Goal: Task Accomplishment & Management: Use online tool/utility

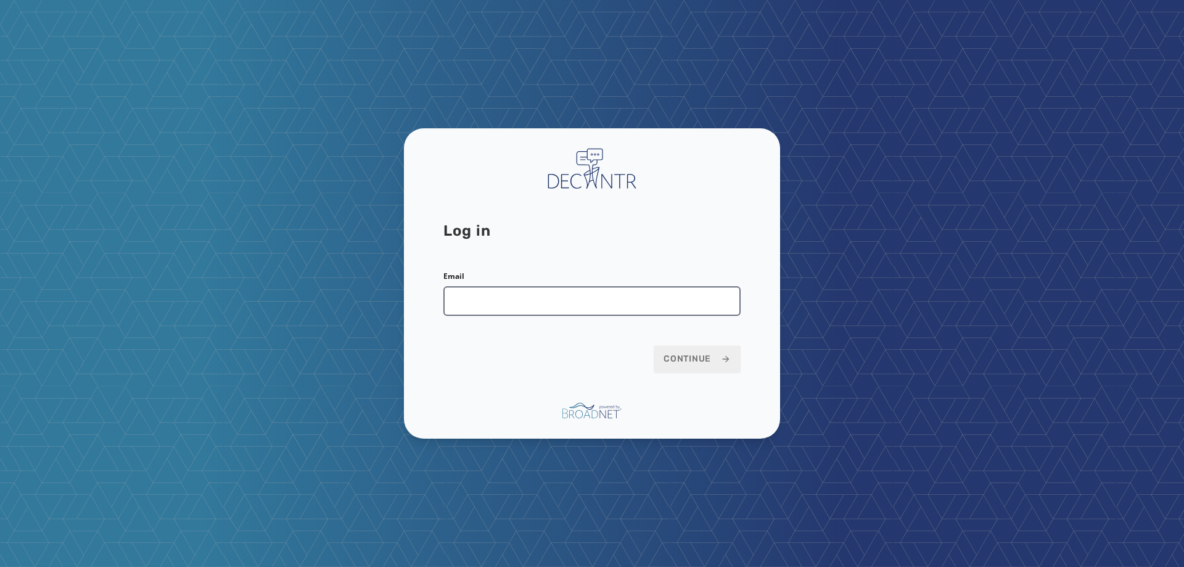
click at [591, 310] on input "Email" at bounding box center [591, 301] width 297 height 30
type input "**********"
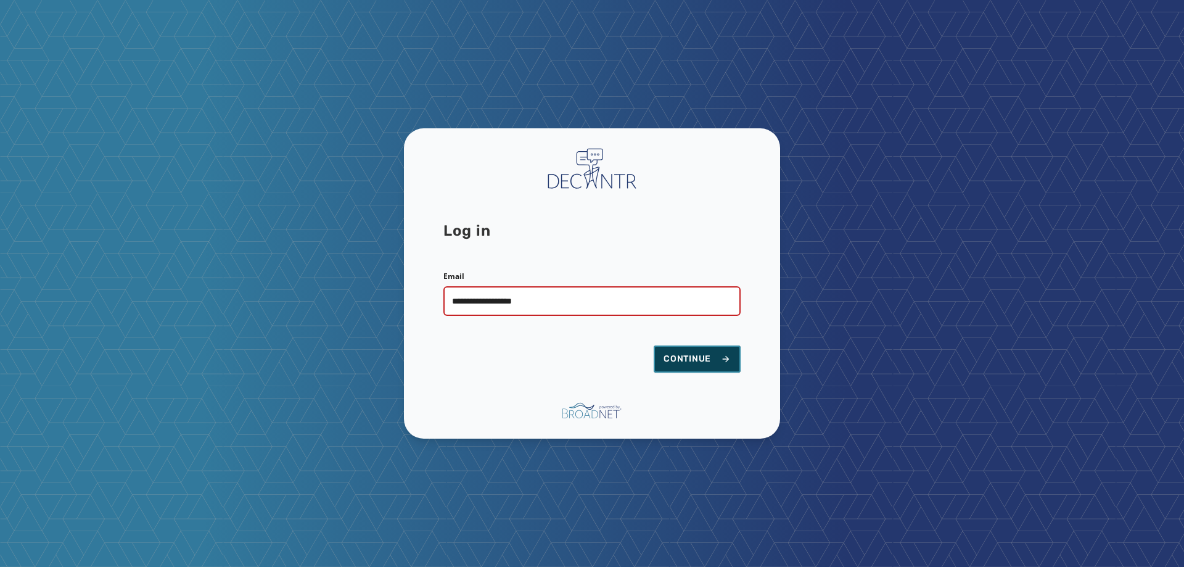
click at [664, 355] on span "Continue" at bounding box center [697, 359] width 67 height 12
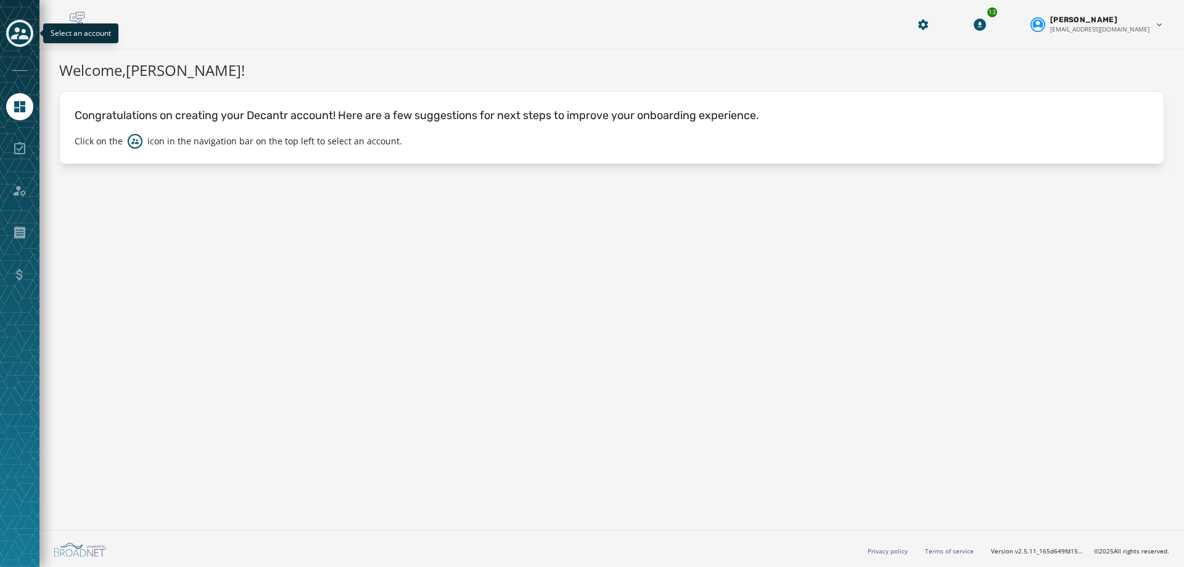
click at [16, 33] on icon "Toggle account select drawer" at bounding box center [19, 33] width 17 height 17
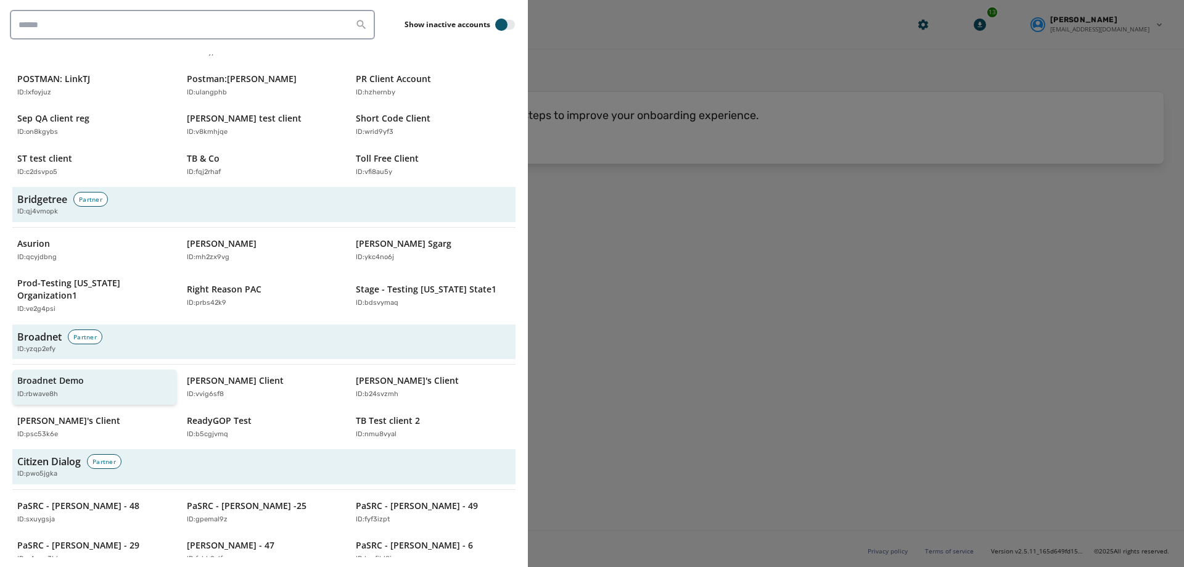
scroll to position [432, 0]
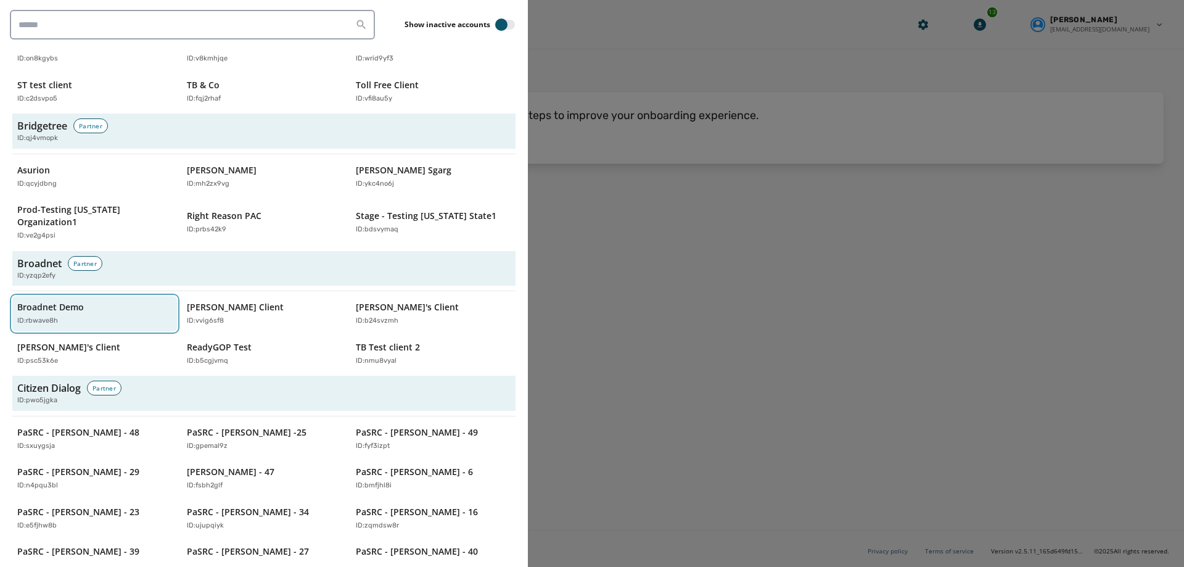
click at [44, 316] on p "ID: rbwave8h" at bounding box center [37, 321] width 41 height 10
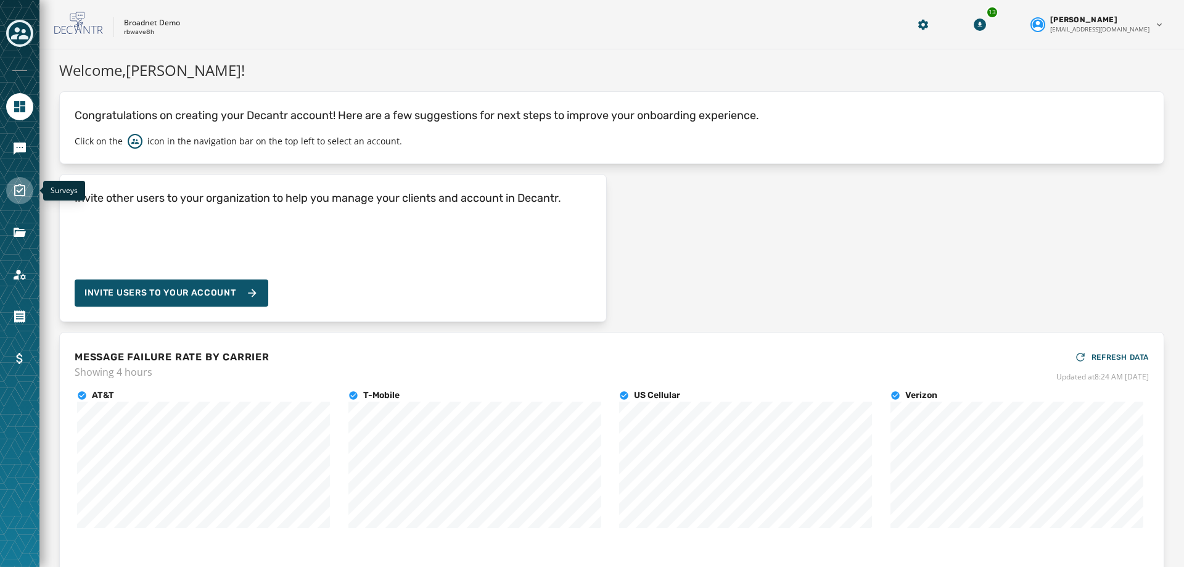
click at [13, 194] on icon "Navigate to Surveys" at bounding box center [19, 190] width 15 height 15
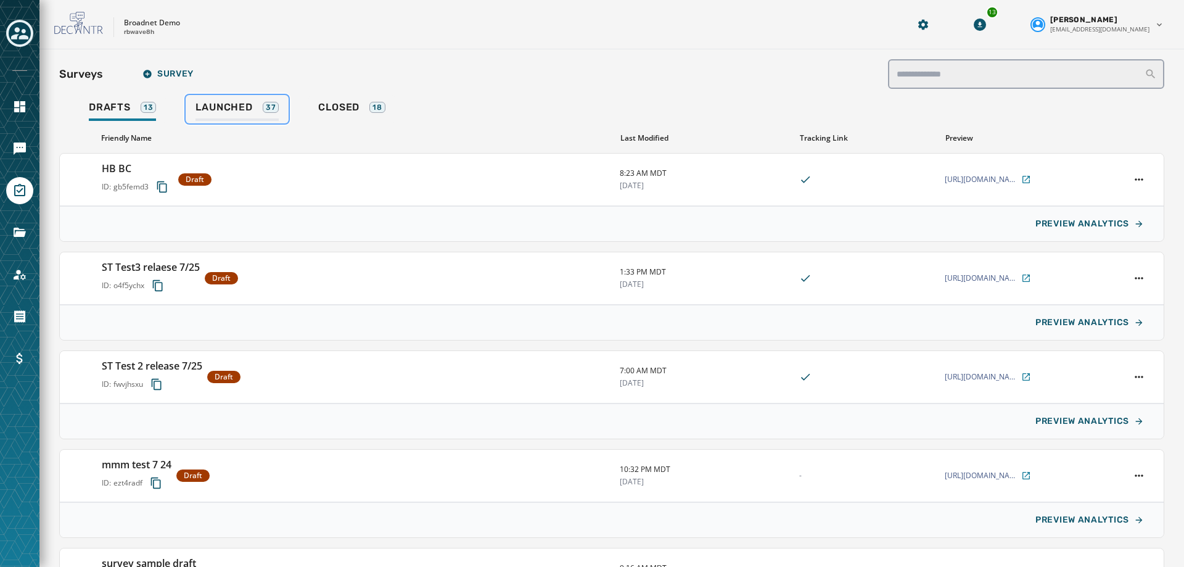
click at [204, 115] on div "Launched 37" at bounding box center [237, 111] width 83 height 20
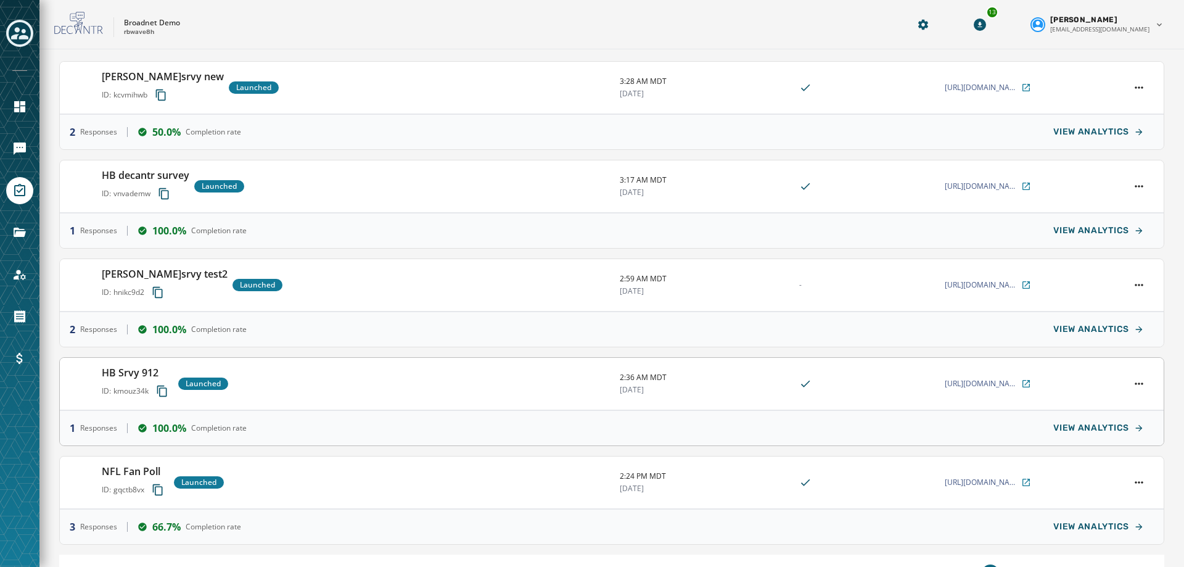
scroll to position [123, 0]
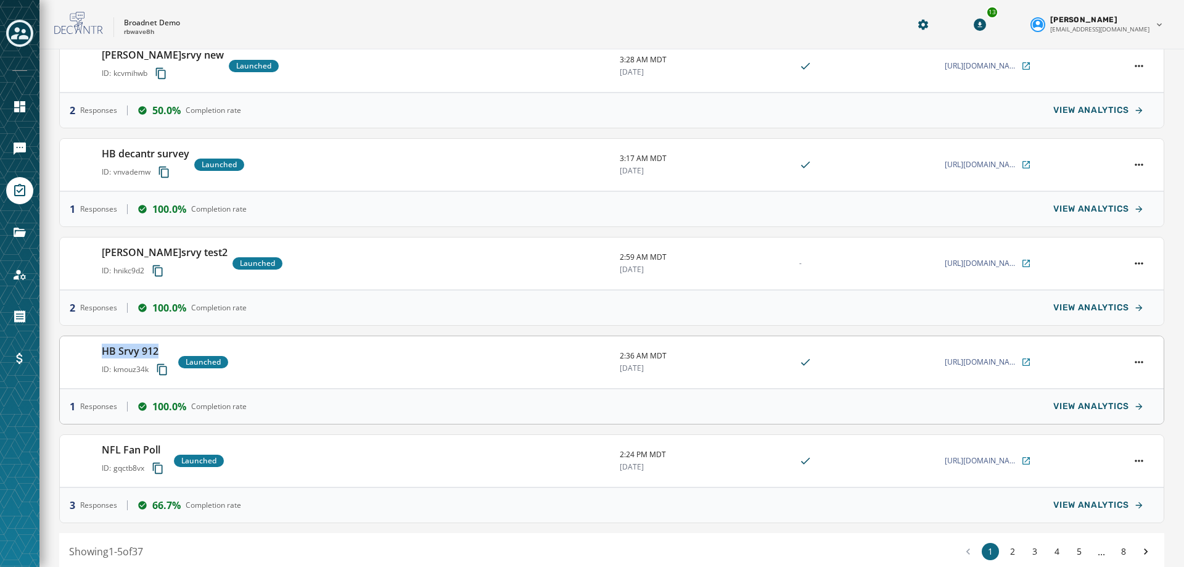
drag, startPoint x: 99, startPoint y: 354, endPoint x: 165, endPoint y: 350, distance: 66.1
click at [165, 350] on div "HB Srvy 912 ID: kmouz34k Launched 2:36 AM MDT [DATE] [URL][DOMAIN_NAME]" at bounding box center [612, 362] width 1104 height 52
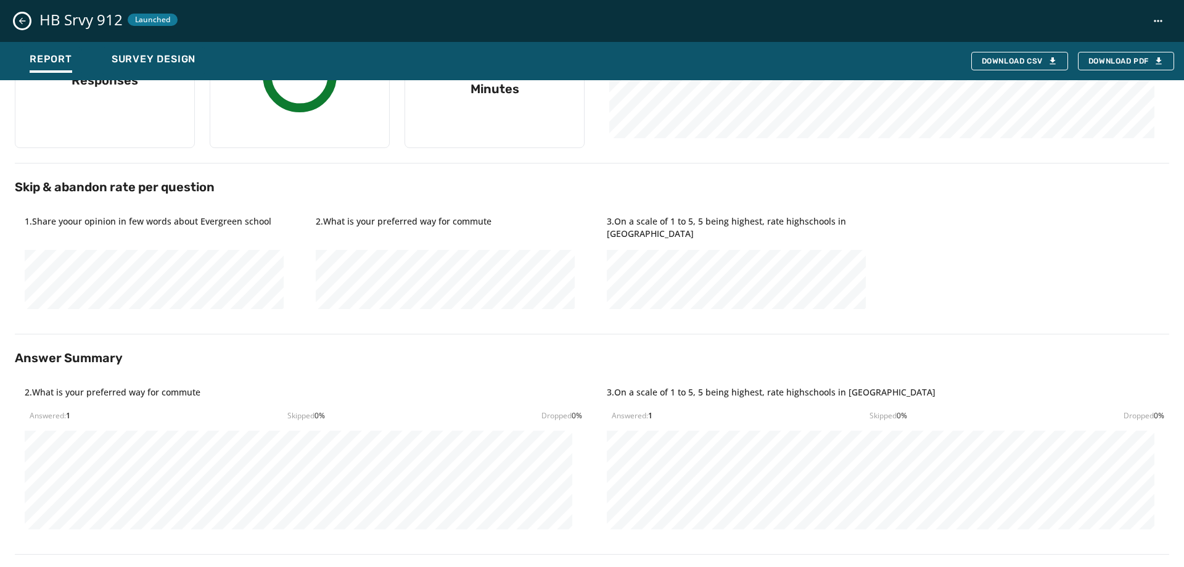
scroll to position [0, 0]
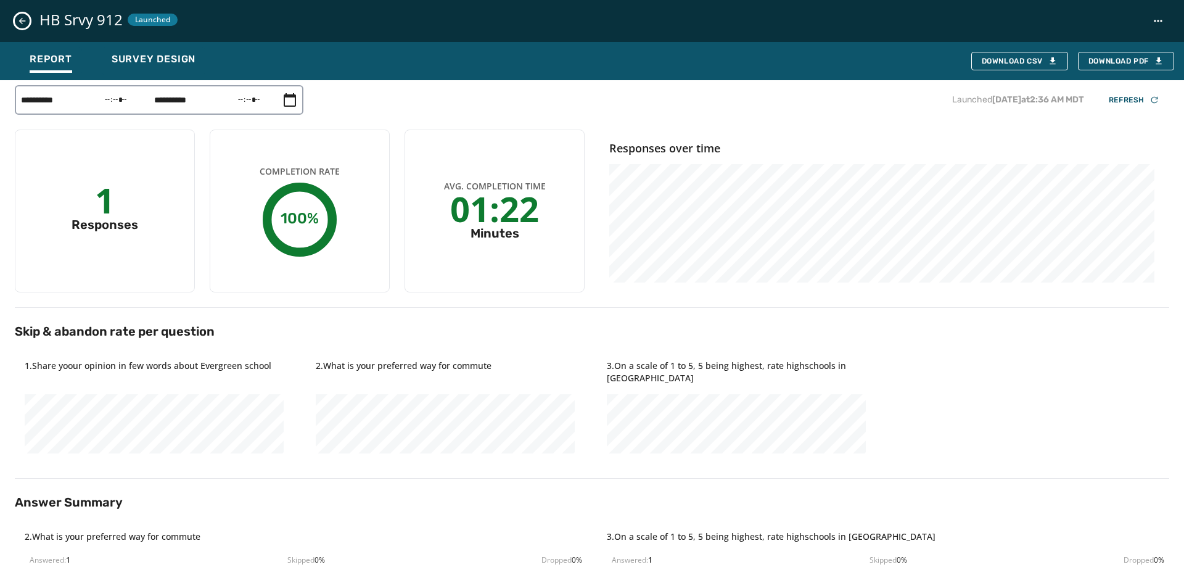
click at [23, 26] on button "Close survey details drawer" at bounding box center [22, 21] width 15 height 15
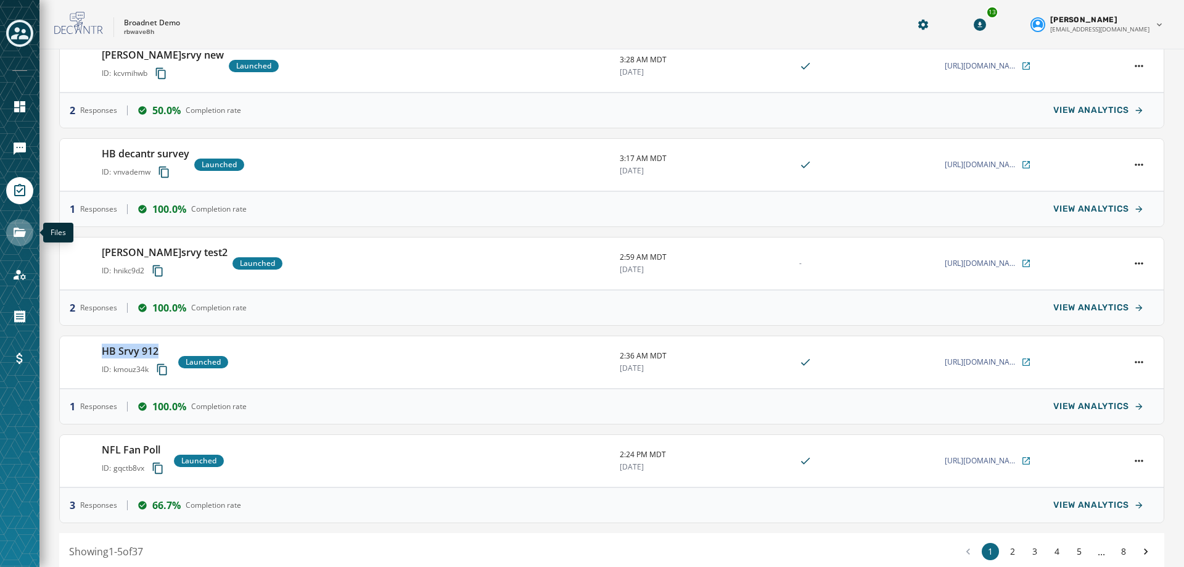
click at [17, 225] on link "Navigate to Files" at bounding box center [19, 232] width 27 height 27
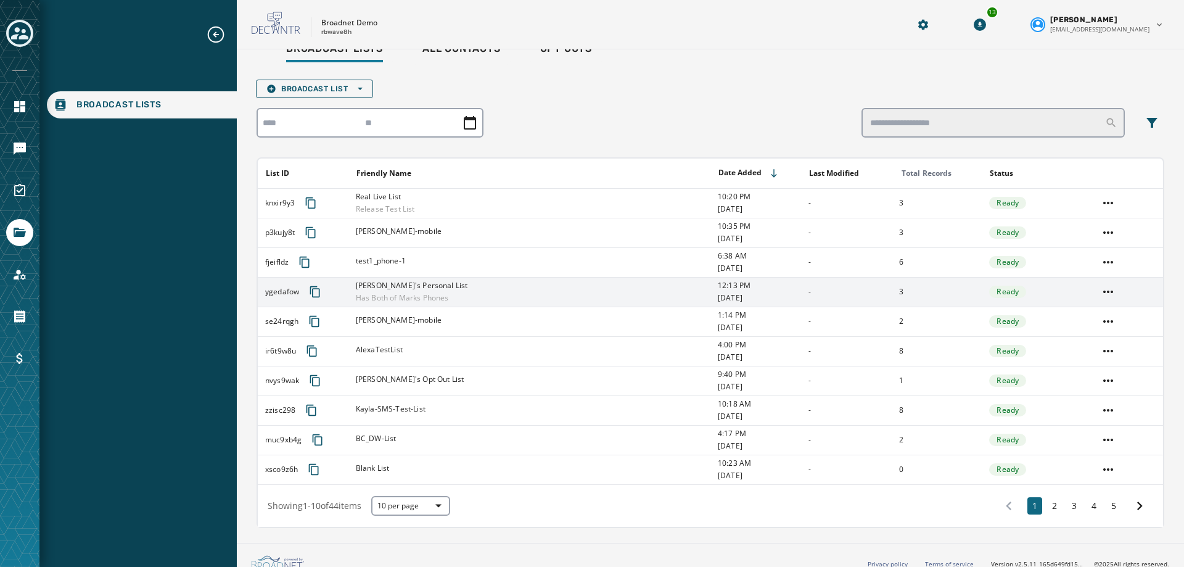
scroll to position [37, 0]
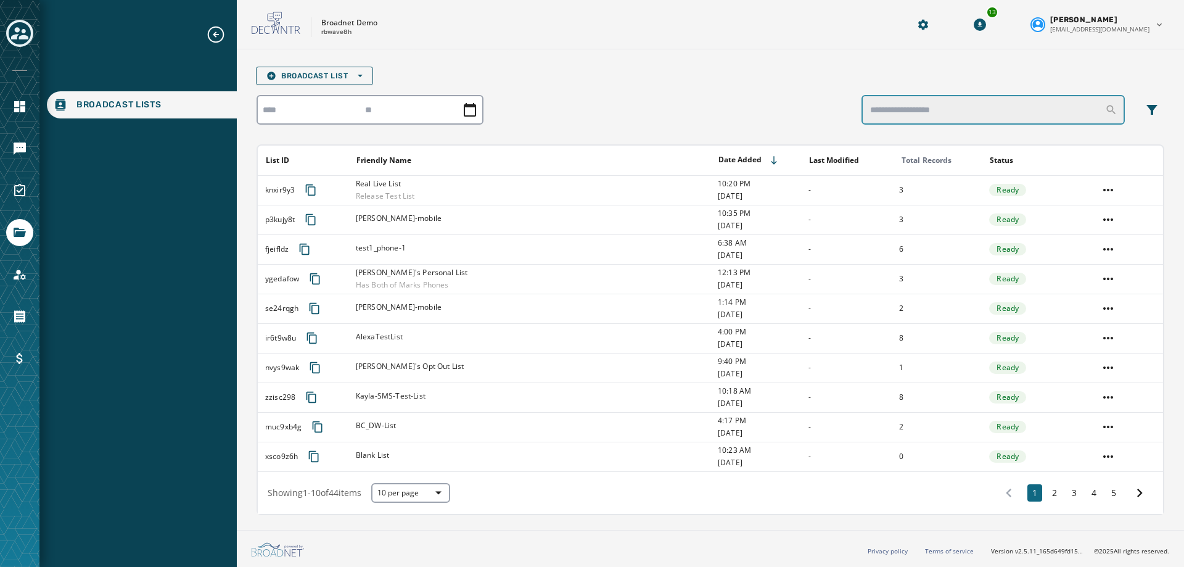
click at [956, 117] on input "search" at bounding box center [993, 110] width 263 height 30
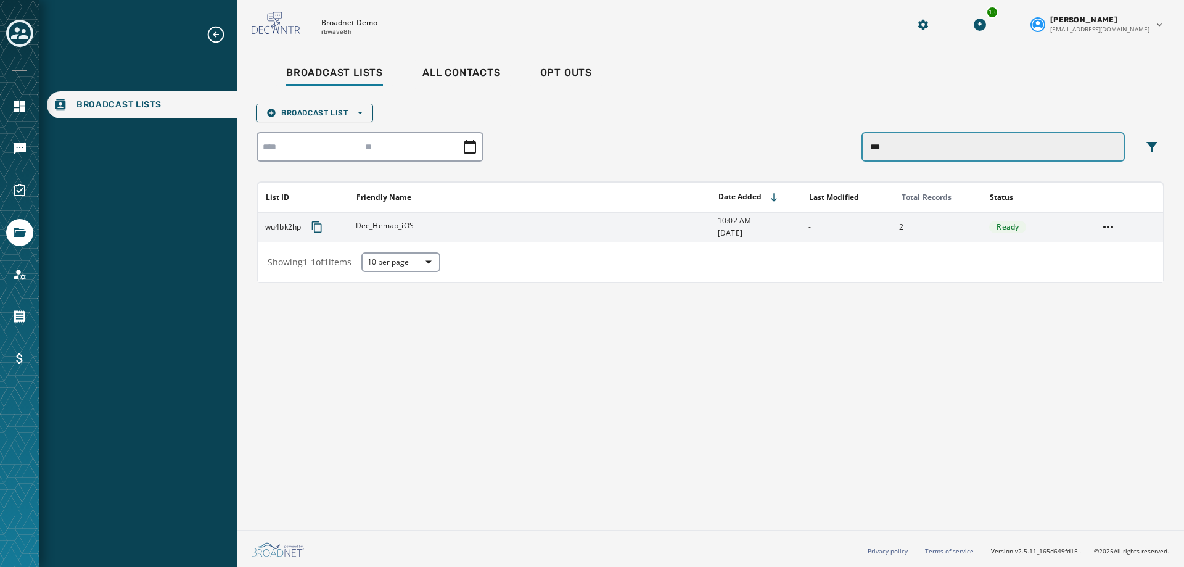
type input "***"
click at [383, 223] on span "Dec_Hemab_iOS" at bounding box center [385, 226] width 58 height 10
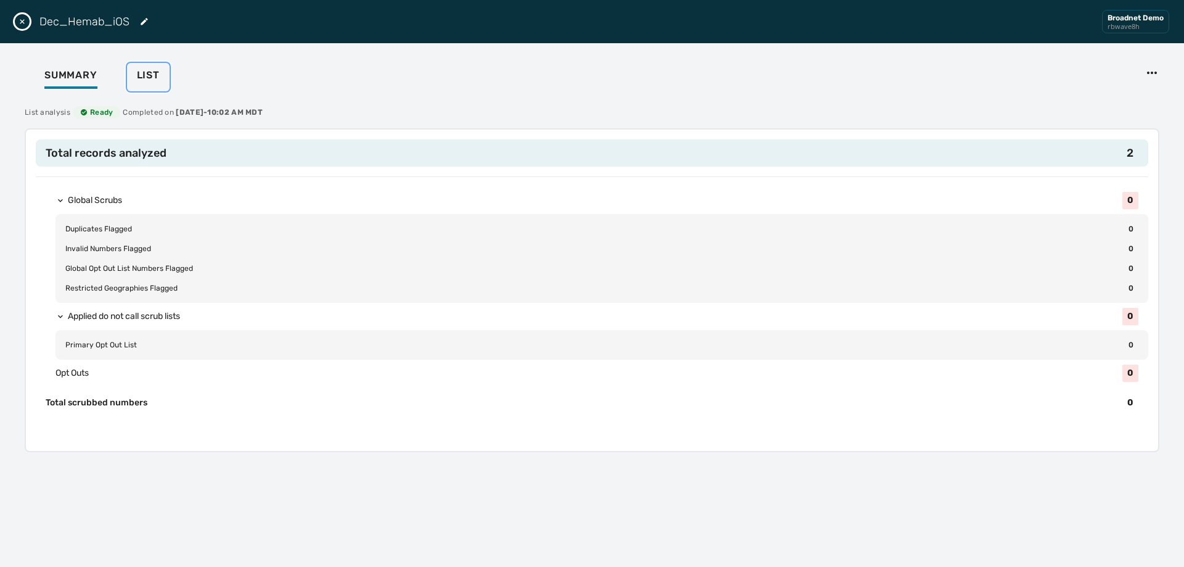
click at [141, 75] on span "List" at bounding box center [148, 75] width 23 height 12
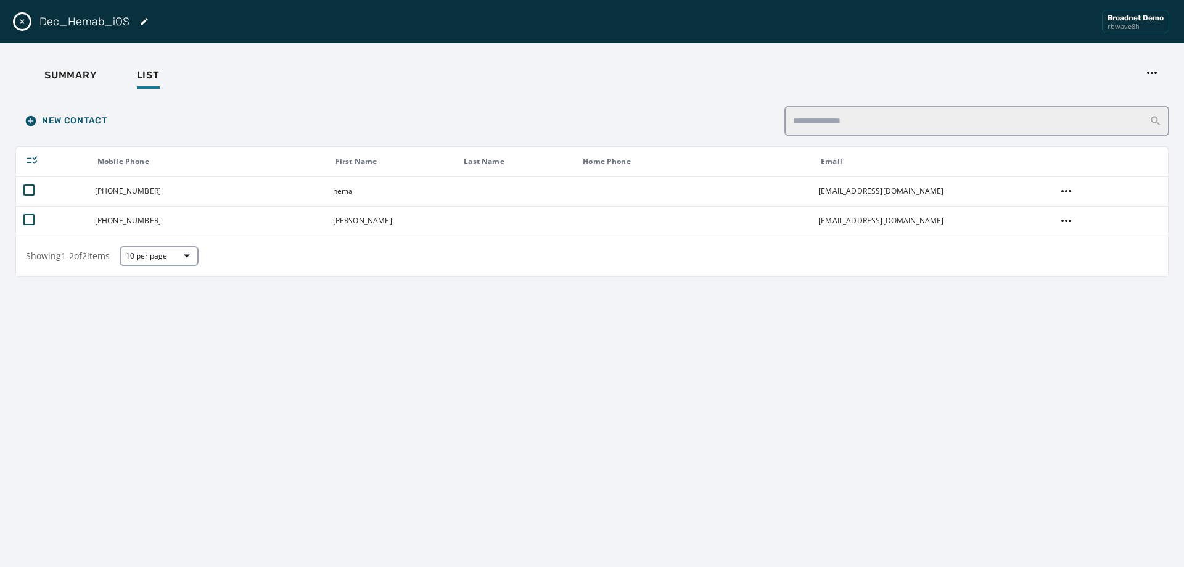
click at [26, 23] on icon "Close drawer" at bounding box center [22, 22] width 10 height 10
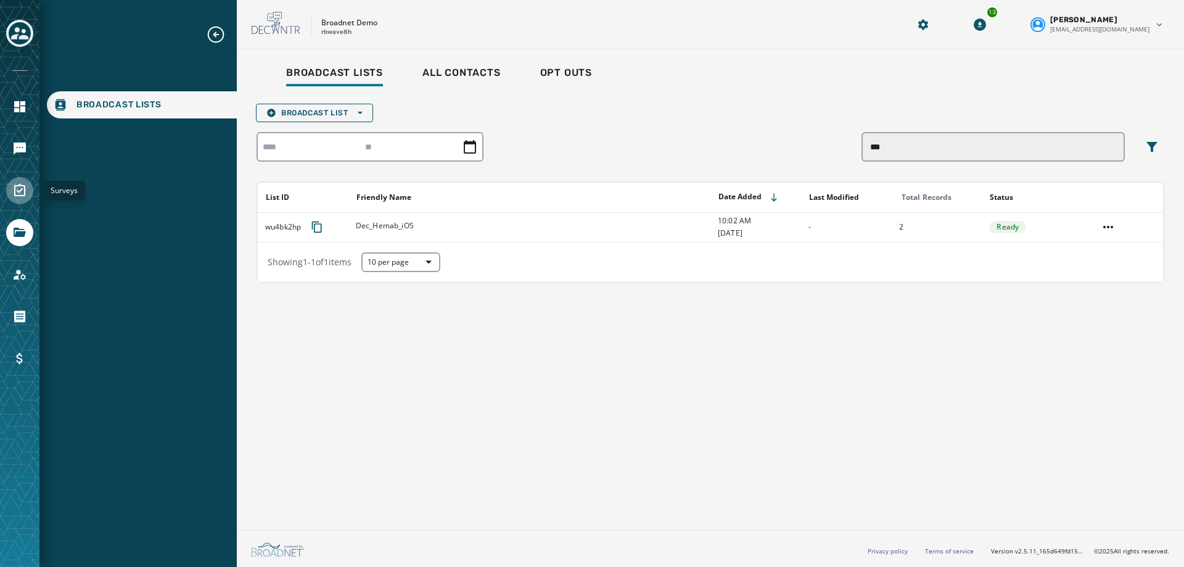
click at [27, 191] on link "Navigate to Surveys" at bounding box center [19, 190] width 27 height 27
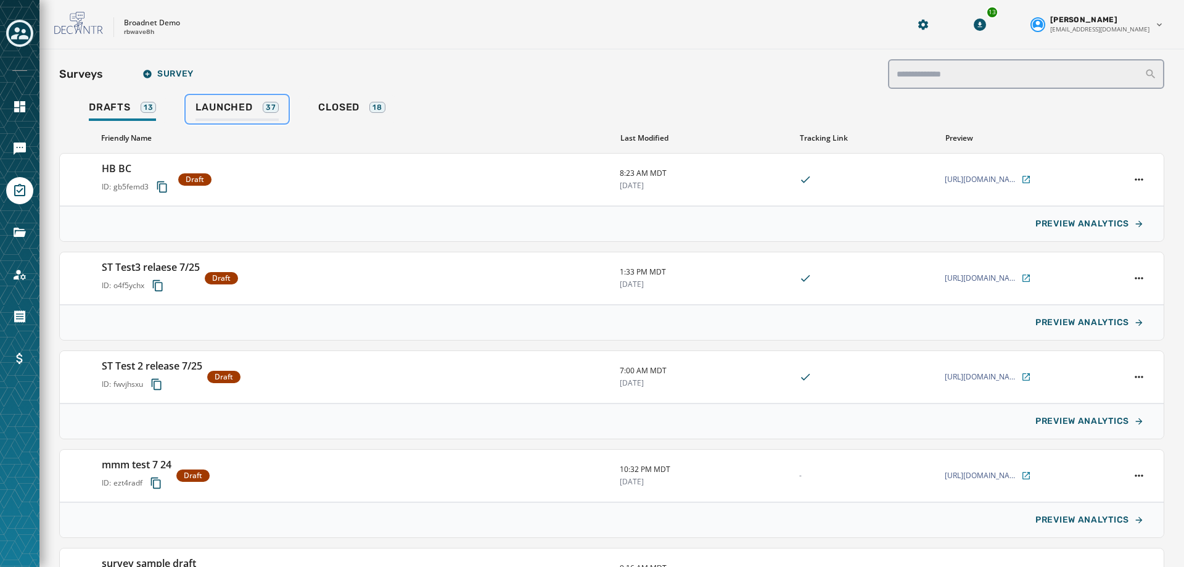
click at [225, 117] on div "Launched 37" at bounding box center [237, 111] width 83 height 20
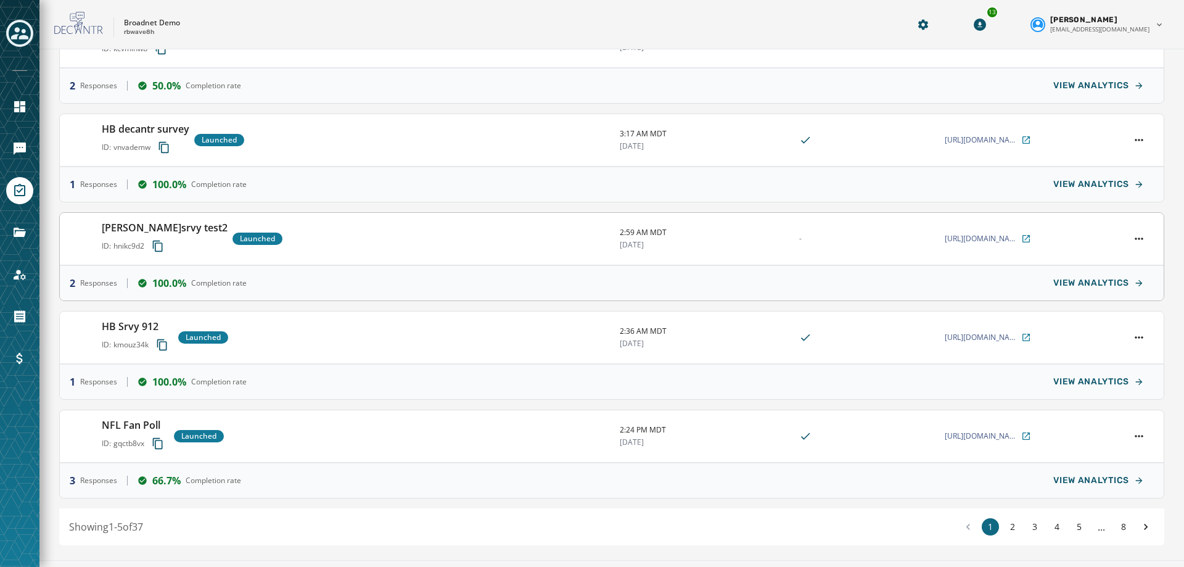
scroll to position [178, 0]
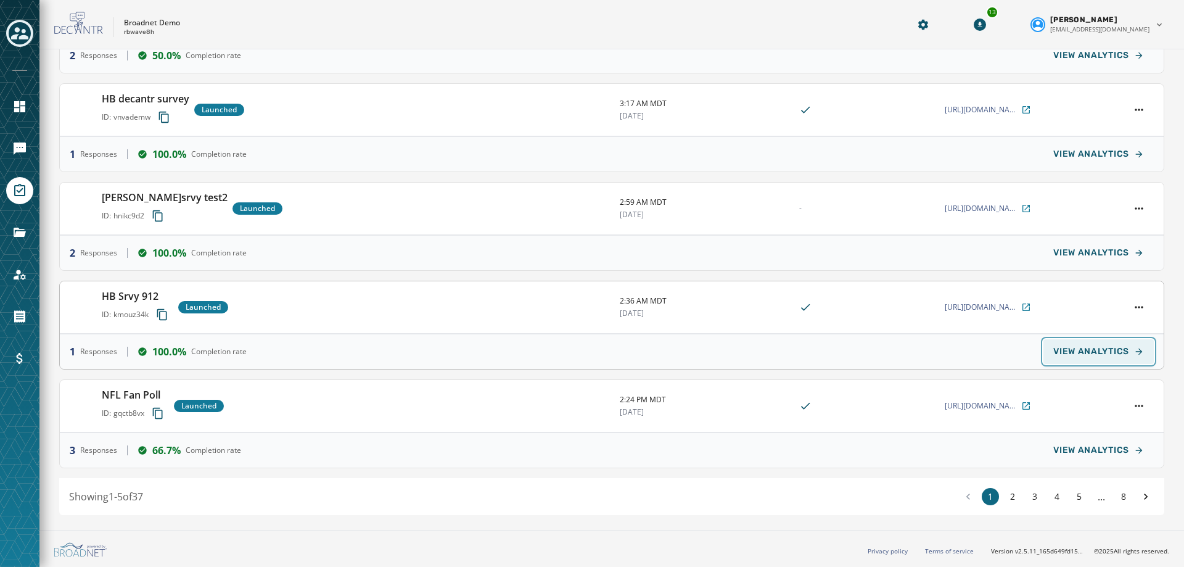
click at [1094, 349] on span "VIEW ANALYTICS" at bounding box center [1091, 352] width 76 height 10
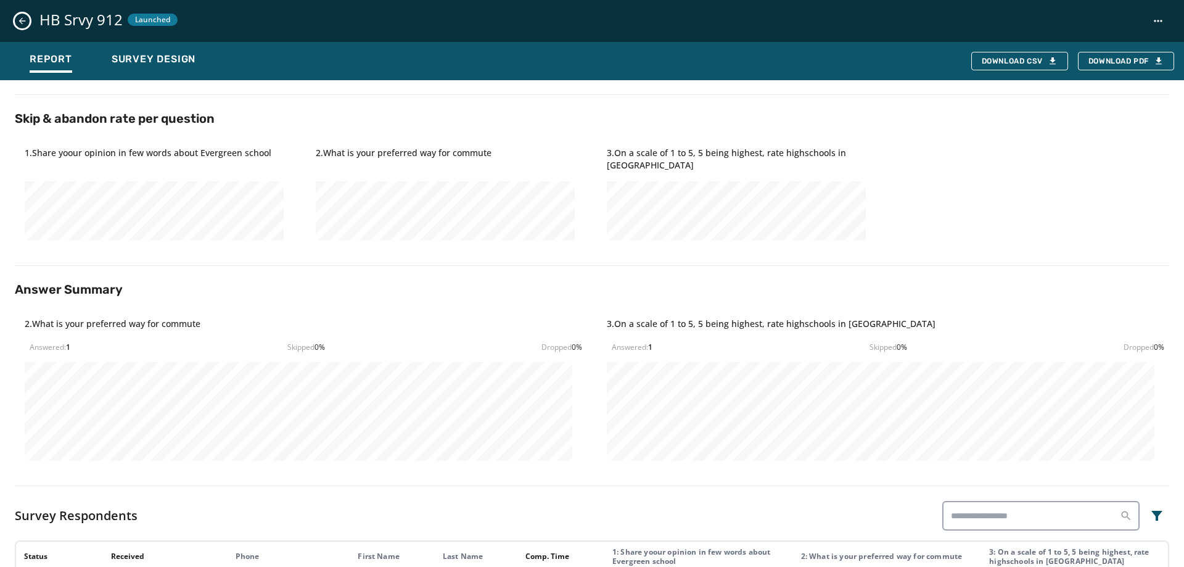
scroll to position [111, 0]
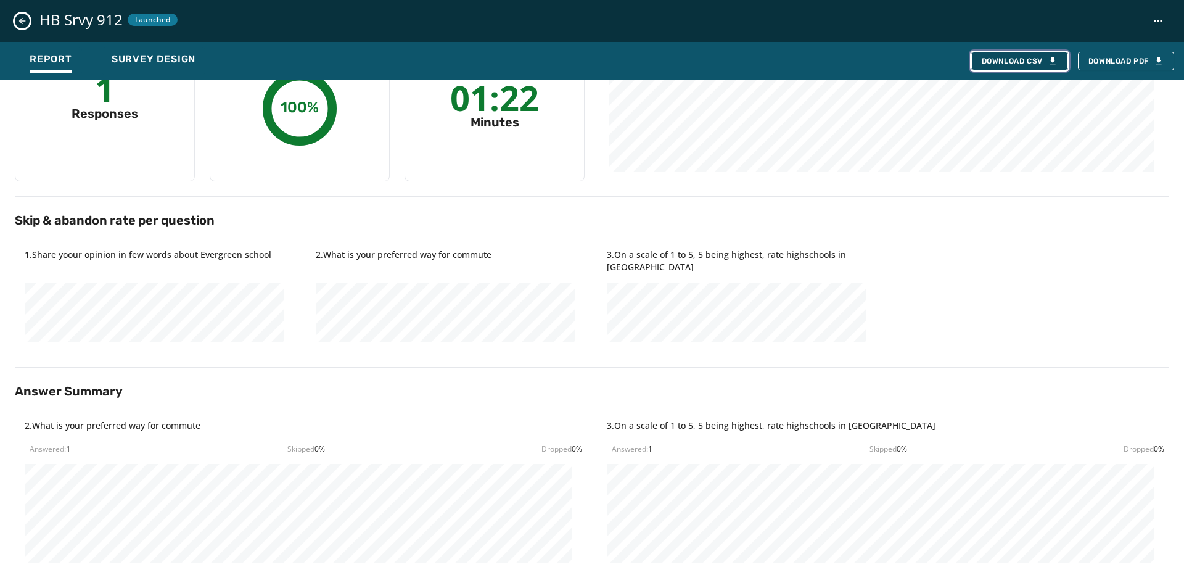
click at [1011, 63] on div "Download CSV" at bounding box center [1020, 61] width 76 height 10
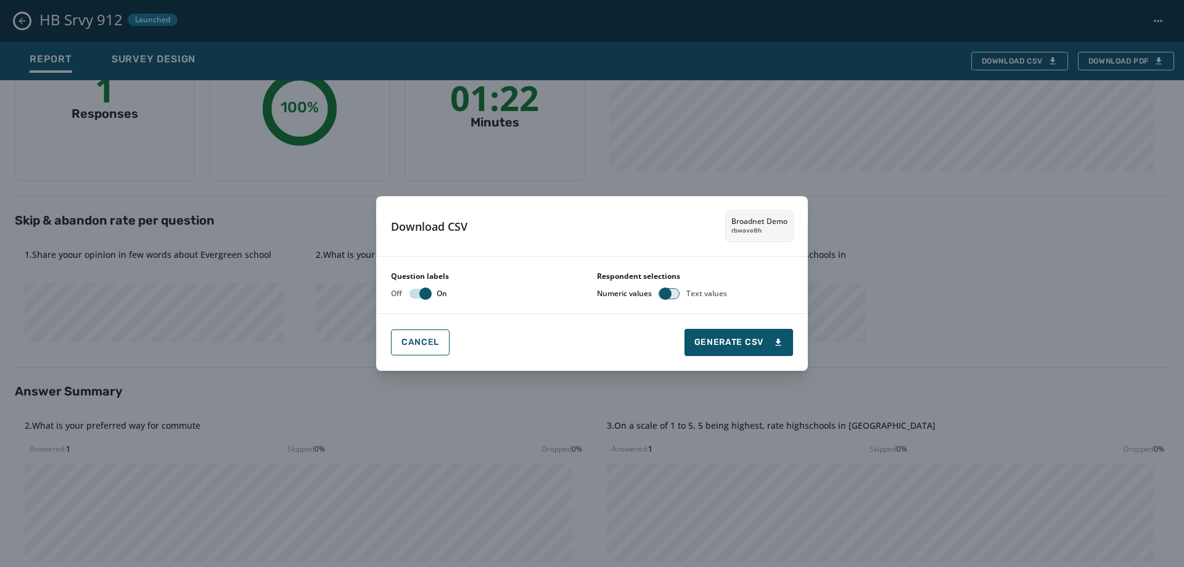
click at [670, 294] on span "button" at bounding box center [665, 293] width 12 height 12
click at [736, 337] on span "Generate CSV" at bounding box center [738, 342] width 89 height 12
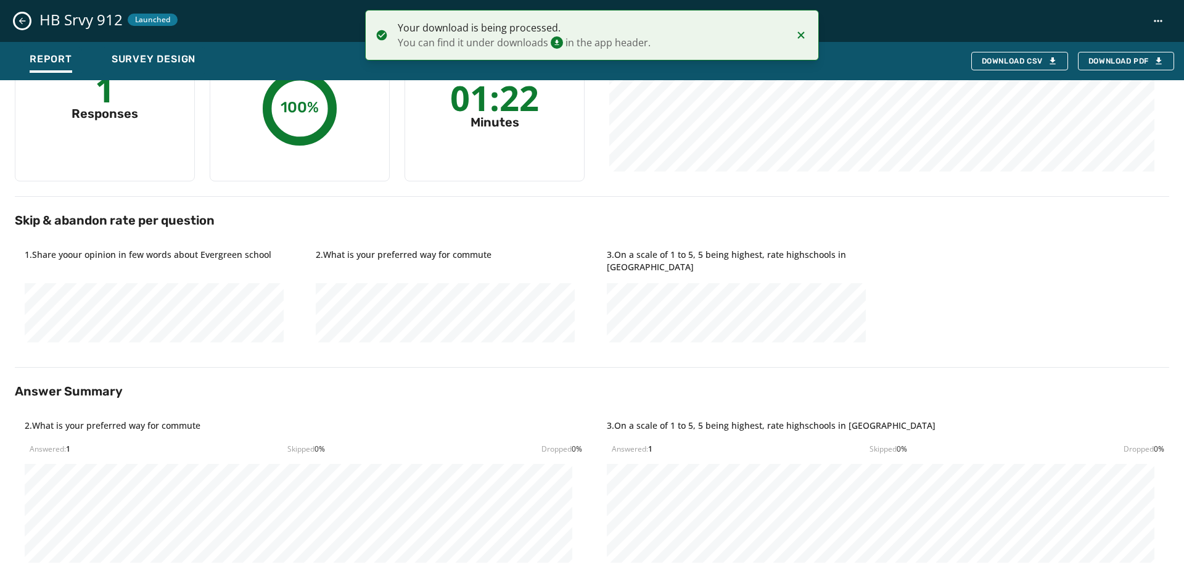
click at [17, 25] on icon "Close survey details drawer" at bounding box center [22, 21] width 10 height 10
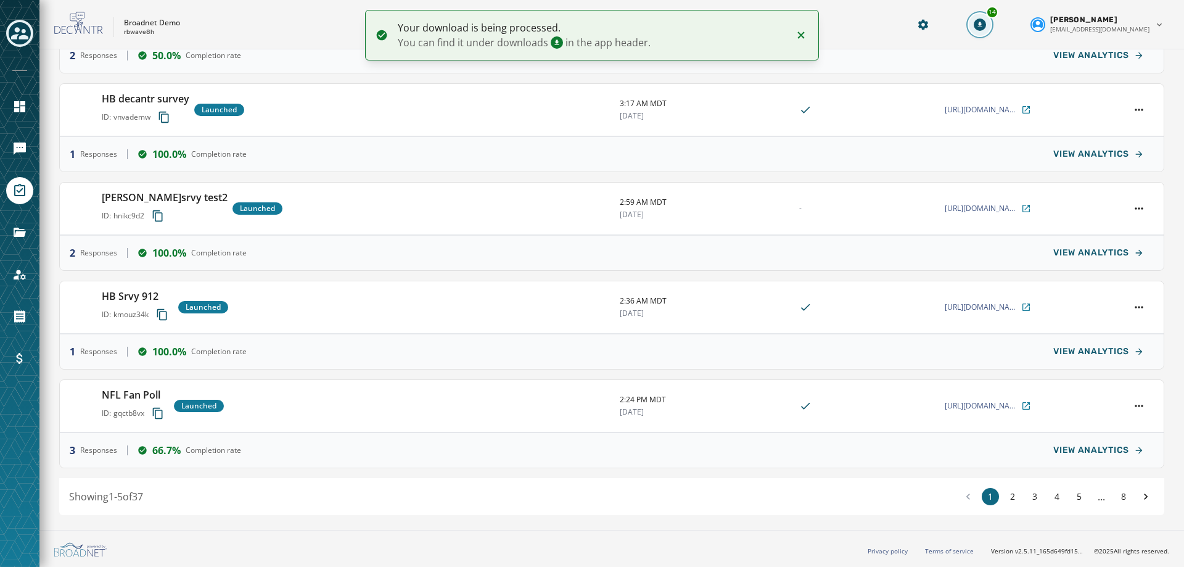
click at [999, 17] on div "14" at bounding box center [992, 12] width 12 height 12
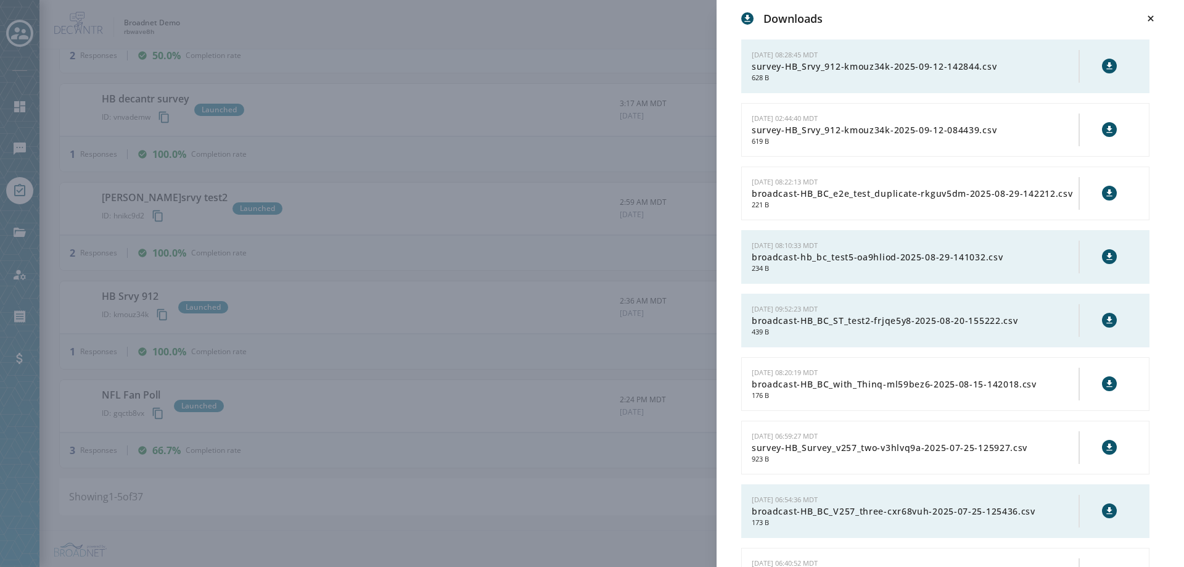
click at [1107, 64] on button at bounding box center [1109, 66] width 15 height 15
click at [619, 494] on div "Downloads [DATE] 08:28:45 MDT survey-HB_Srvy_912-kmouz34k-2025-09-12-142844.csv…" at bounding box center [592, 283] width 1184 height 567
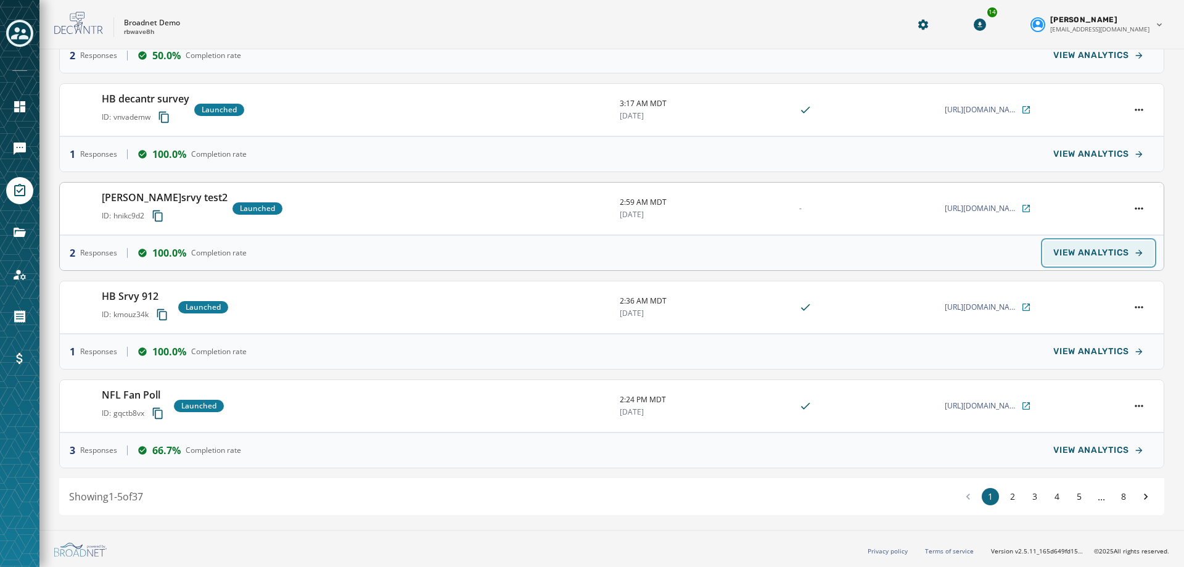
click at [1091, 250] on span "VIEW ANALYTICS" at bounding box center [1091, 253] width 76 height 10
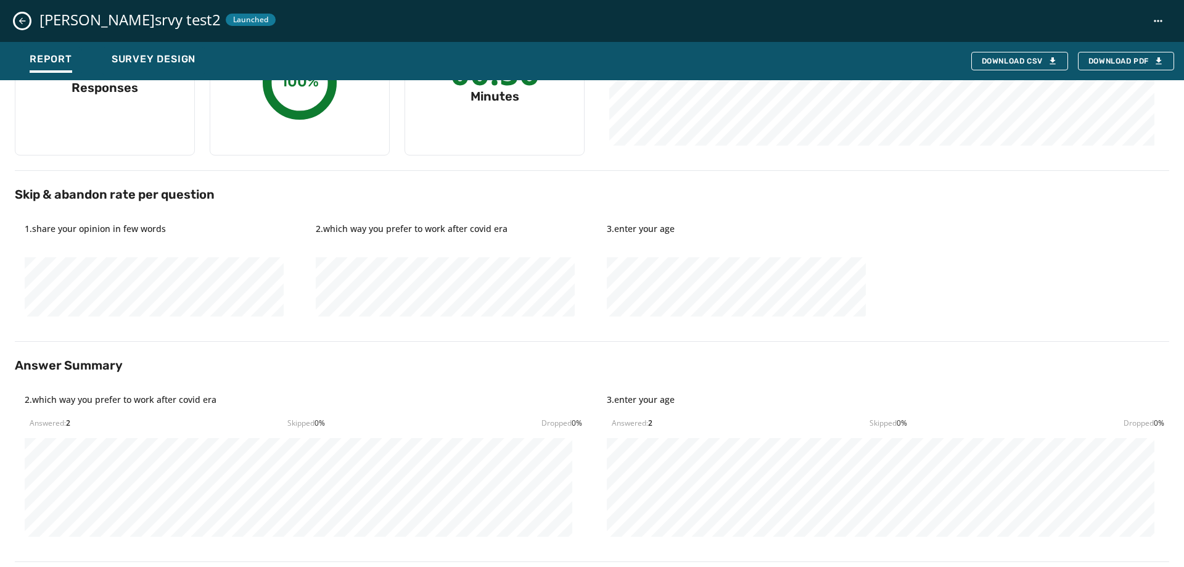
scroll to position [308, 0]
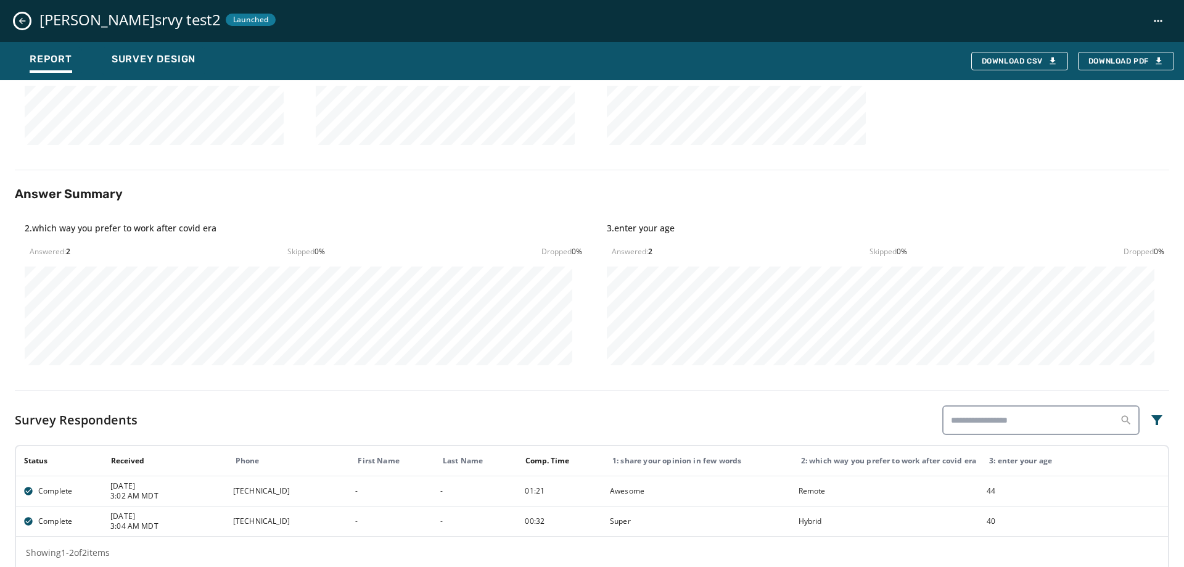
click at [15, 19] on button "Close survey details drawer" at bounding box center [22, 21] width 15 height 15
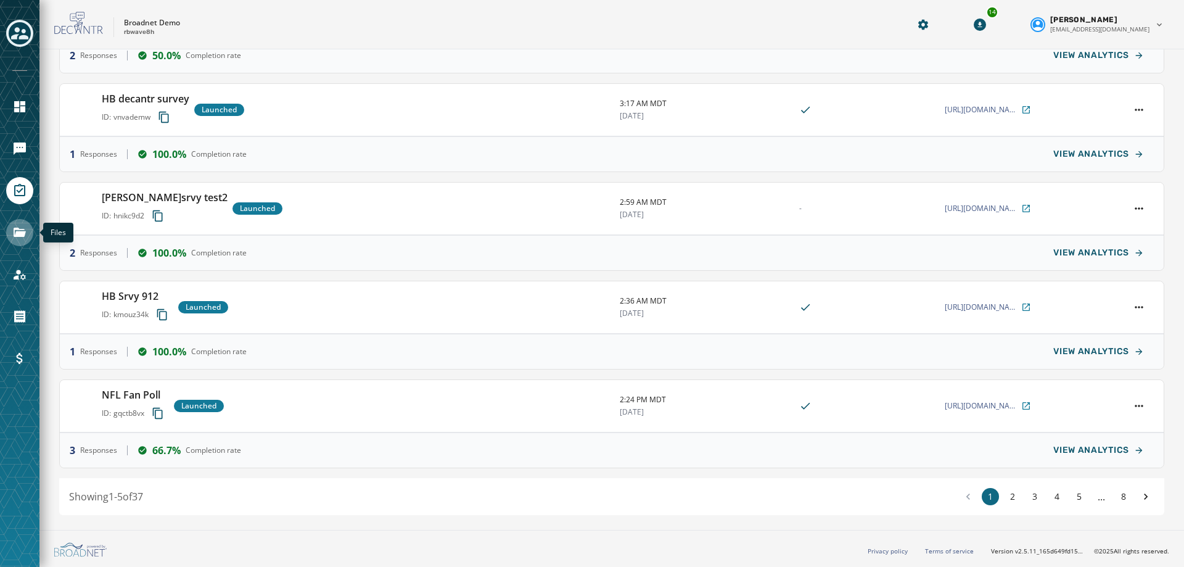
click at [20, 228] on icon "Navigate to Files" at bounding box center [19, 232] width 15 height 15
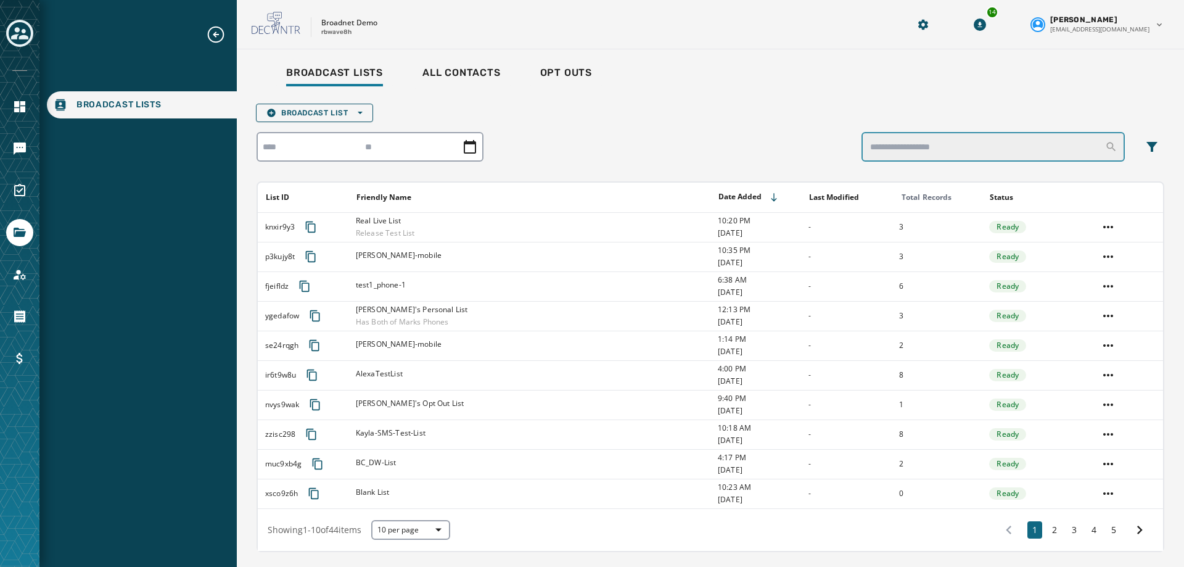
click at [1008, 153] on input "search" at bounding box center [993, 147] width 263 height 30
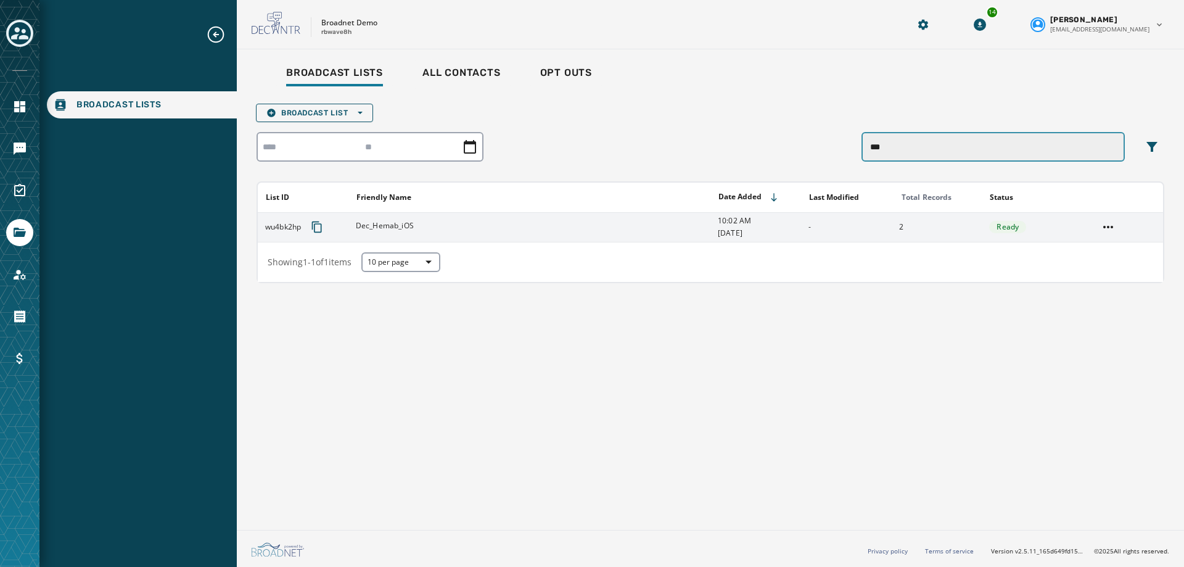
type input "***"
click at [402, 226] on span "Dec_Hemab_iOS" at bounding box center [385, 226] width 58 height 10
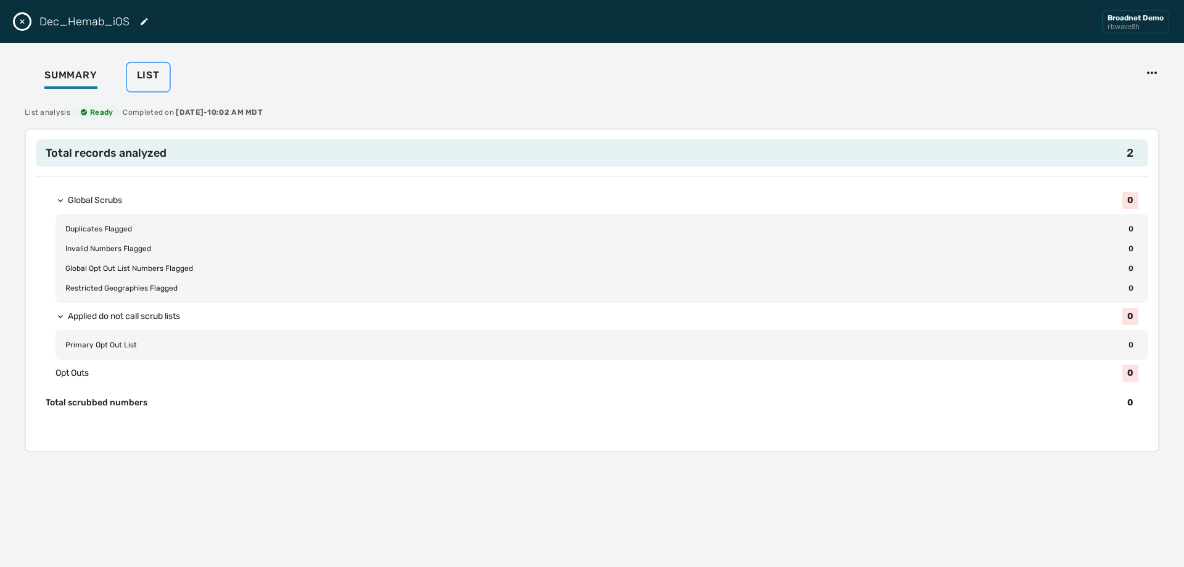
click at [154, 83] on div "List" at bounding box center [148, 79] width 23 height 20
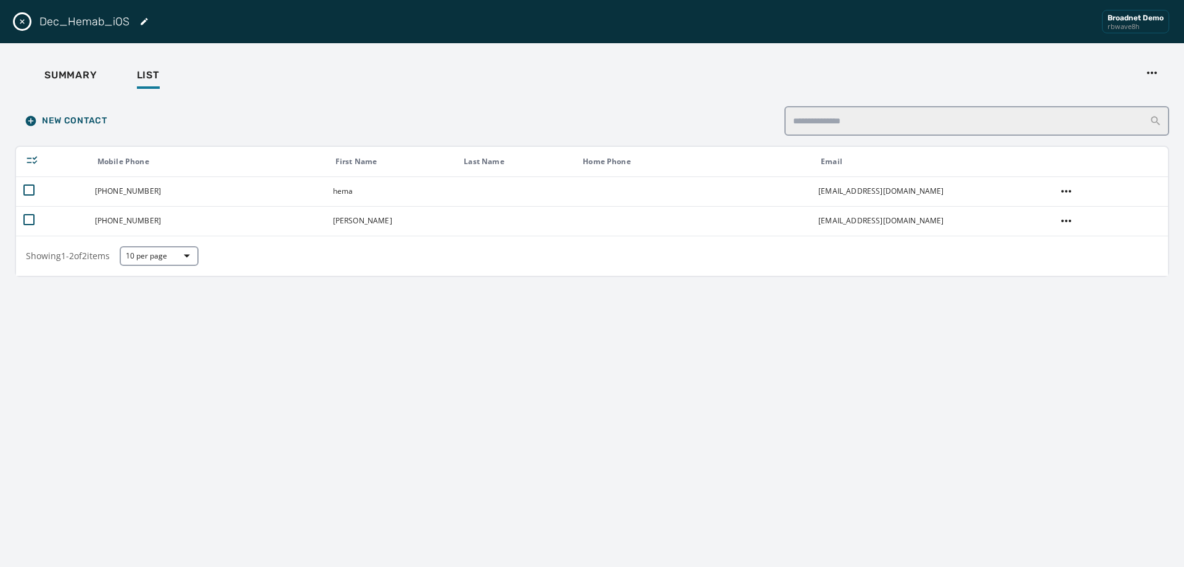
click at [17, 19] on icon "Close drawer" at bounding box center [22, 22] width 10 height 10
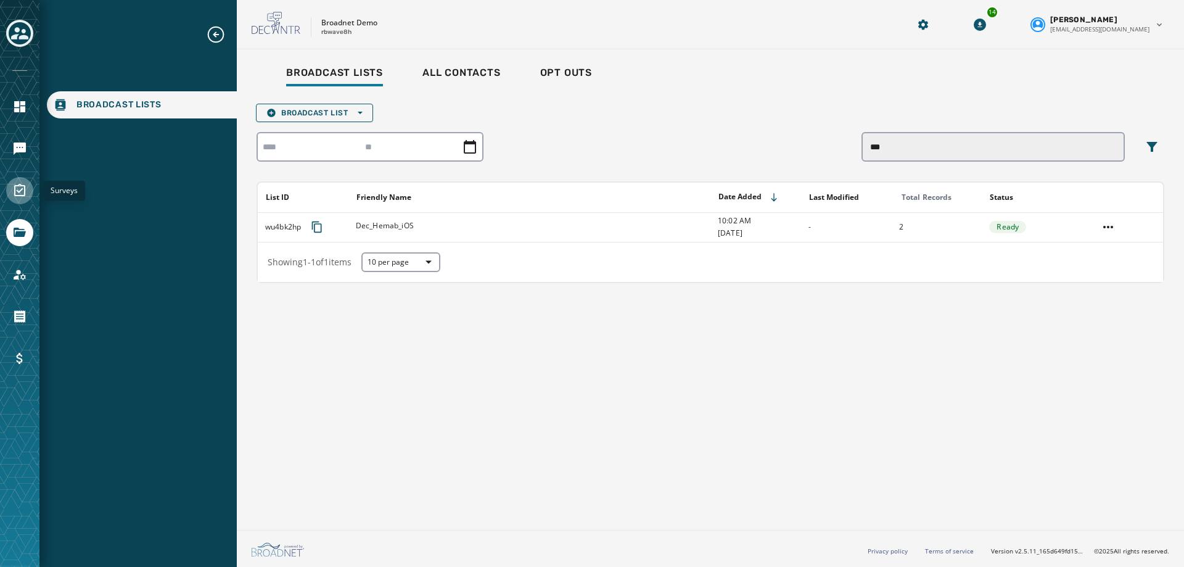
click at [17, 186] on icon "Navigate to Surveys" at bounding box center [19, 190] width 11 height 12
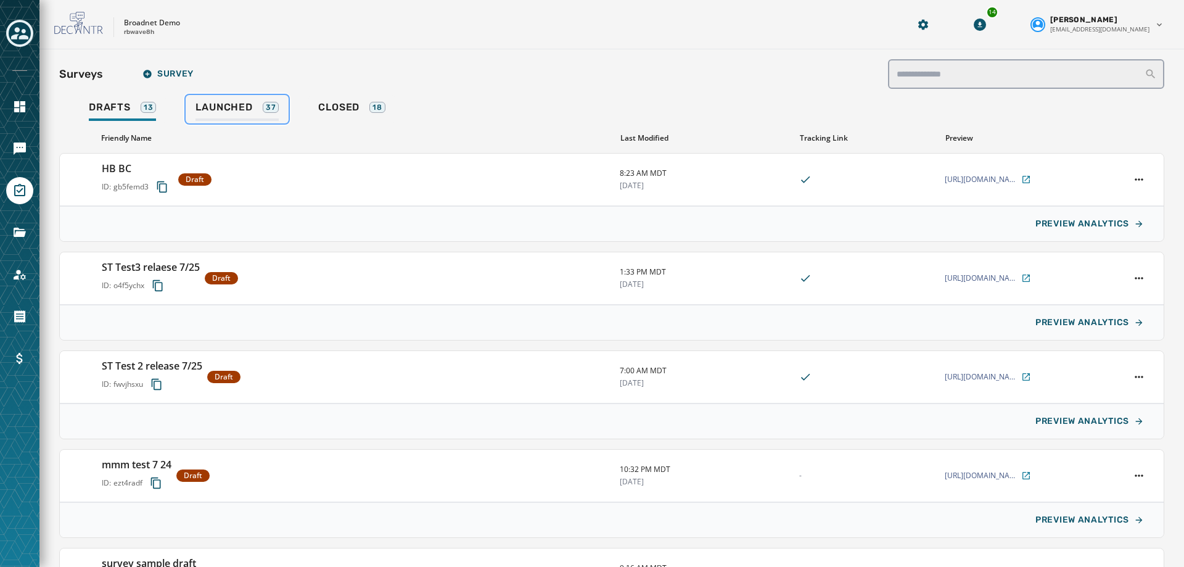
click at [229, 109] on span "Launched" at bounding box center [224, 107] width 57 height 12
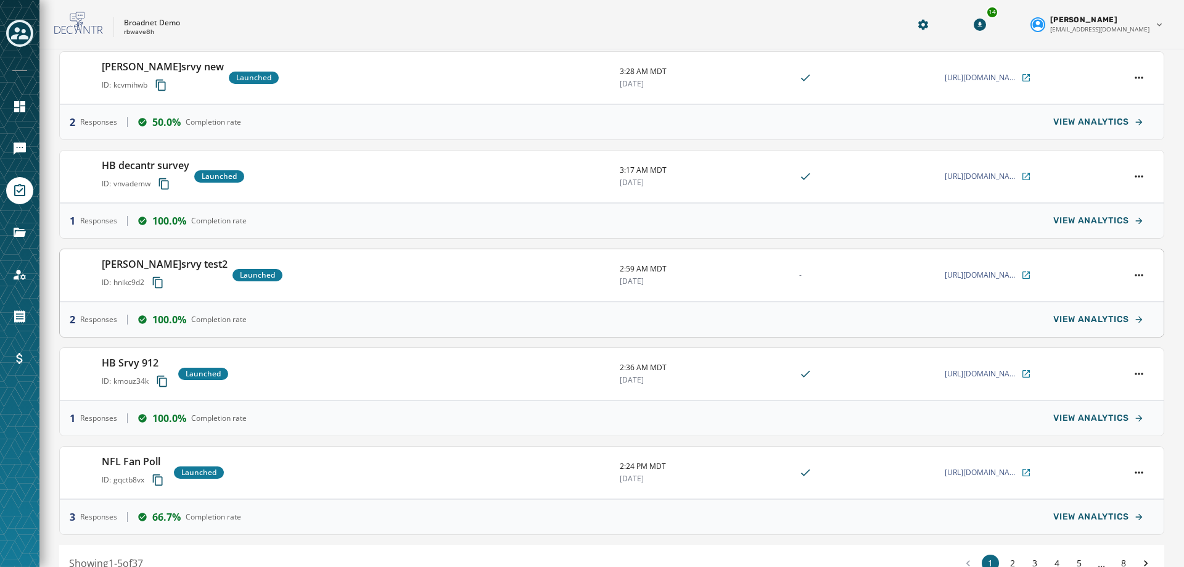
scroll to position [123, 0]
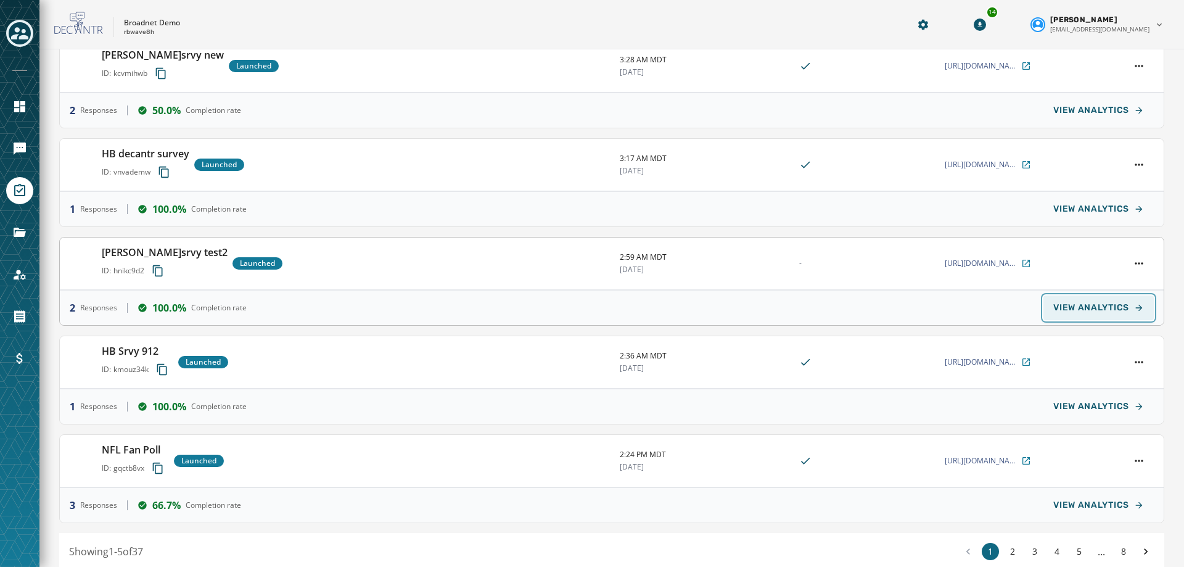
click at [1058, 302] on button "VIEW ANALYTICS" at bounding box center [1099, 307] width 110 height 25
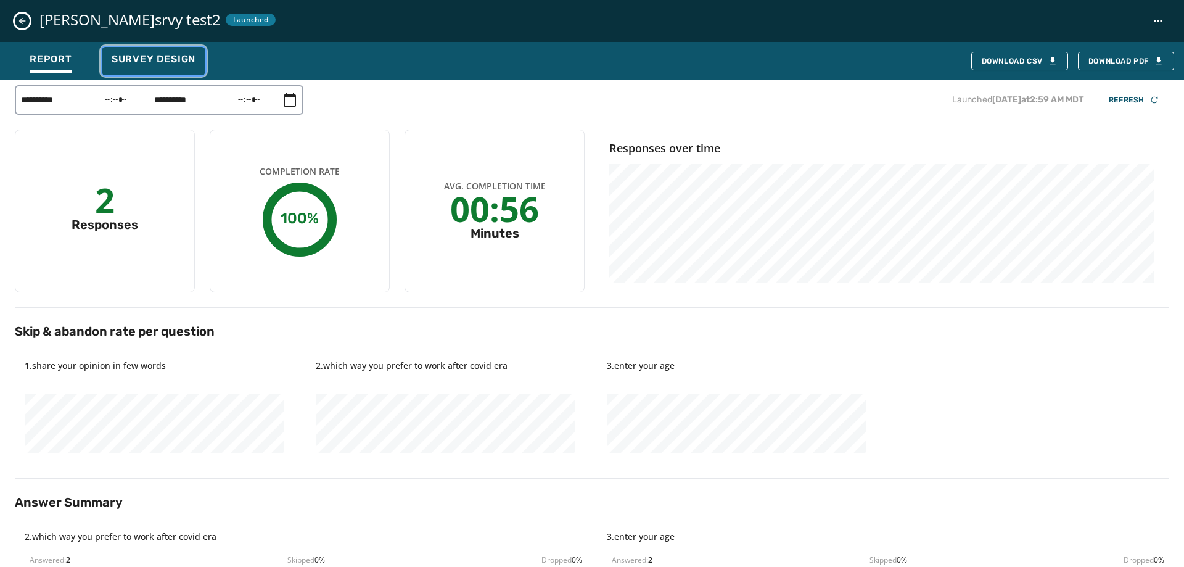
click at [123, 63] on span "Survey Design" at bounding box center [154, 59] width 84 height 12
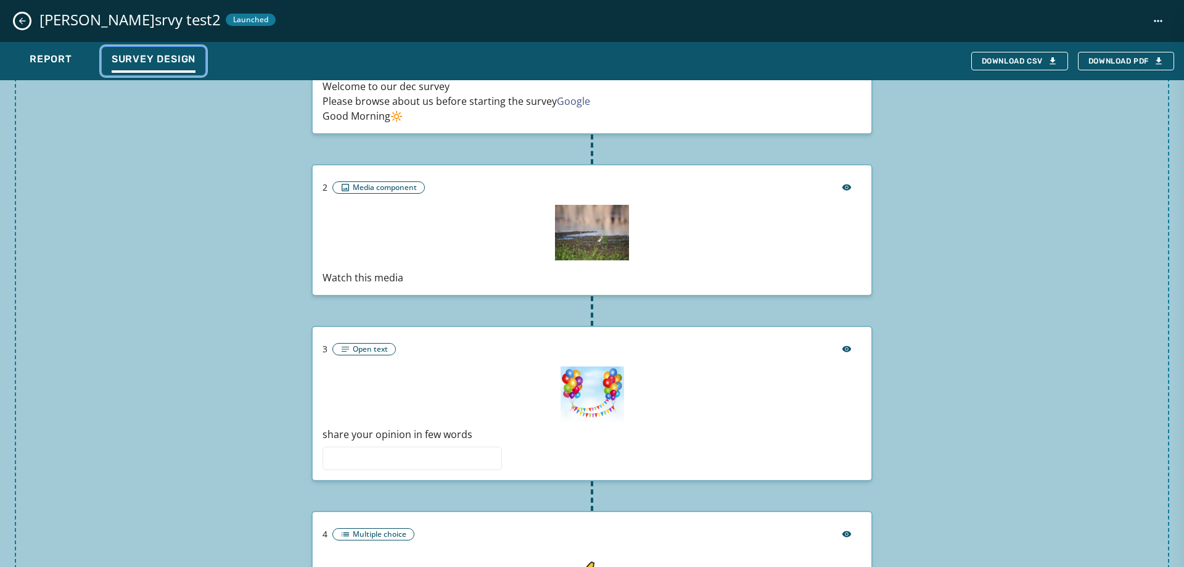
scroll to position [0, 0]
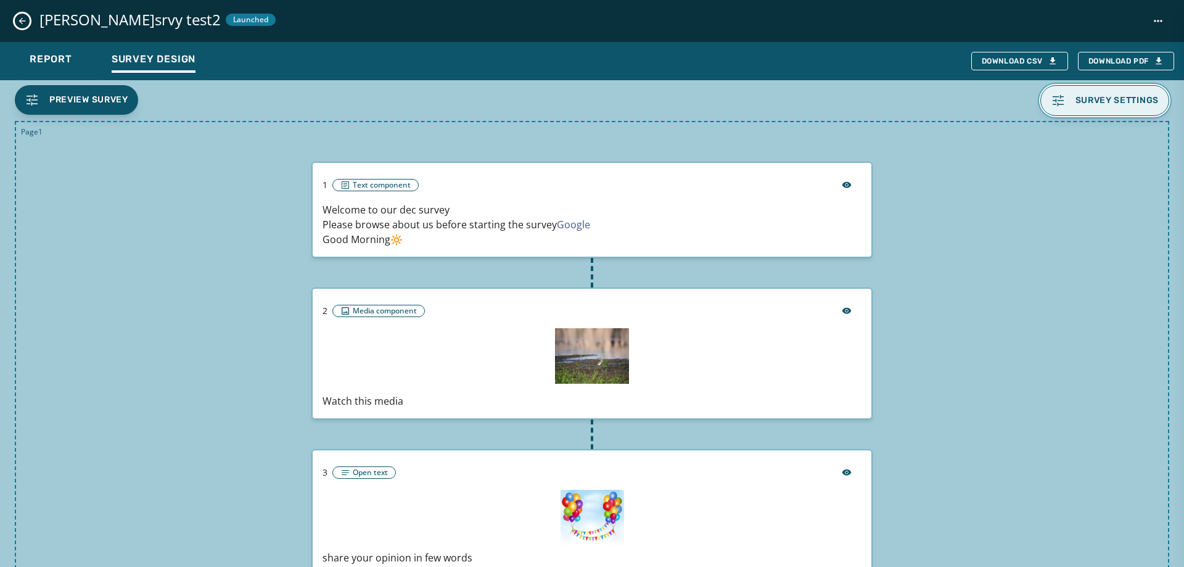
click at [1061, 102] on span "Survey settings" at bounding box center [1105, 100] width 109 height 15
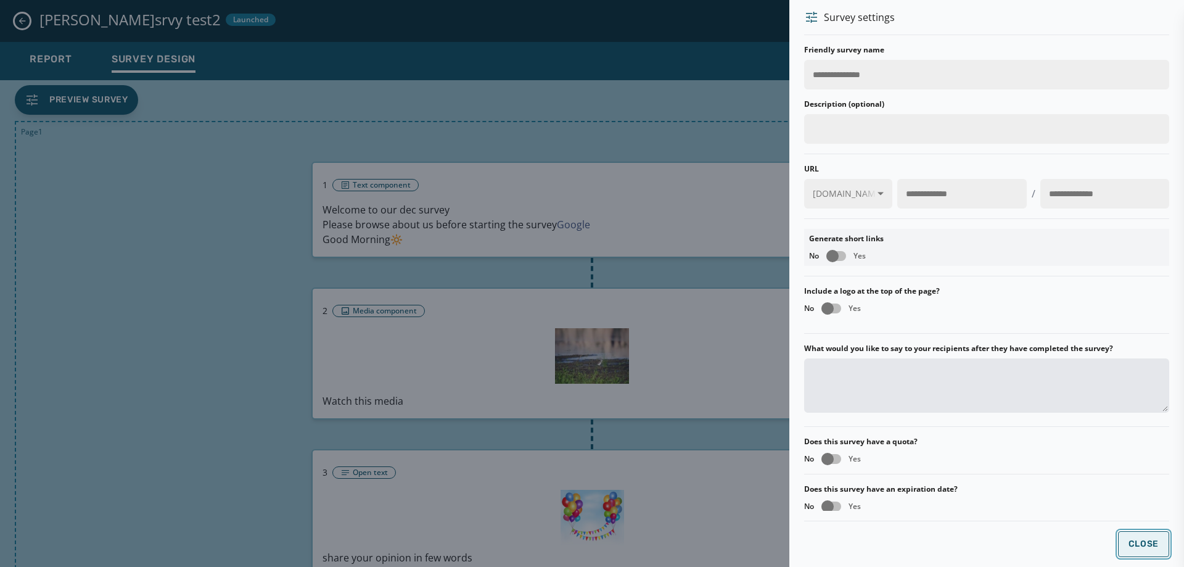
click at [1140, 548] on span "Close" at bounding box center [1144, 544] width 31 height 10
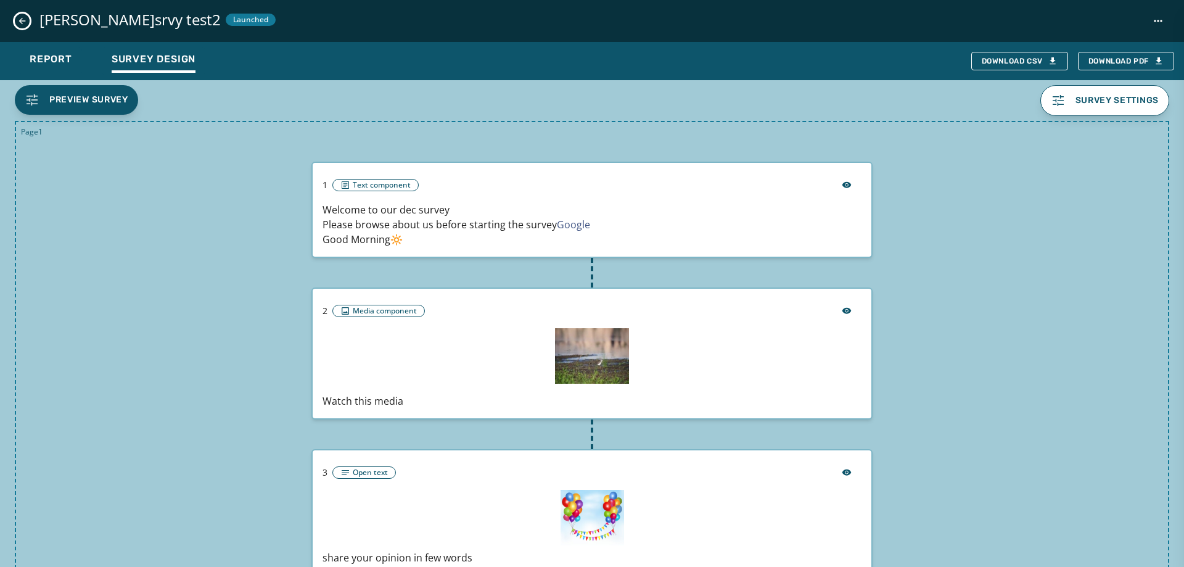
click at [15, 18] on button "Close survey details drawer" at bounding box center [22, 21] width 15 height 15
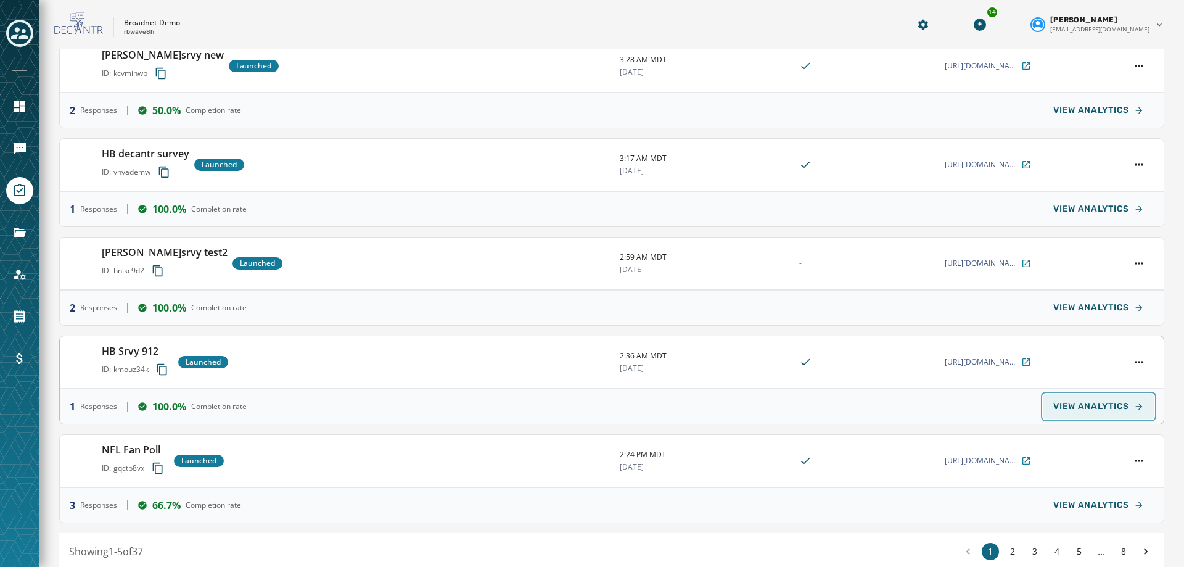
click at [1070, 403] on span "VIEW ANALYTICS" at bounding box center [1091, 407] width 76 height 10
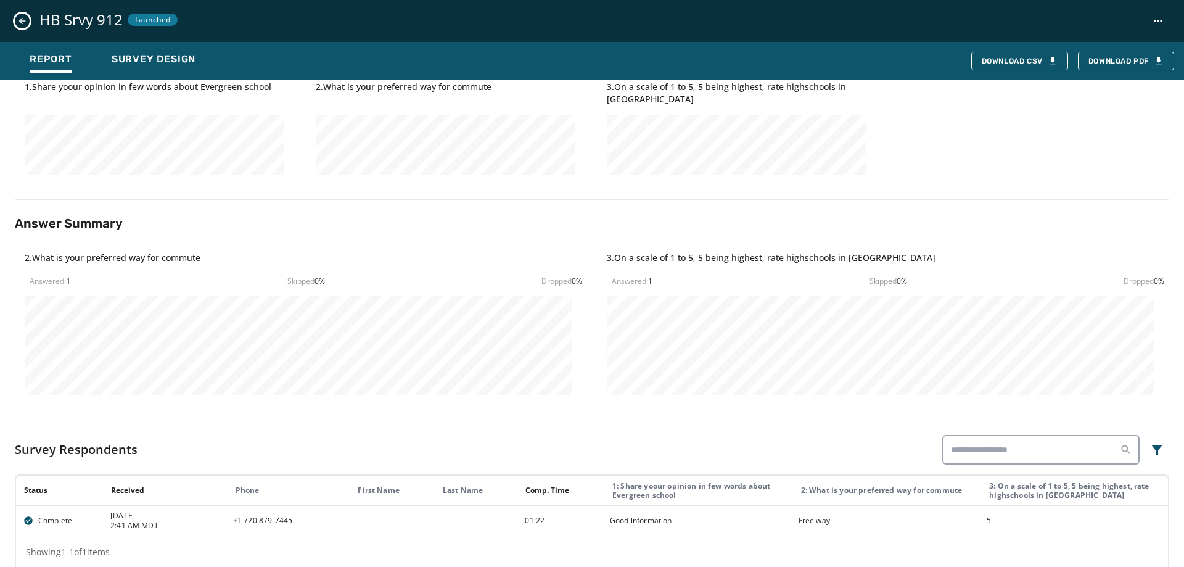
scroll to position [296, 0]
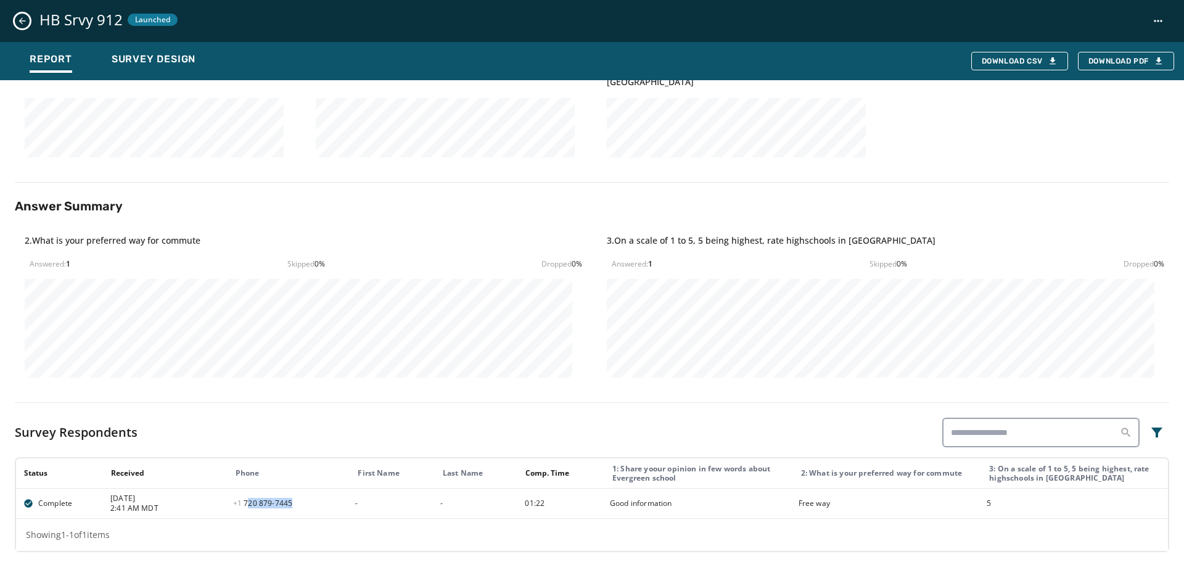
drag, startPoint x: 295, startPoint y: 509, endPoint x: 247, endPoint y: 514, distance: 49.0
click at [247, 514] on td "[PHONE_NUMBER] - 7445" at bounding box center [287, 503] width 123 height 30
click at [149, 68] on div "Survey Design" at bounding box center [154, 63] width 84 height 20
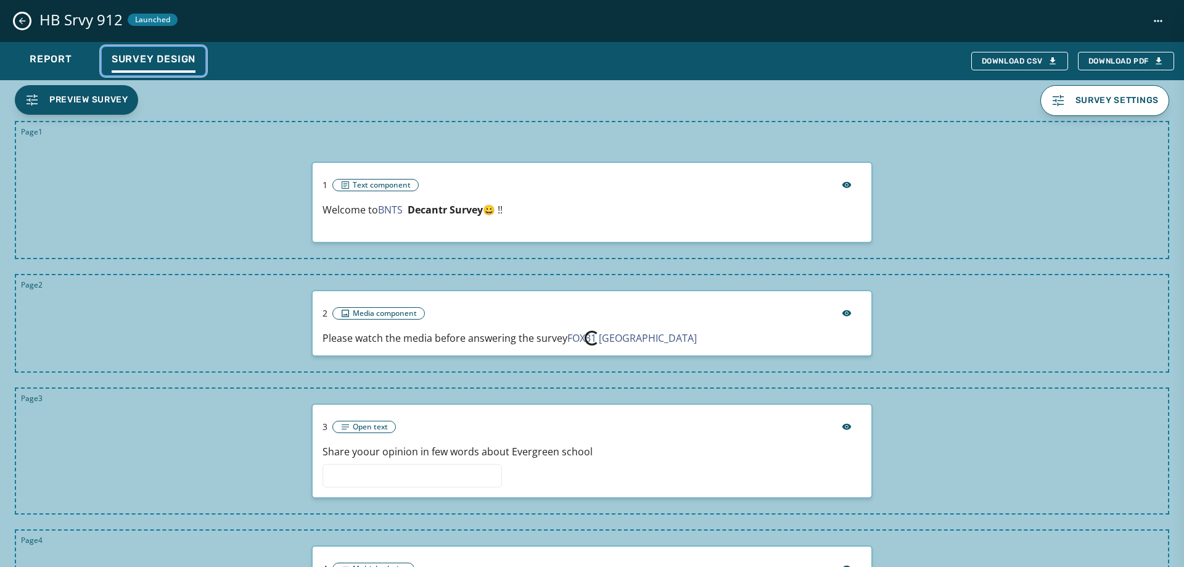
scroll to position [0, 0]
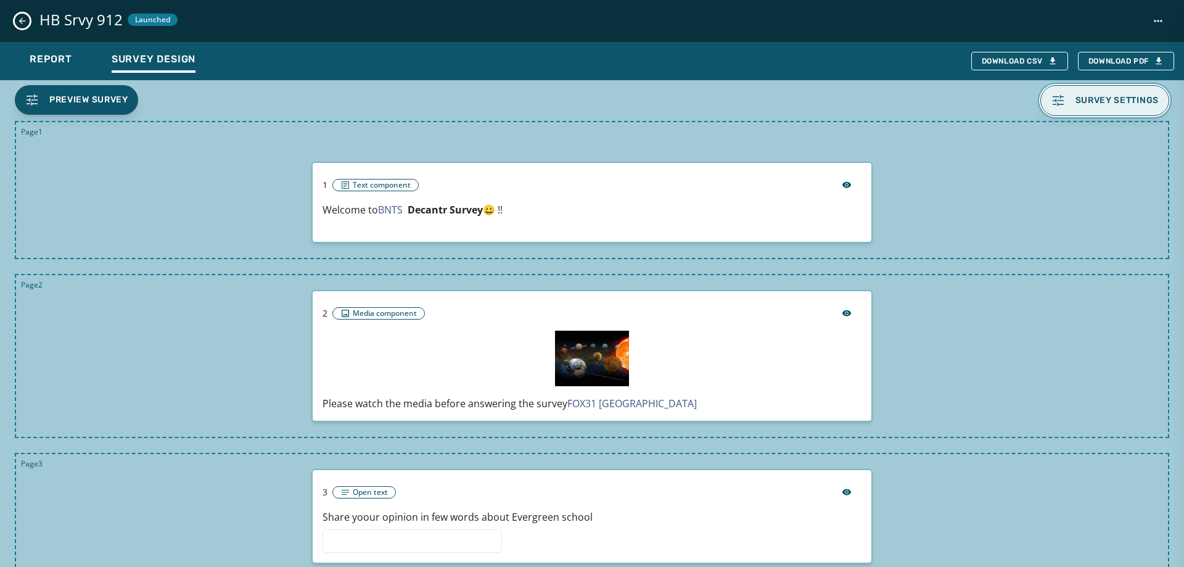
click at [1091, 104] on span "Survey settings" at bounding box center [1118, 101] width 84 height 10
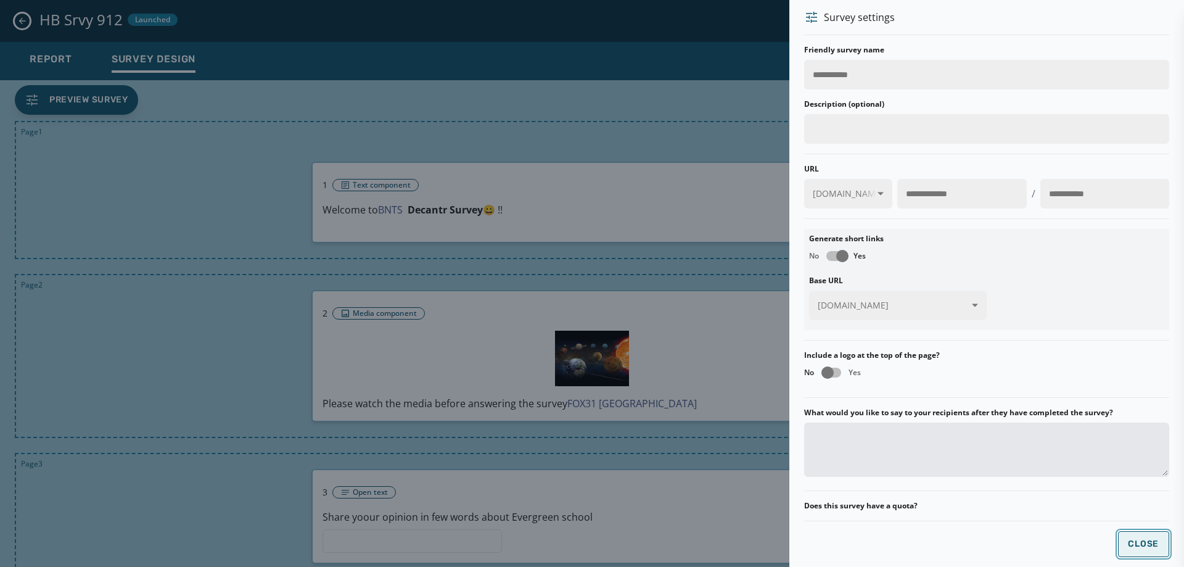
click at [1124, 550] on button "Close" at bounding box center [1144, 544] width 52 height 26
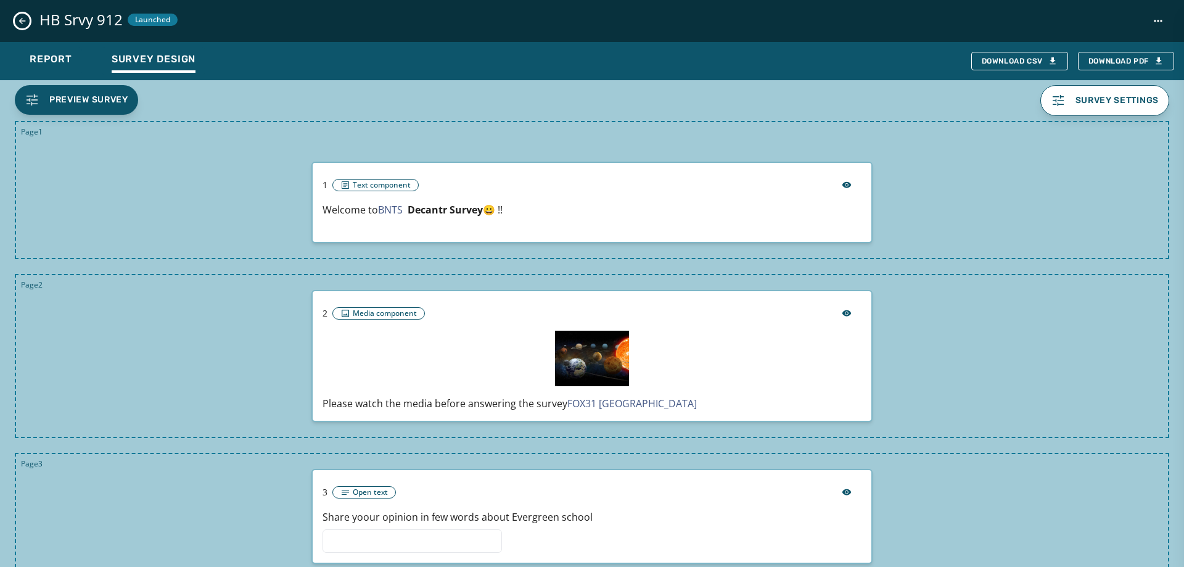
click at [34, 5] on div "HB Srvy 912 Launched" at bounding box center [592, 21] width 1184 height 42
click at [16, 25] on button "Close survey details drawer" at bounding box center [22, 21] width 15 height 15
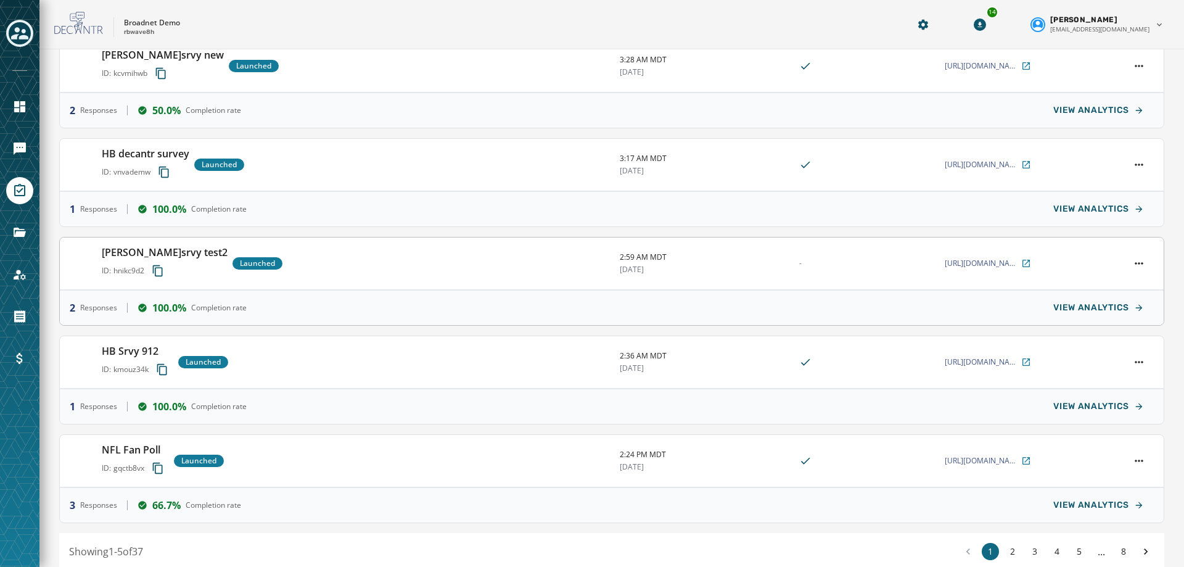
click at [132, 269] on span "hnikc9d2" at bounding box center [128, 271] width 31 height 10
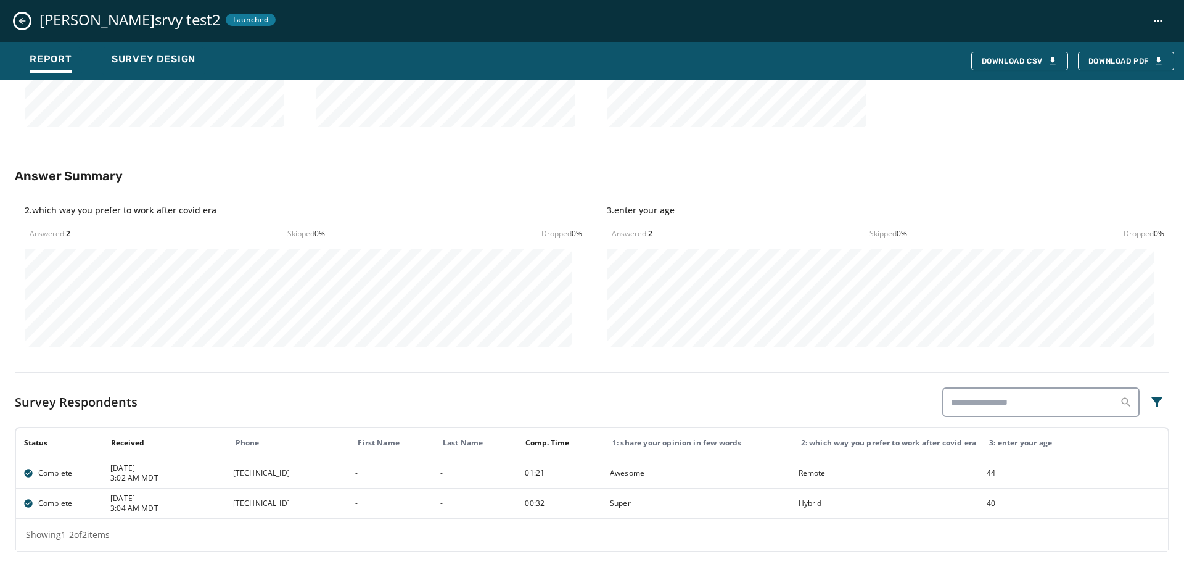
scroll to position [178, 0]
click at [24, 25] on icon "Close survey details drawer" at bounding box center [22, 21] width 10 height 10
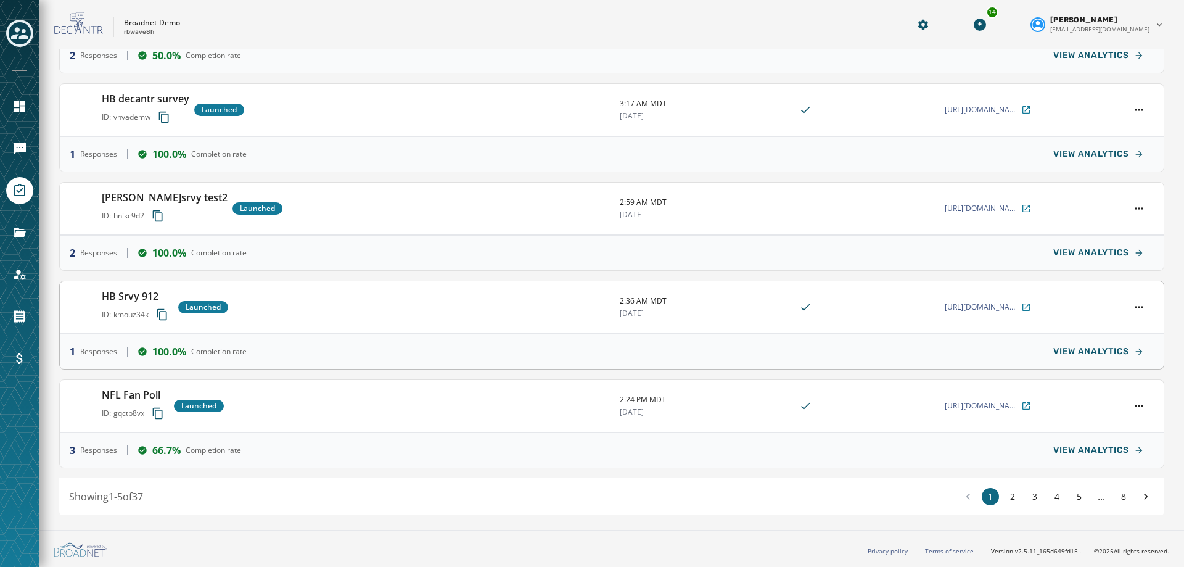
scroll to position [0, 0]
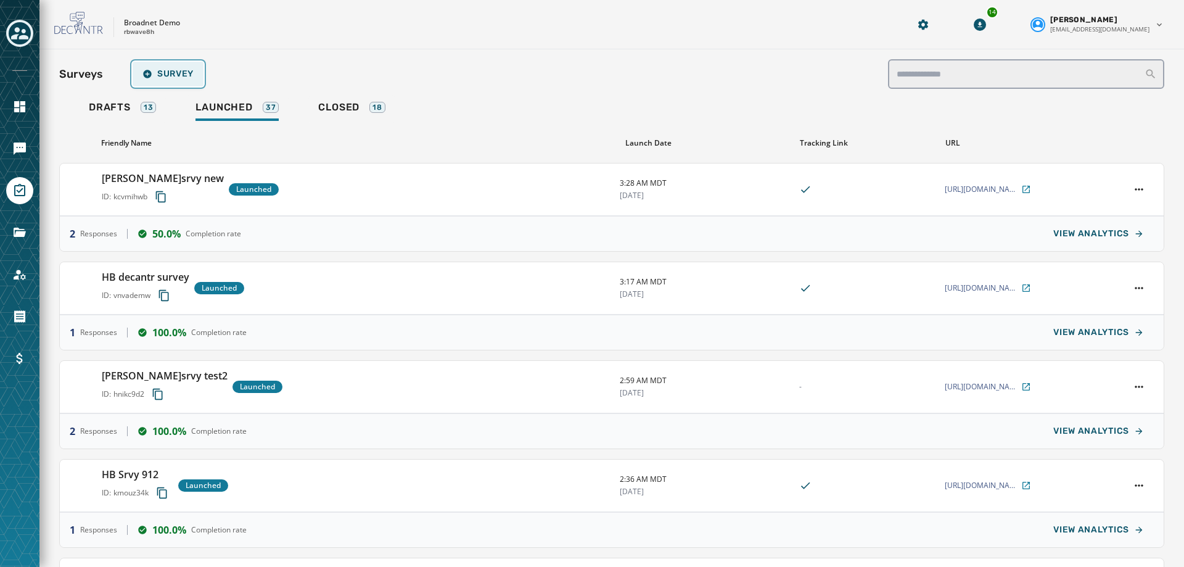
click at [156, 74] on span "Survey" at bounding box center [167, 74] width 51 height 10
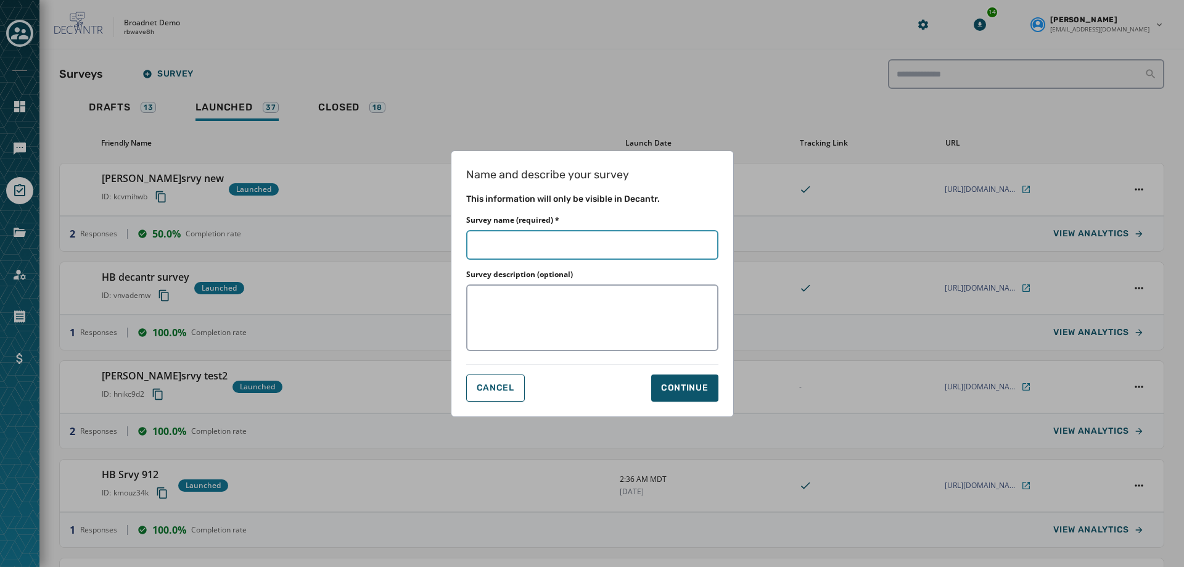
click at [476, 239] on input "Survey name (required) *" at bounding box center [592, 245] width 252 height 30
type input "*"
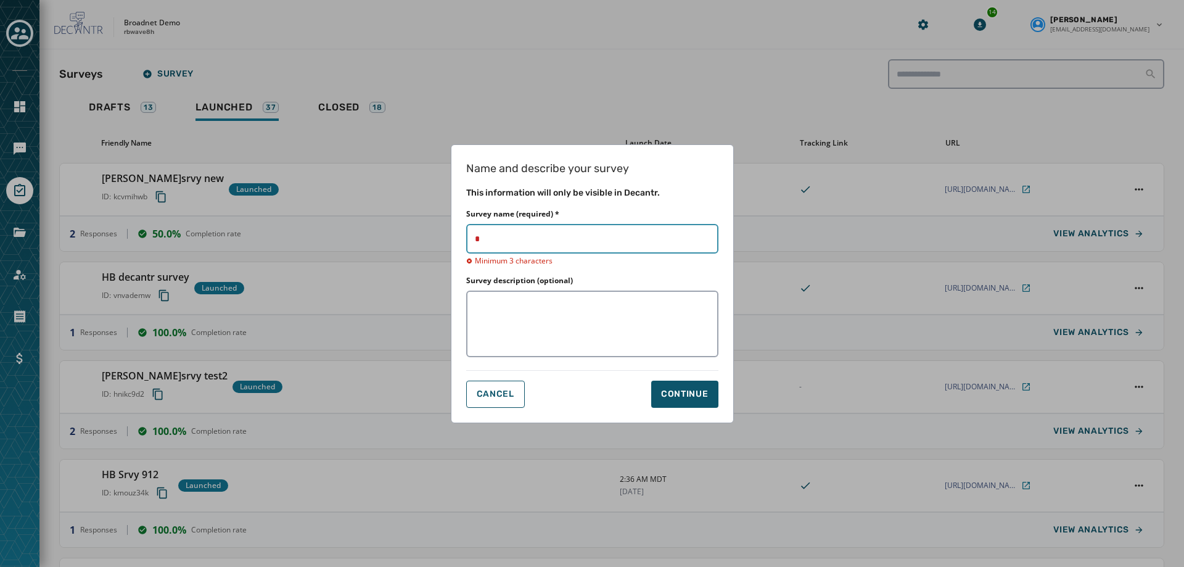
type input "**"
type input "****"
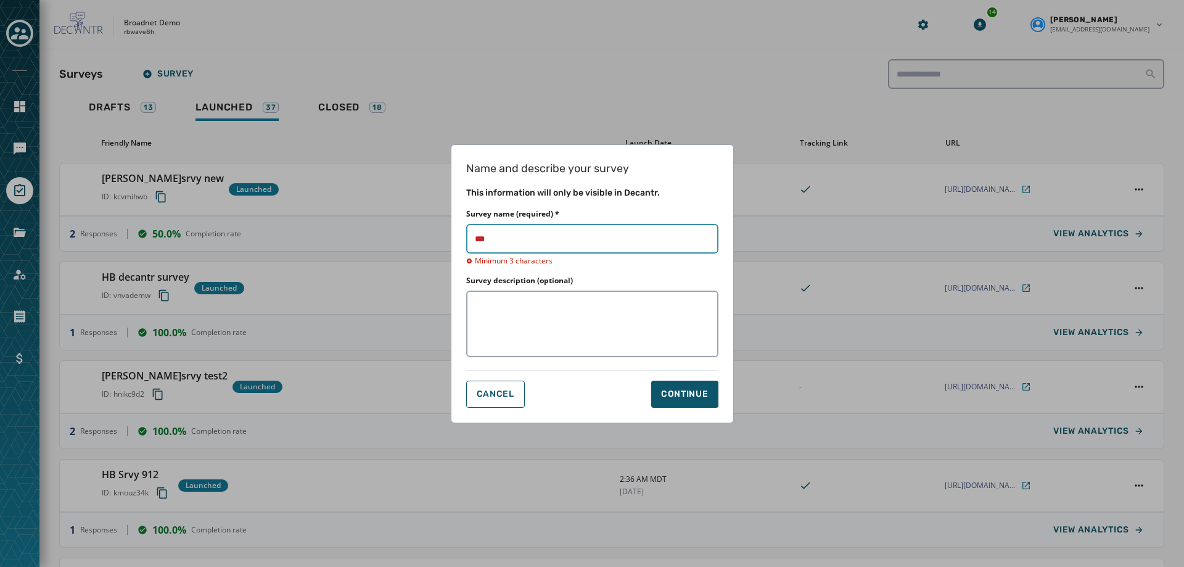
type input "****"
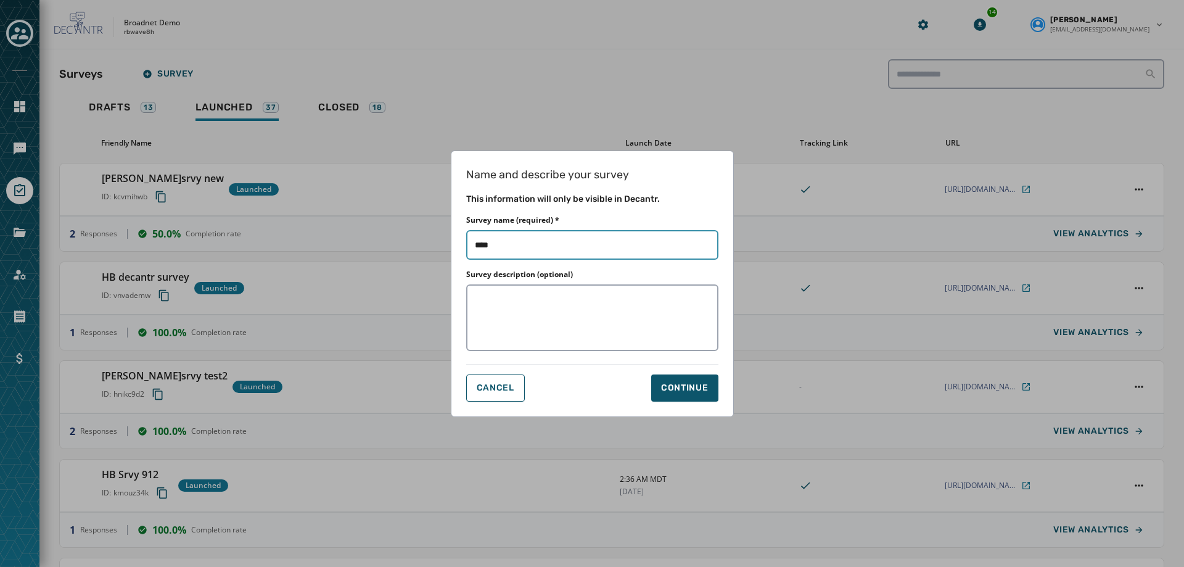
type input "*****"
type input "******"
type input "*******"
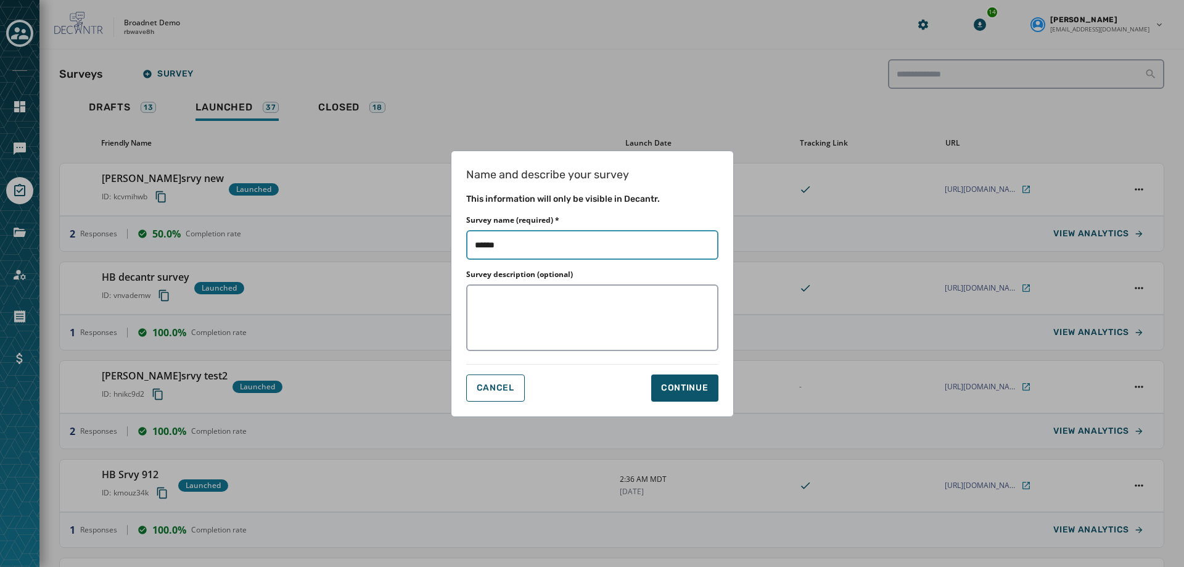
type input "*******"
type input "********"
type input "*********"
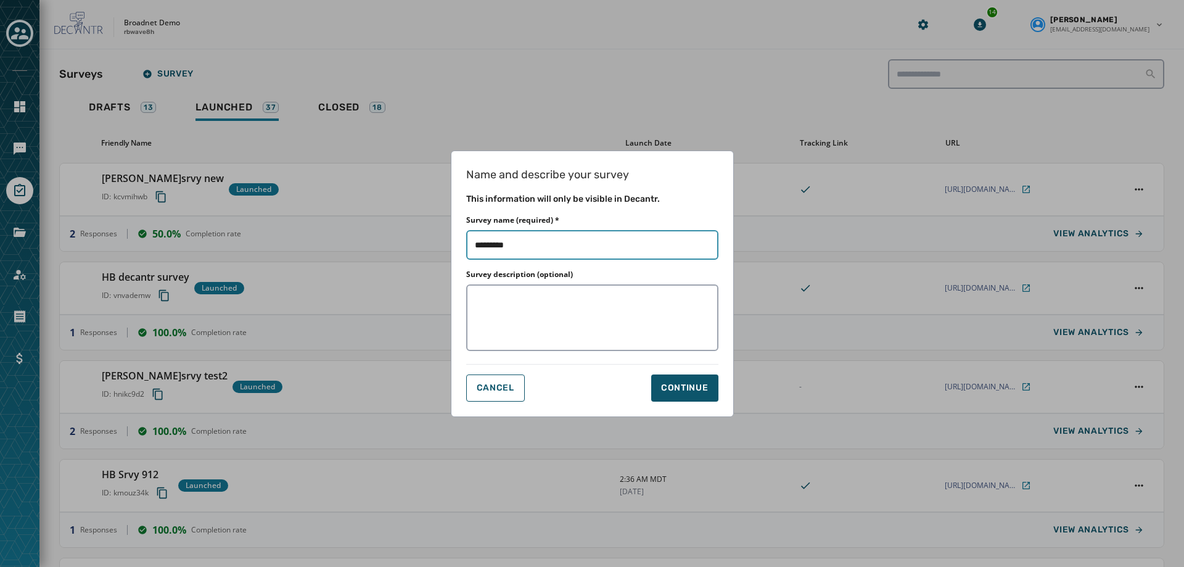
type input "*********"
type input "**********"
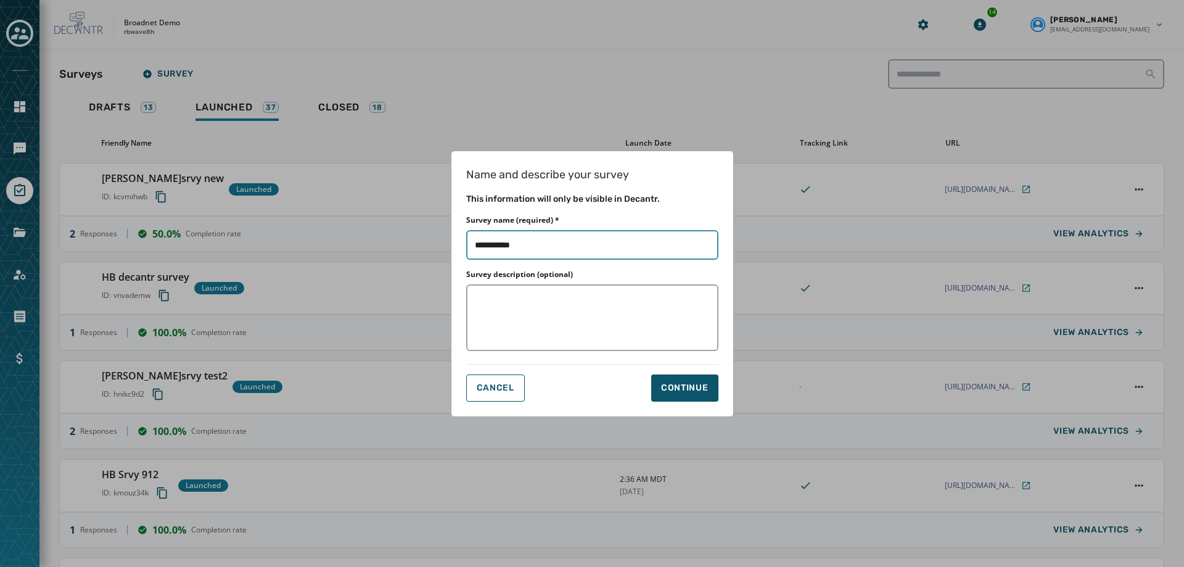
type input "**********"
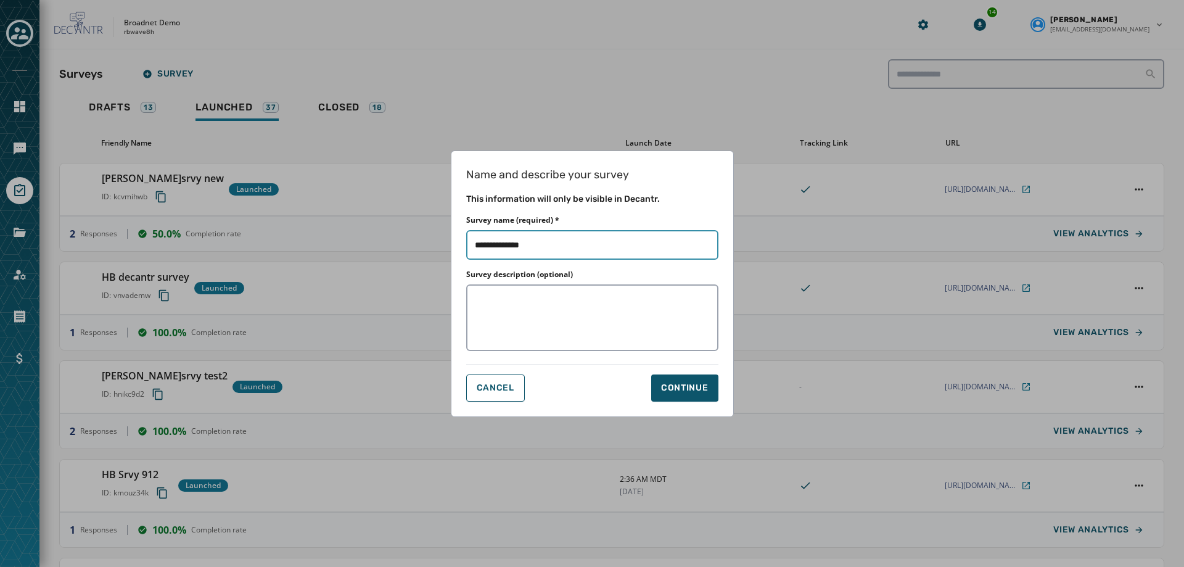
type input "**********"
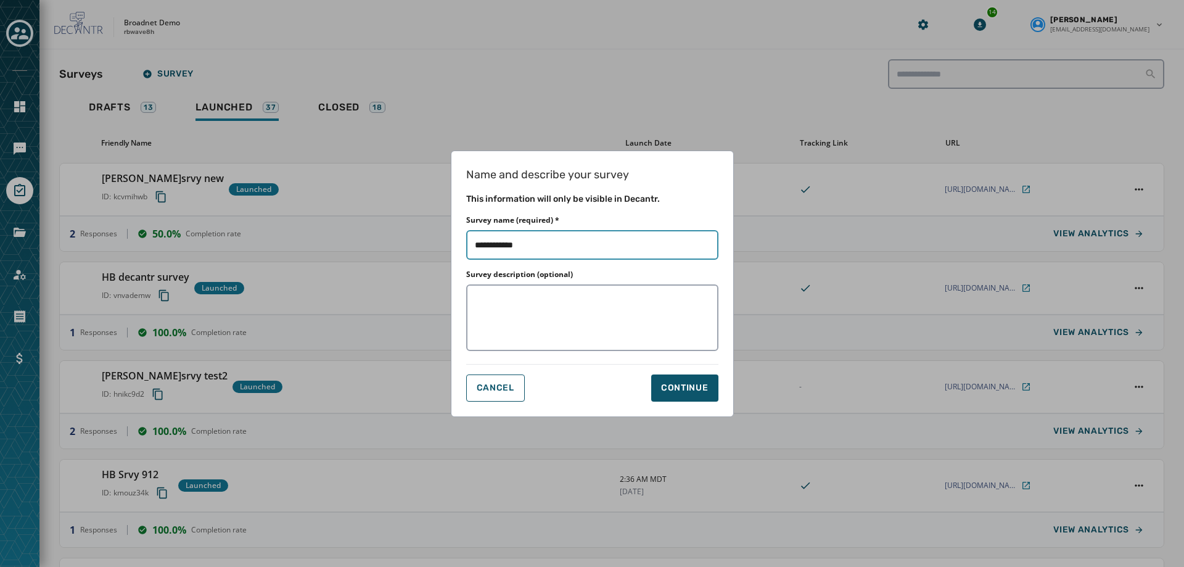
type input "**********"
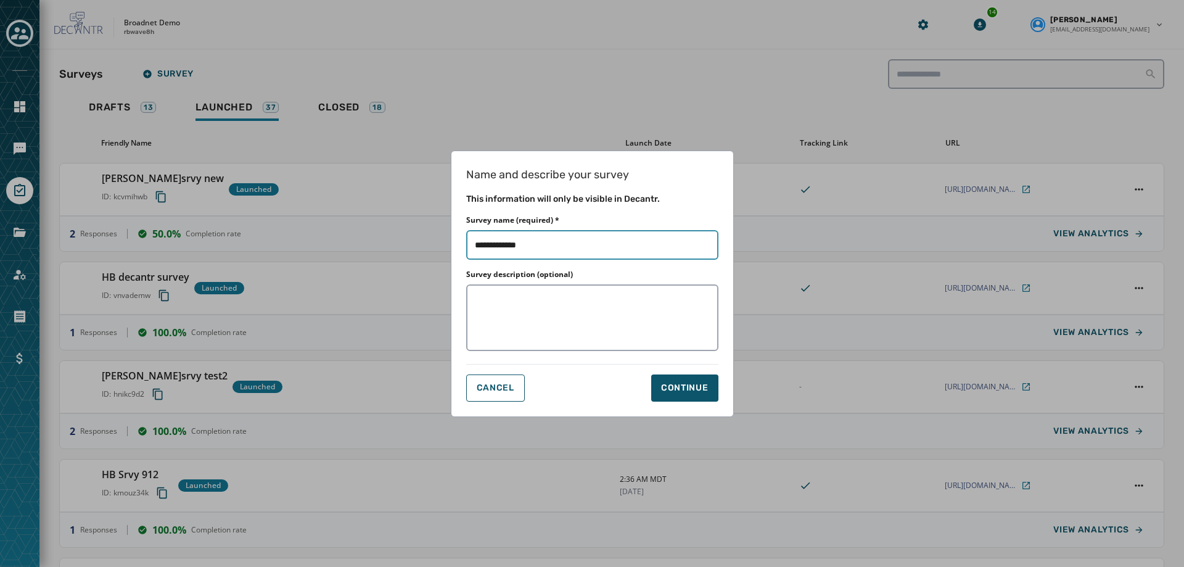
type input "**********"
drag, startPoint x: 672, startPoint y: 395, endPoint x: 678, endPoint y: 434, distance: 39.3
click at [678, 434] on div "Name and describe your survey This information will only be visible in [GEOGRAP…" at bounding box center [592, 283] width 1184 height 567
click at [509, 388] on span "Cancel" at bounding box center [496, 388] width 38 height 10
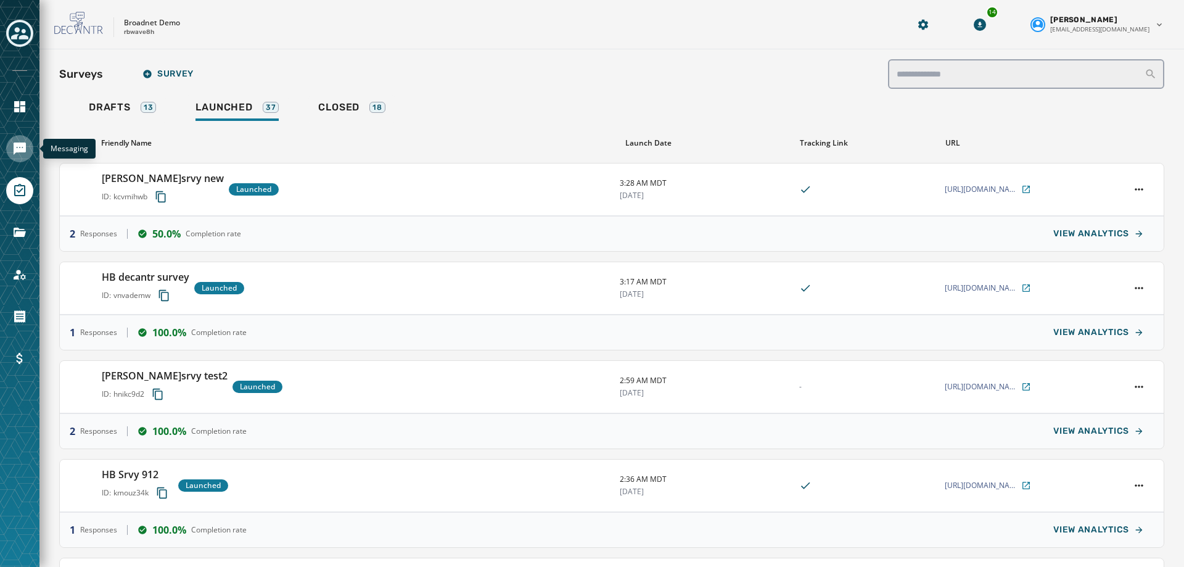
click at [24, 150] on icon "Navigate to Messaging" at bounding box center [20, 148] width 12 height 12
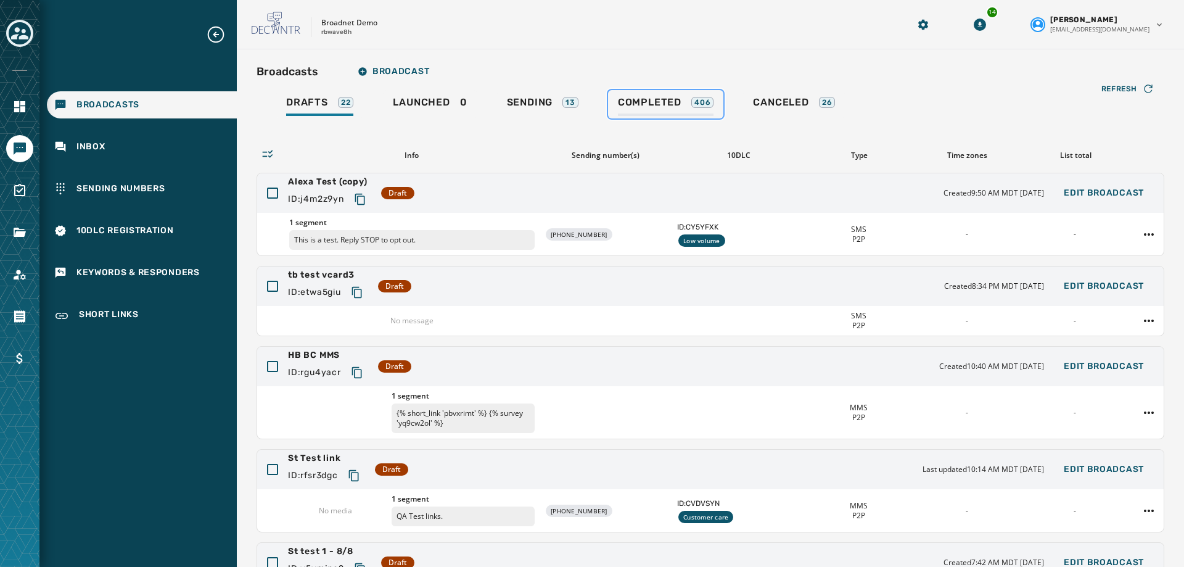
click at [657, 110] on div "Completed 406" at bounding box center [666, 106] width 96 height 20
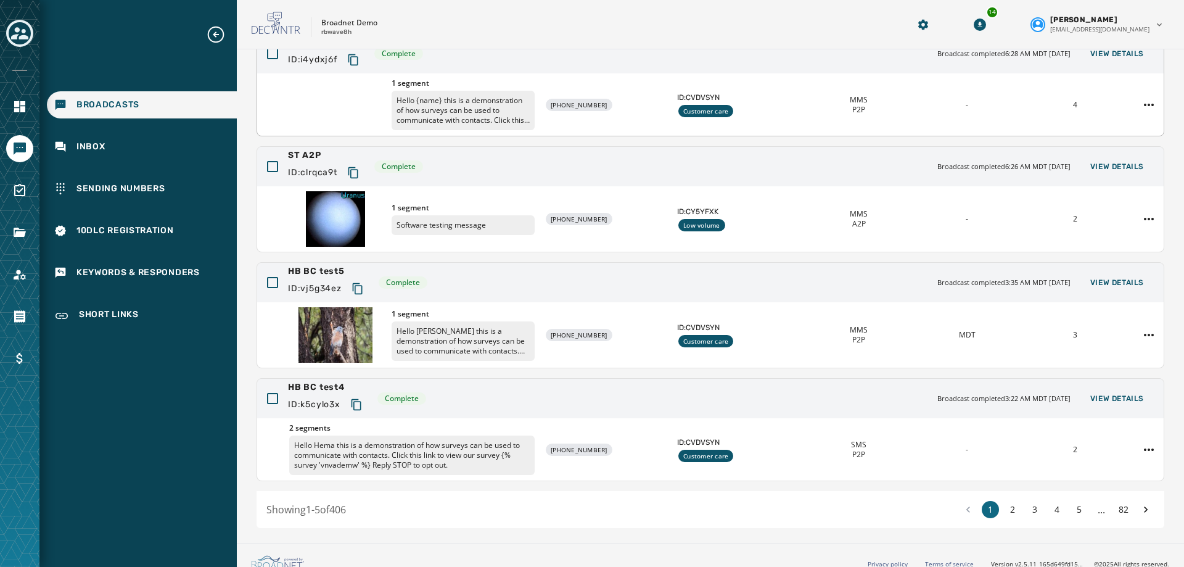
scroll to position [245, 0]
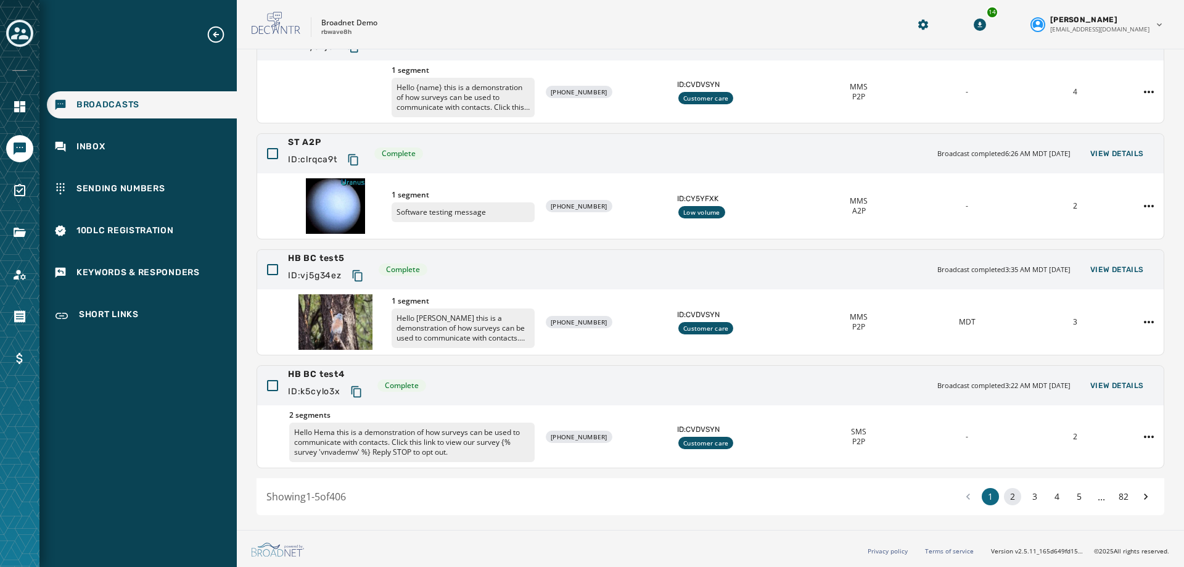
click at [1004, 503] on button "2" at bounding box center [1012, 496] width 17 height 17
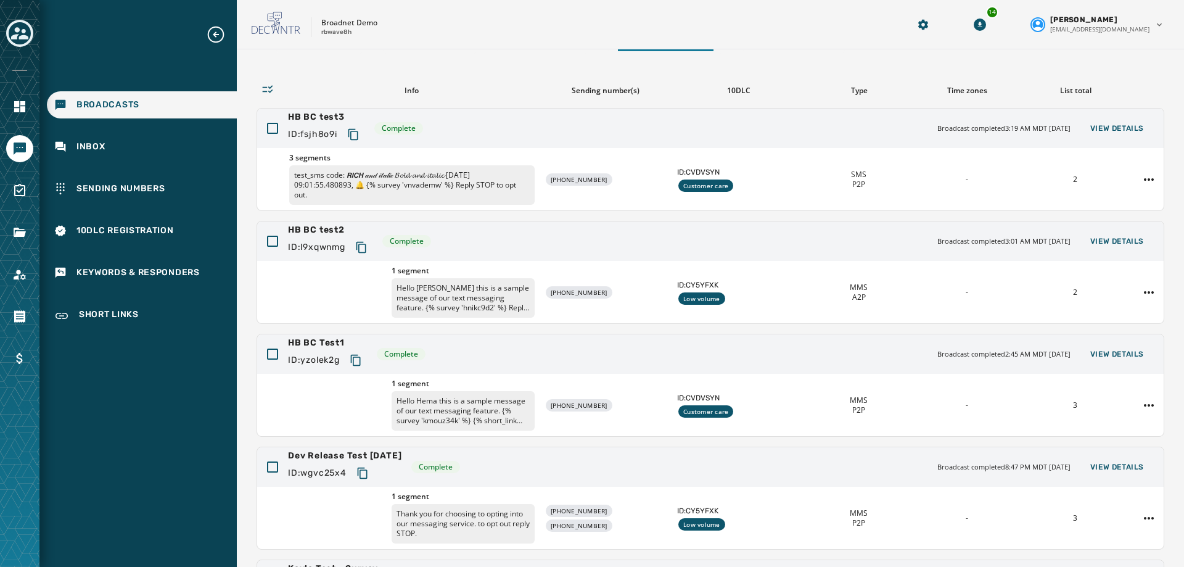
scroll to position [54, 0]
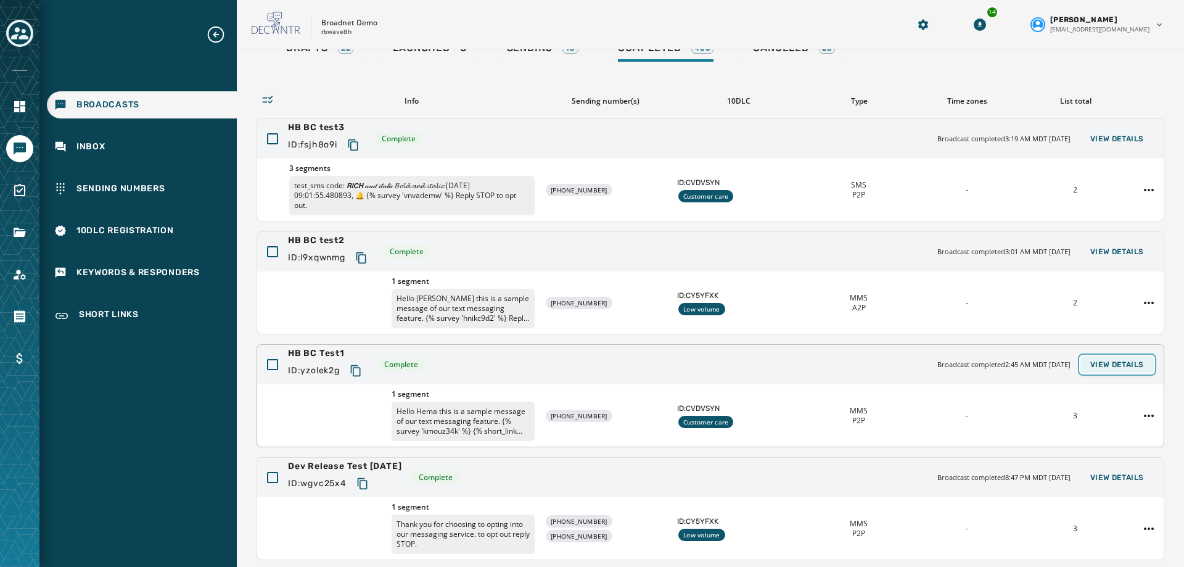
click at [1110, 368] on span "View Details" at bounding box center [1117, 365] width 54 height 10
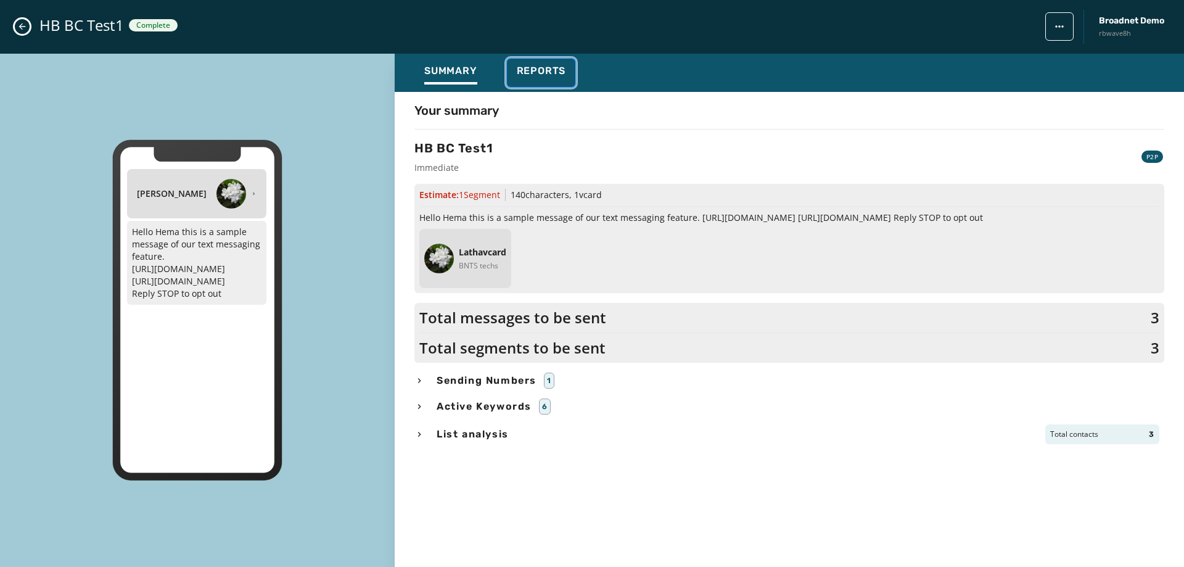
click at [536, 73] on span "Reports" at bounding box center [541, 71] width 49 height 12
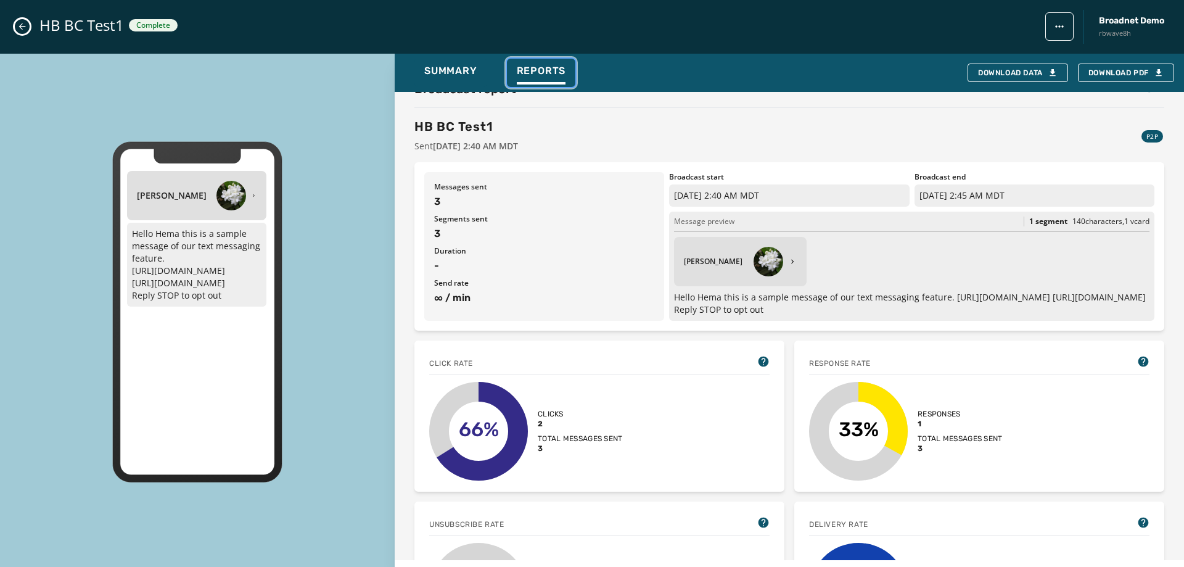
scroll to position [0, 0]
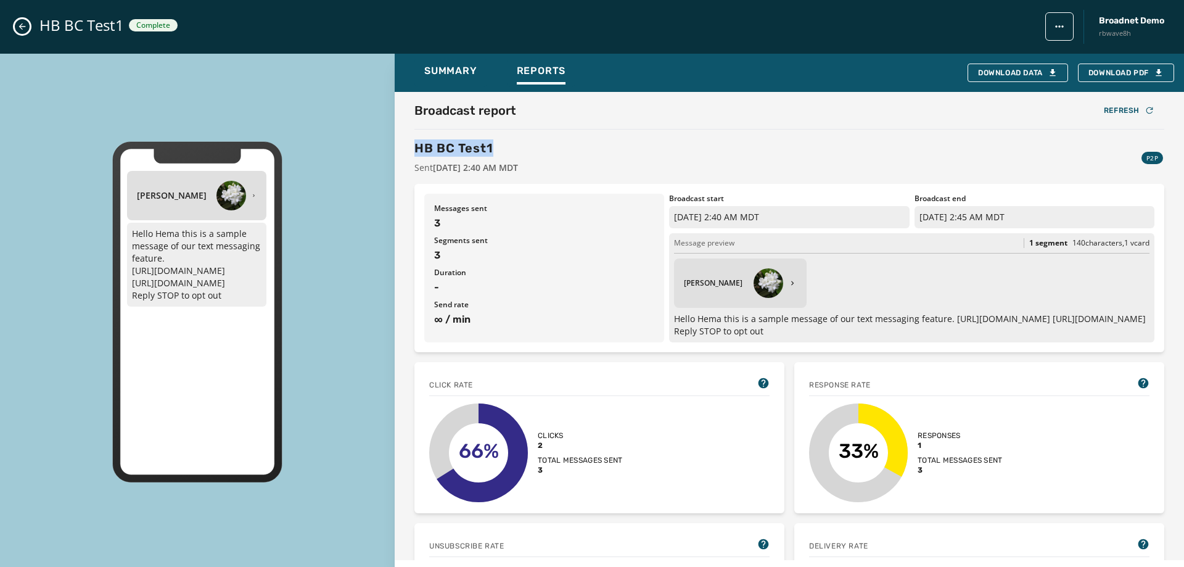
drag, startPoint x: 506, startPoint y: 153, endPoint x: 418, endPoint y: 149, distance: 88.3
click at [418, 149] on h3 "HB BC Test1" at bounding box center [466, 147] width 104 height 17
copy h3 "HB BC Test1"
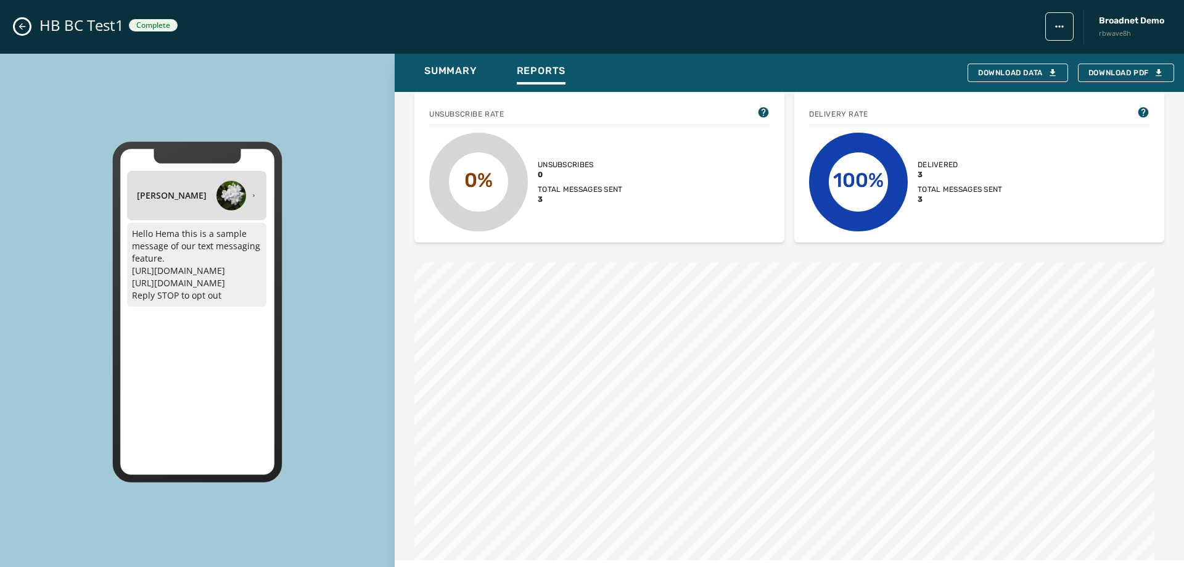
scroll to position [726, 0]
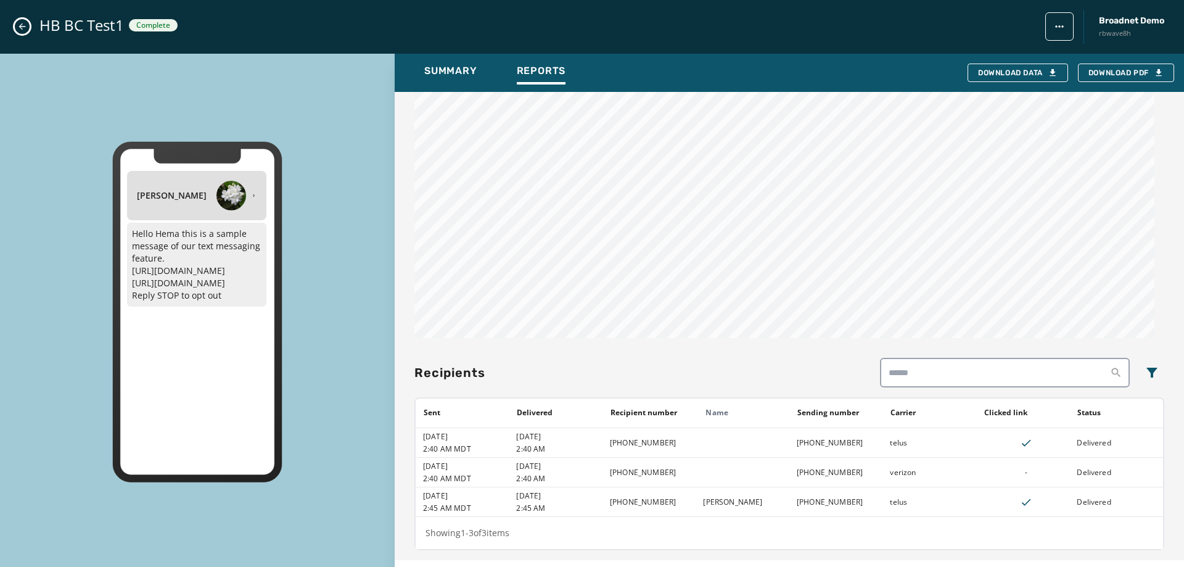
click at [16, 30] on button "Close admin drawer" at bounding box center [22, 26] width 15 height 15
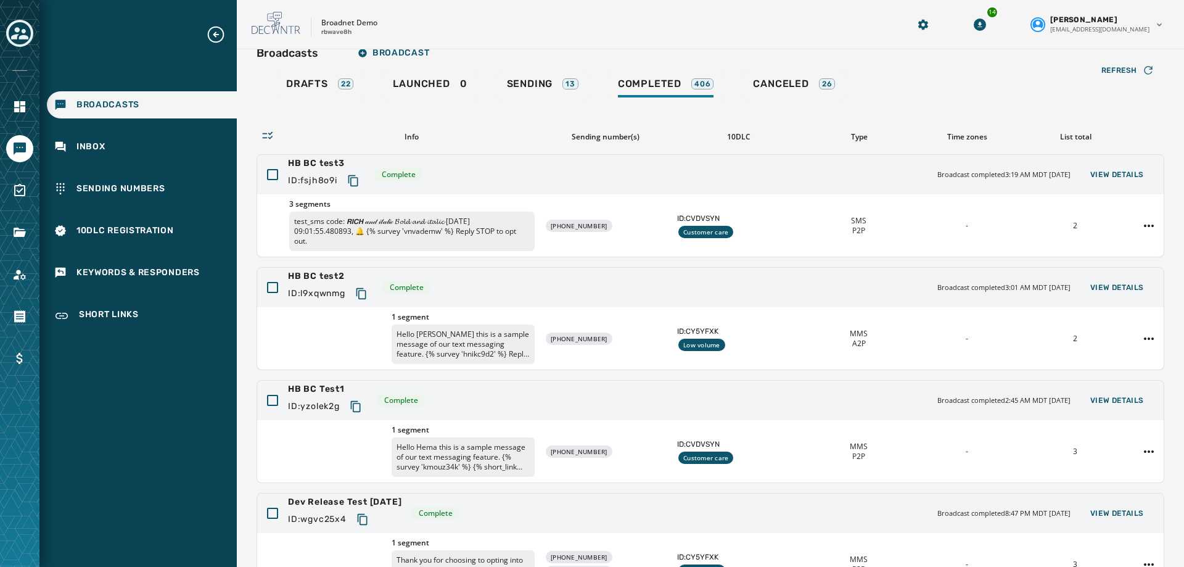
scroll to position [0, 0]
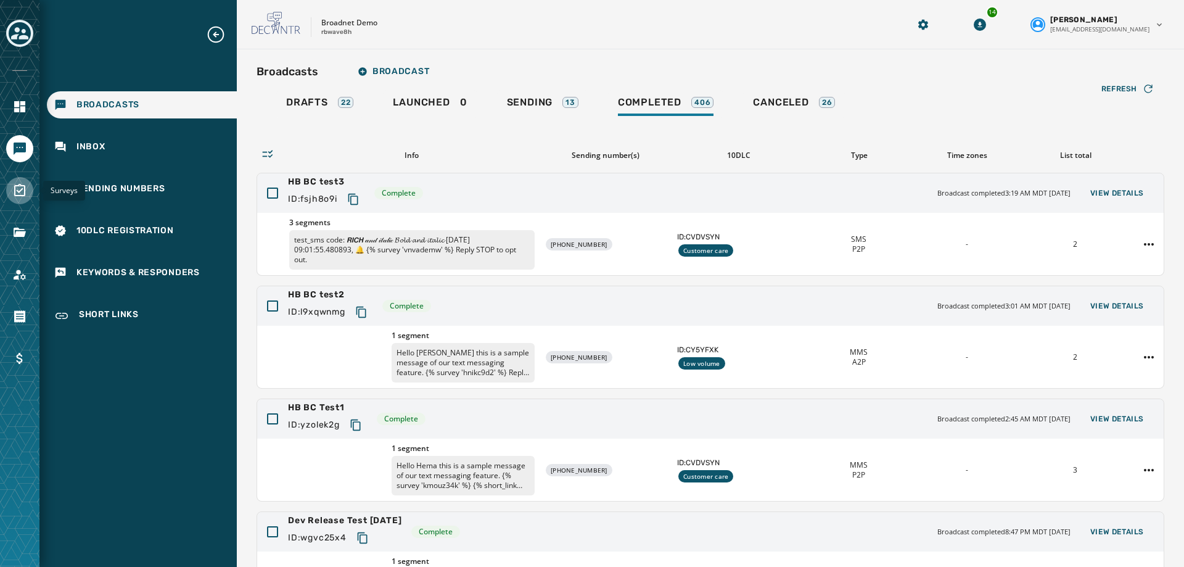
click at [14, 194] on icon "Navigate to Surveys" at bounding box center [19, 190] width 15 height 15
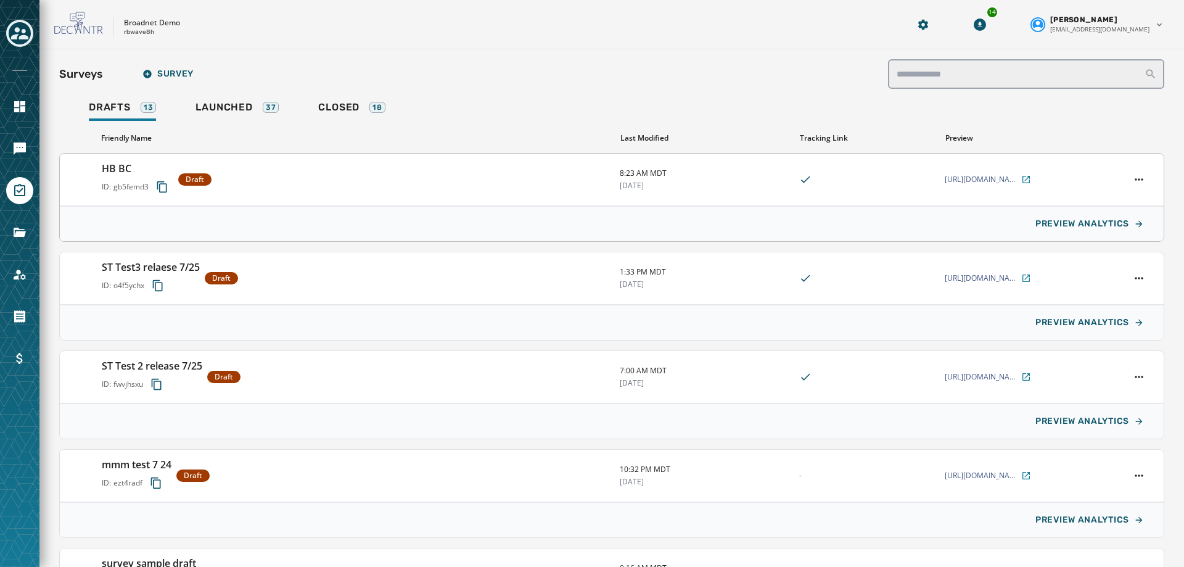
click at [1124, 176] on div at bounding box center [1139, 179] width 30 height 17
type input "*****"
type textarea "**********"
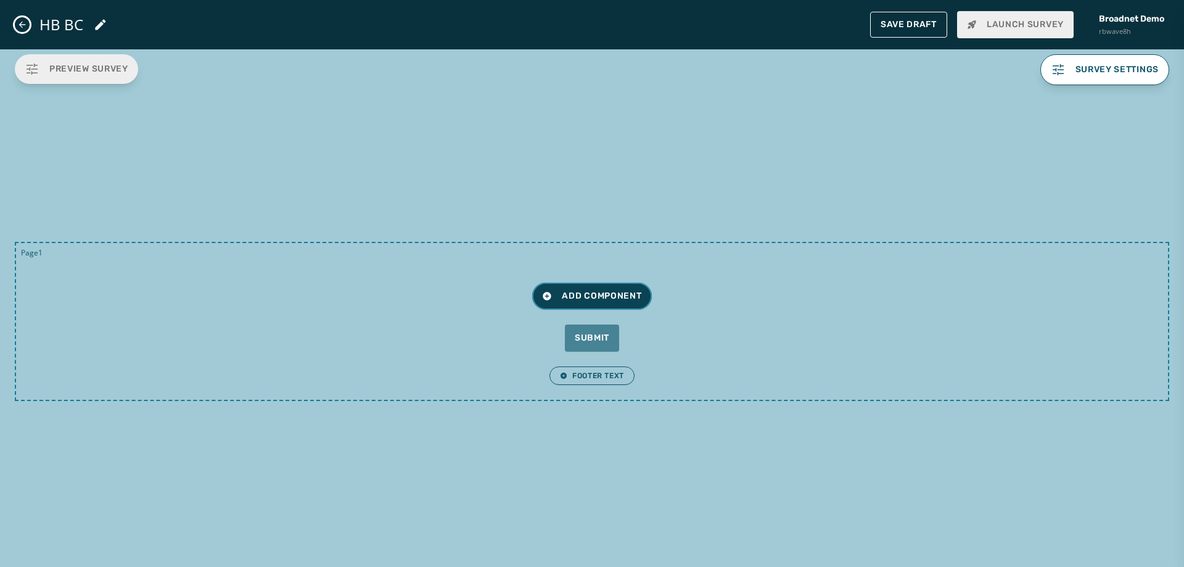
drag, startPoint x: 620, startPoint y: 304, endPoint x: 954, endPoint y: 381, distance: 341.7
click at [929, 401] on div "Page 1 Add Component Submit Footer Text" at bounding box center [592, 329] width 1184 height 174
click at [1151, 67] on span "Survey settings" at bounding box center [1118, 70] width 84 height 10
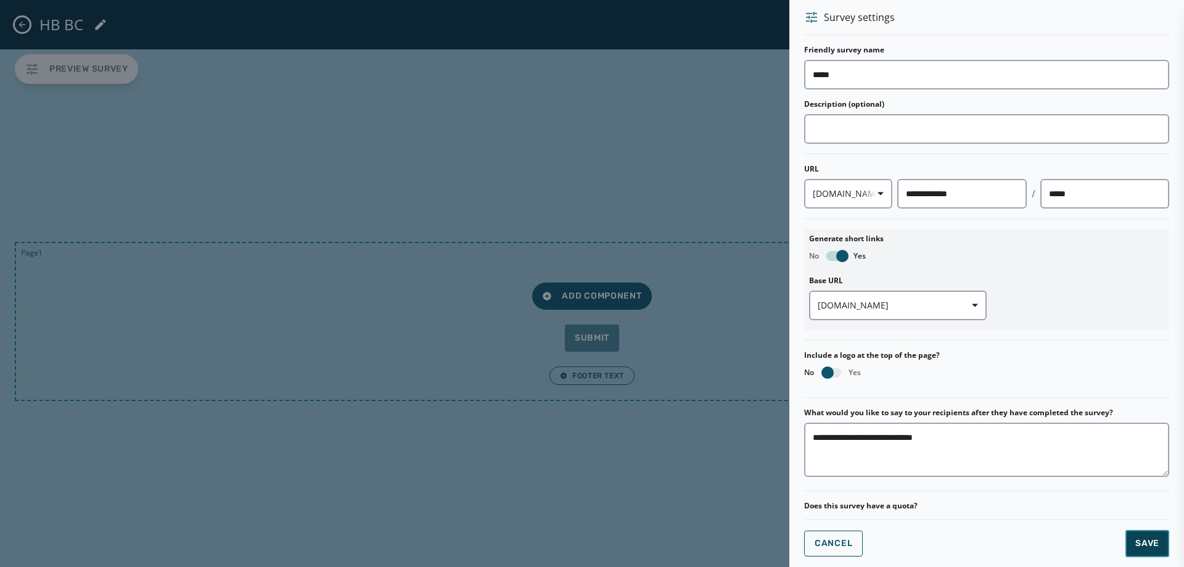
click at [1126, 548] on button "Save" at bounding box center [1148, 543] width 44 height 27
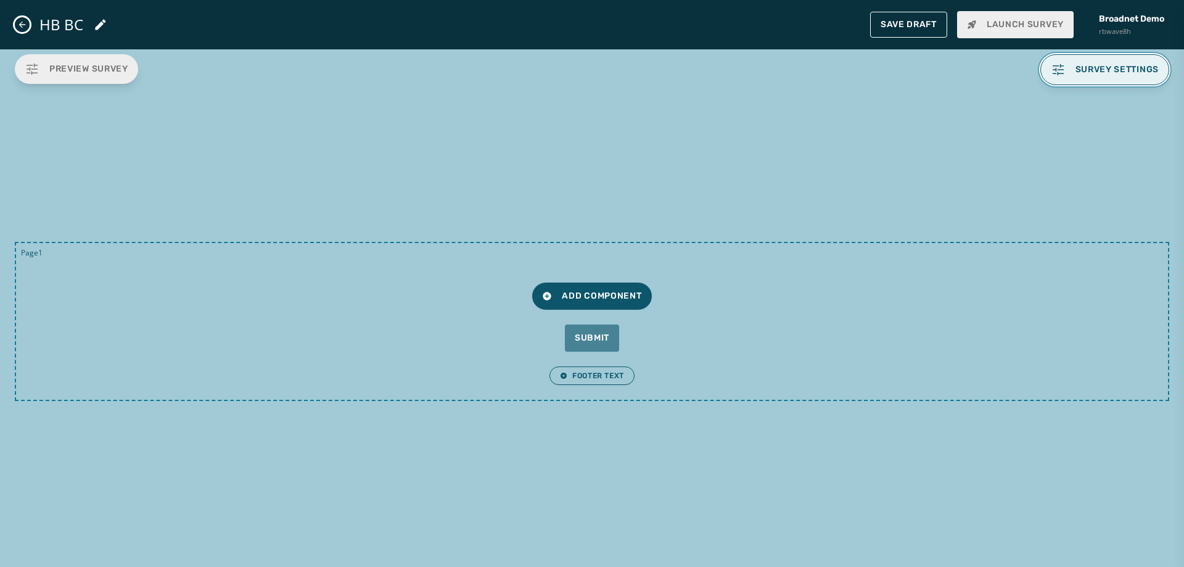
click at [1089, 70] on span "Survey settings" at bounding box center [1118, 70] width 84 height 10
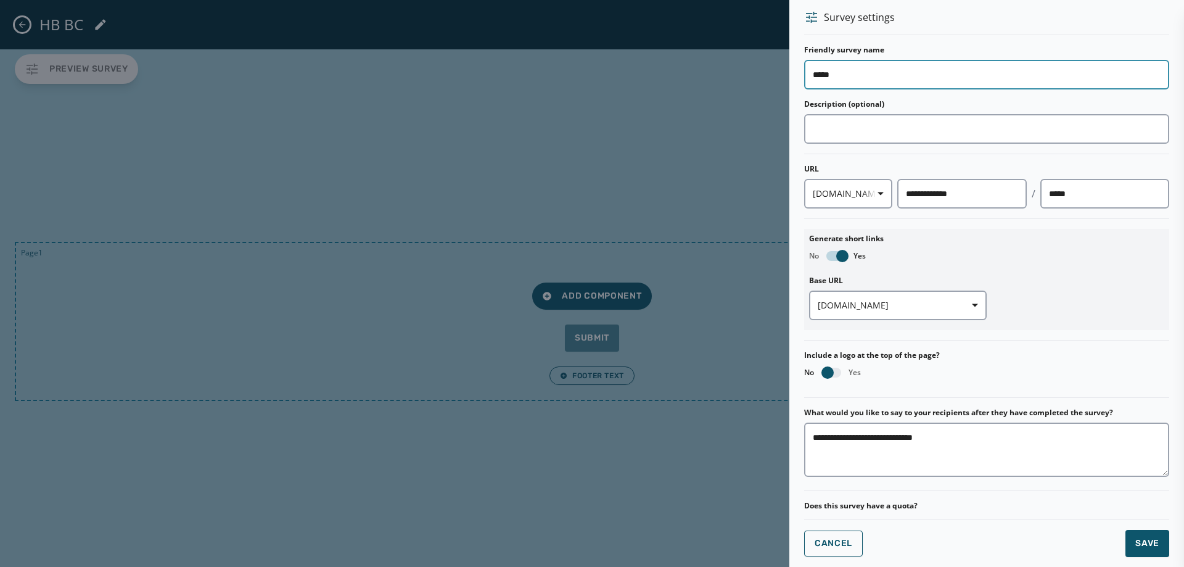
click at [904, 76] on input "*****" at bounding box center [986, 75] width 365 height 30
drag, startPoint x: 839, startPoint y: 78, endPoint x: 830, endPoint y: 81, distance: 10.2
click at [830, 81] on input "**********" at bounding box center [986, 75] width 365 height 30
type input "**********"
click at [1135, 543] on span "Save" at bounding box center [1147, 543] width 24 height 12
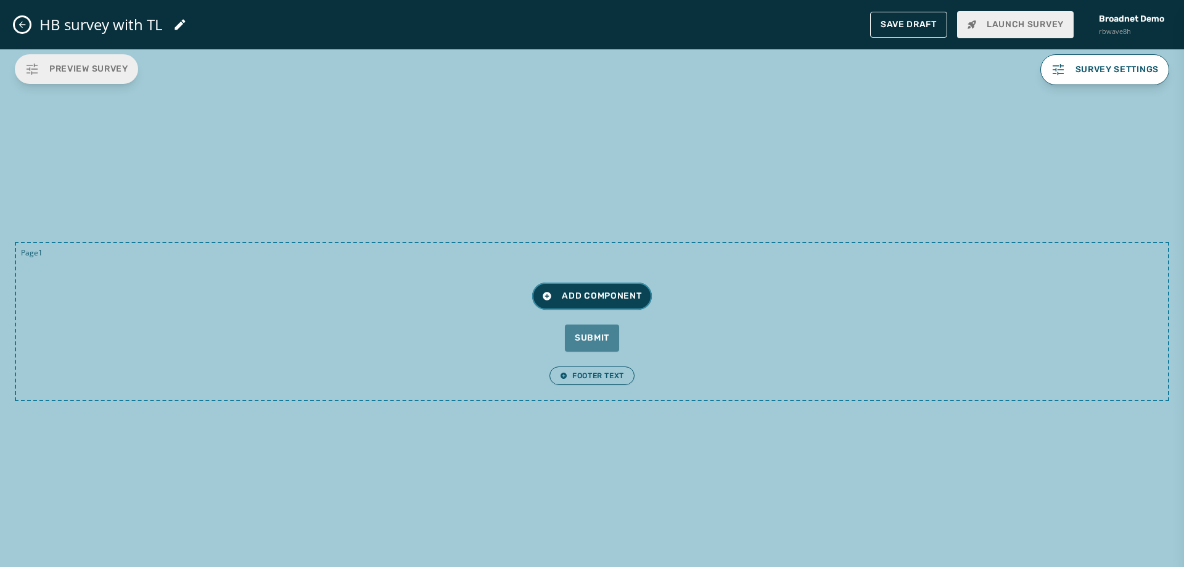
click at [626, 295] on span "Add Component" at bounding box center [591, 296] width 99 height 12
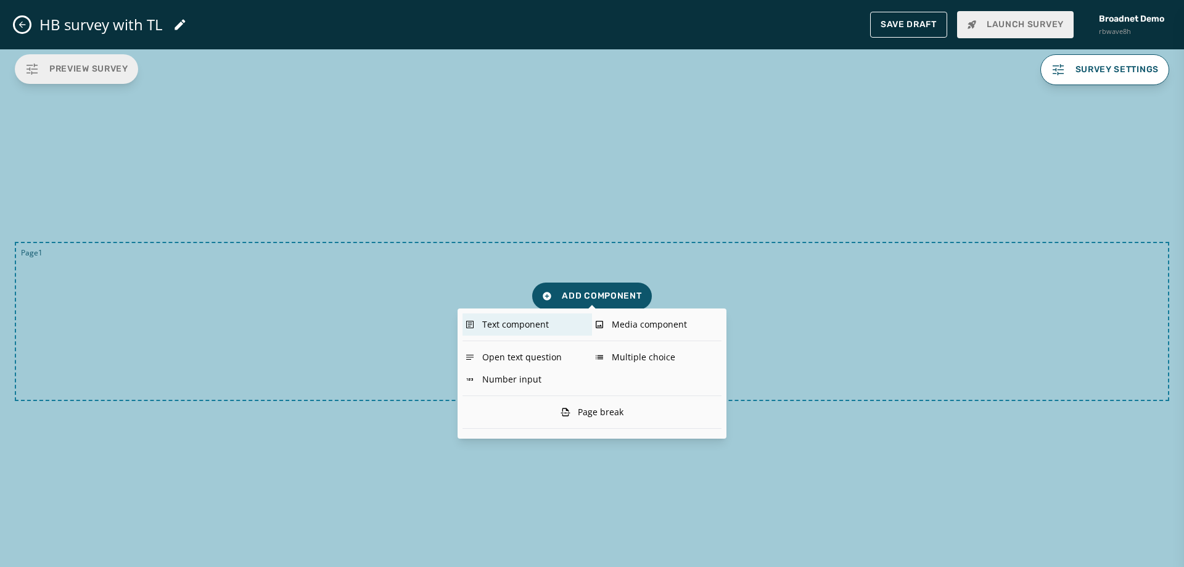
click at [498, 323] on div "Text component" at bounding box center [528, 324] width 130 height 22
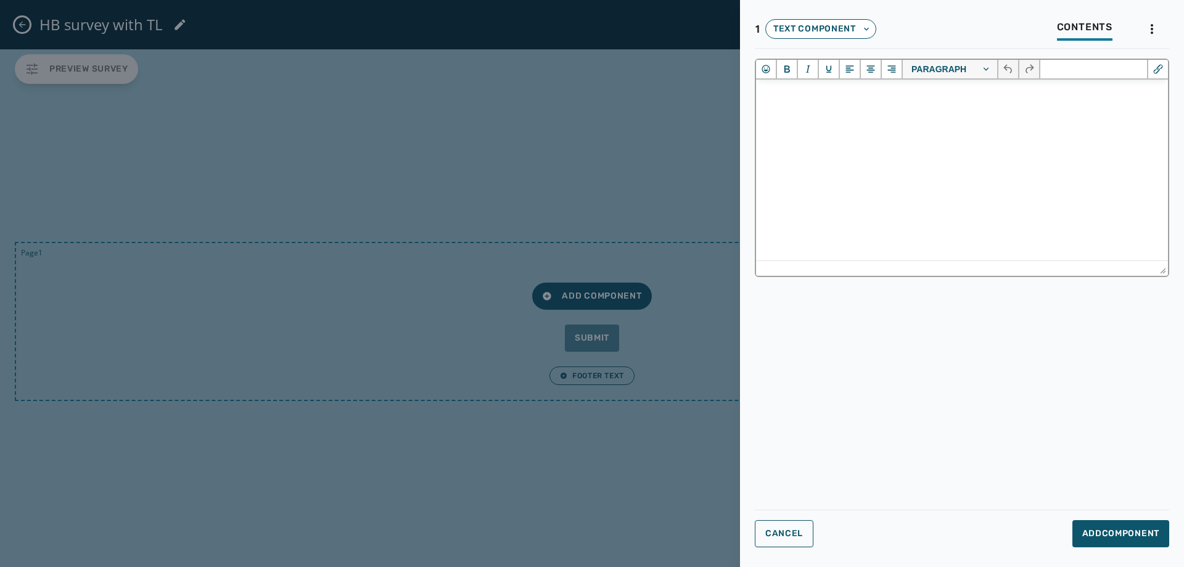
click at [836, 110] on html at bounding box center [962, 96] width 412 height 33
click at [1120, 527] on button "Add Component" at bounding box center [1121, 533] width 97 height 27
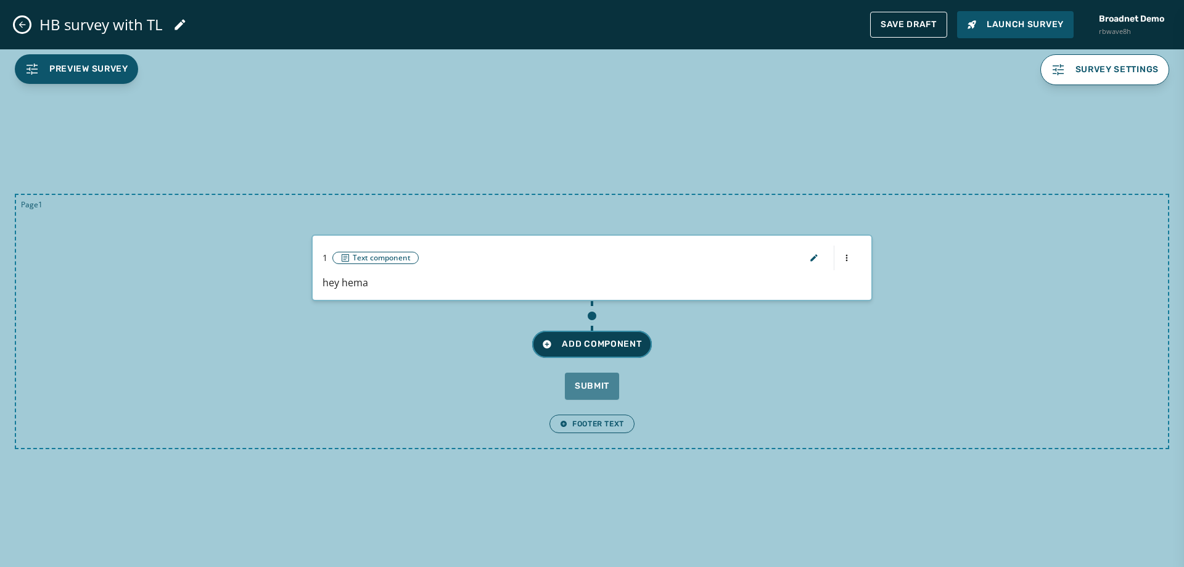
click at [587, 335] on button "Add Component" at bounding box center [591, 344] width 119 height 27
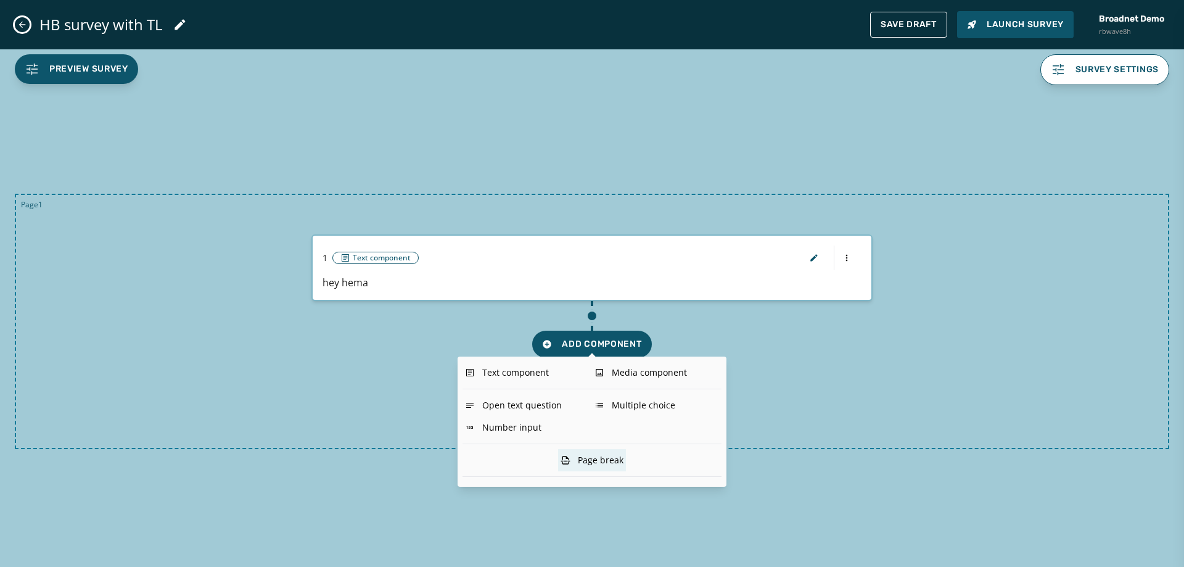
click at [604, 460] on div "Page break" at bounding box center [592, 460] width 68 height 22
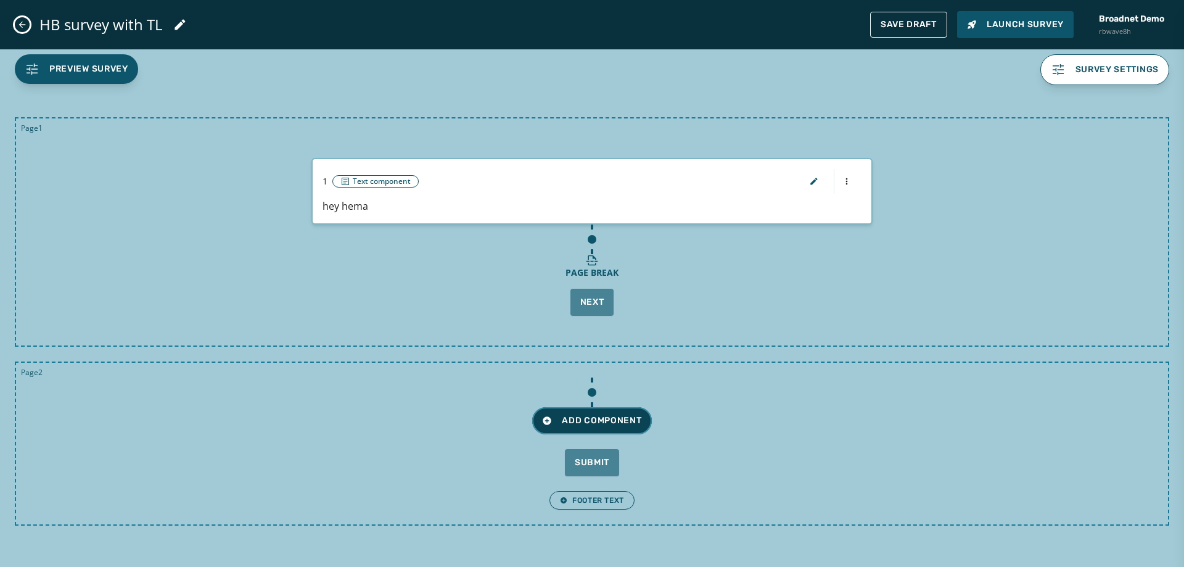
click at [635, 420] on span "Add Component" at bounding box center [591, 420] width 99 height 12
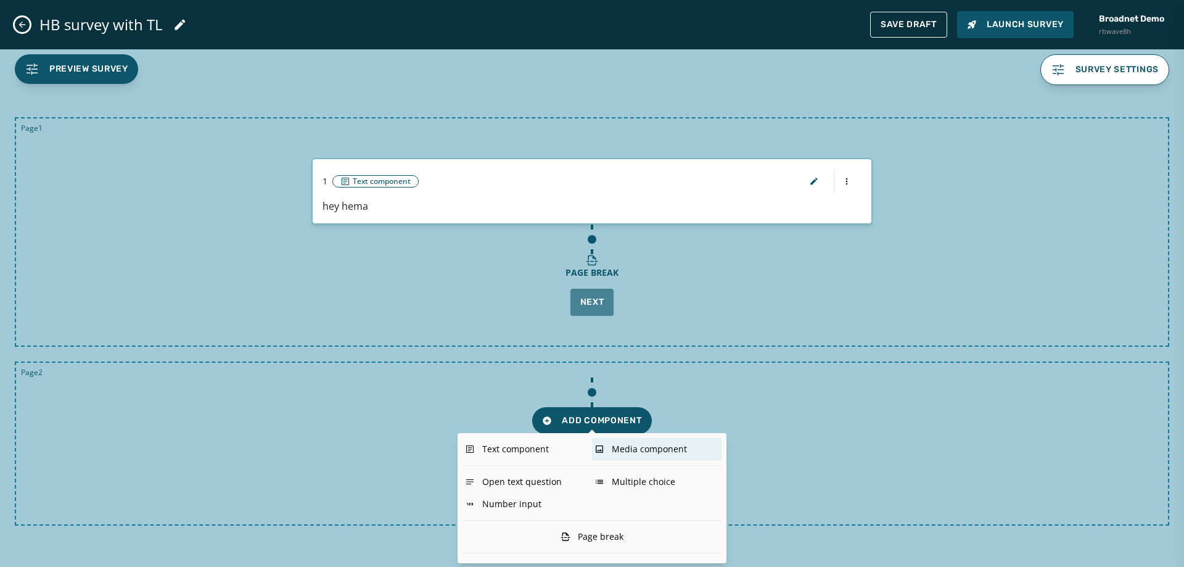
click at [649, 456] on div "Media component" at bounding box center [657, 449] width 130 height 22
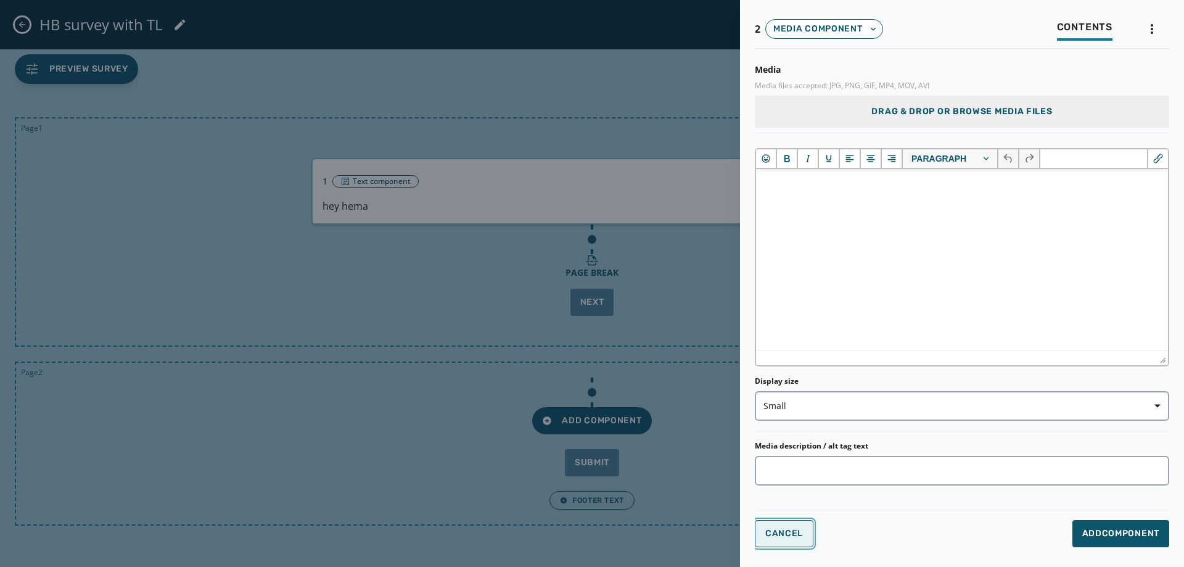
click at [799, 537] on span "Cancel" at bounding box center [784, 534] width 38 height 10
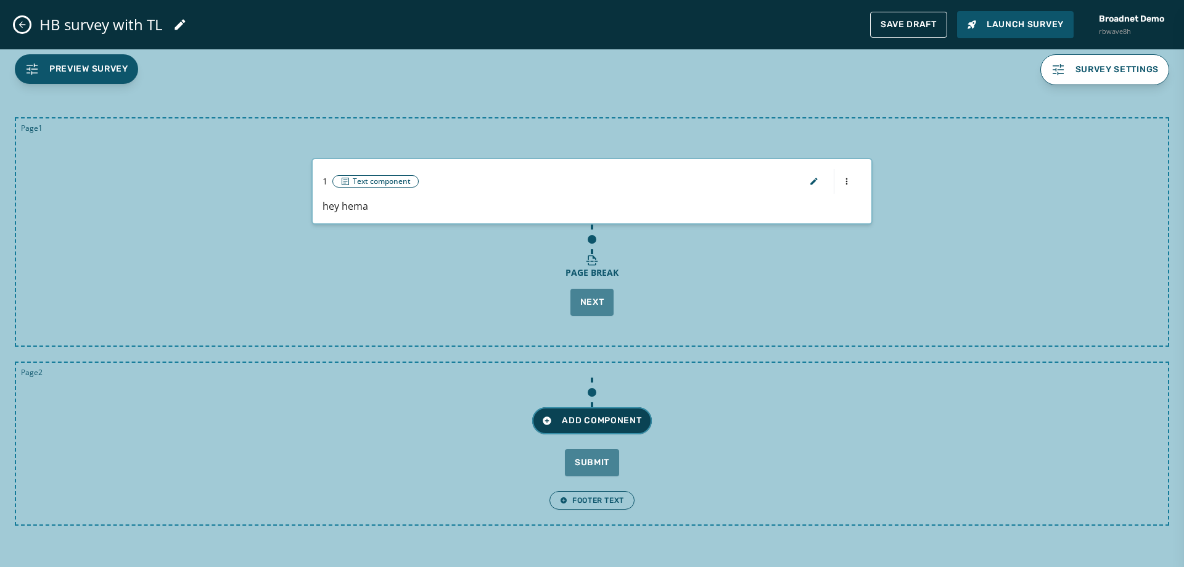
click at [625, 427] on button "Add Component" at bounding box center [591, 420] width 119 height 27
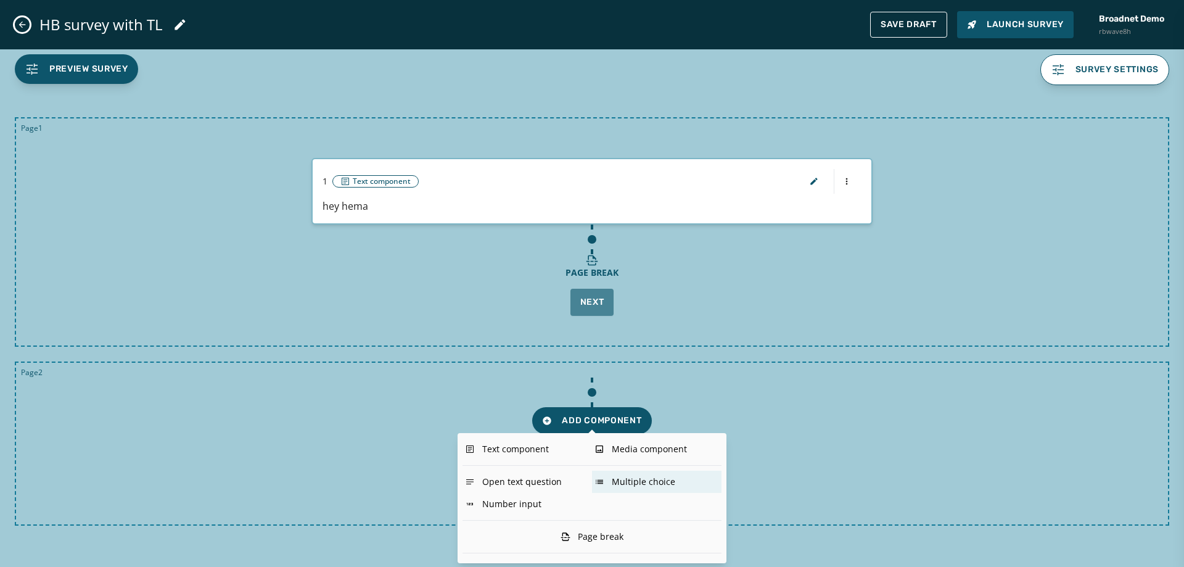
click at [631, 476] on div "Multiple choice" at bounding box center [657, 482] width 130 height 22
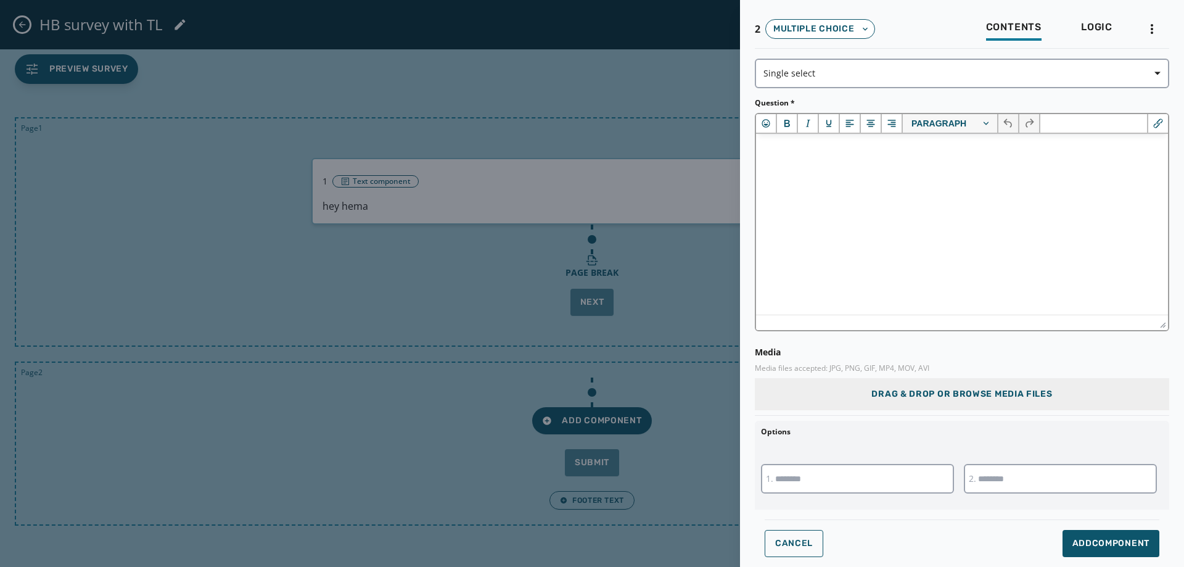
click at [836, 167] on html at bounding box center [962, 150] width 412 height 33
click at [784, 483] on input "text" at bounding box center [857, 479] width 193 height 30
type input "*****"
click at [1053, 486] on input "text" at bounding box center [1060, 479] width 193 height 30
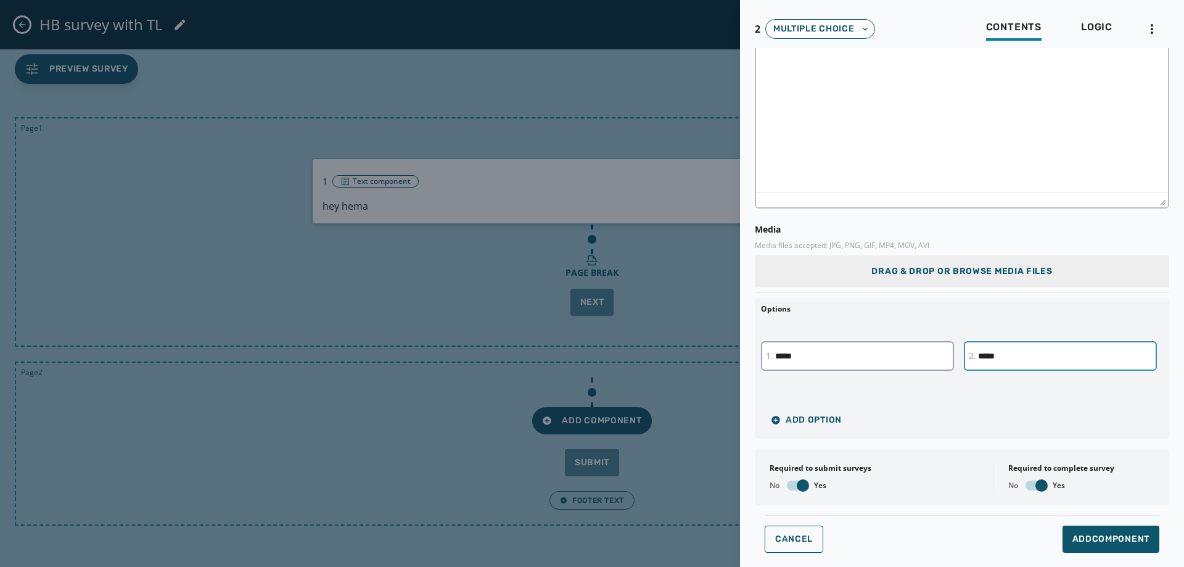
scroll to position [123, 0]
type input "*****"
click at [804, 426] on button "Add Option" at bounding box center [806, 419] width 91 height 25
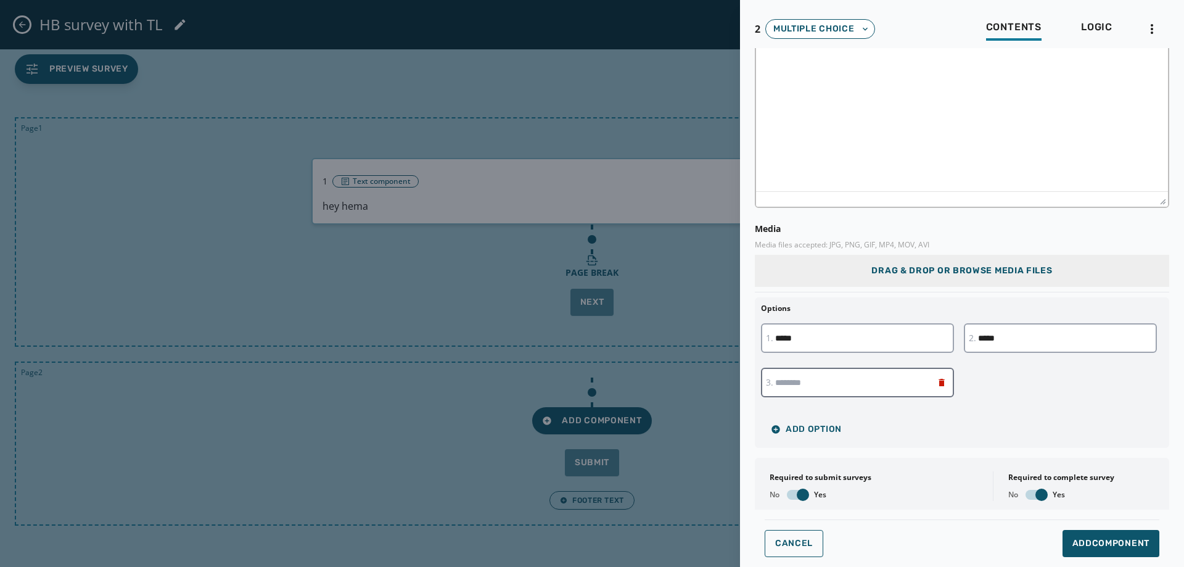
click at [824, 390] on input "text" at bounding box center [857, 383] width 193 height 30
type input "******"
click at [1076, 548] on span "Add Component" at bounding box center [1111, 543] width 77 height 12
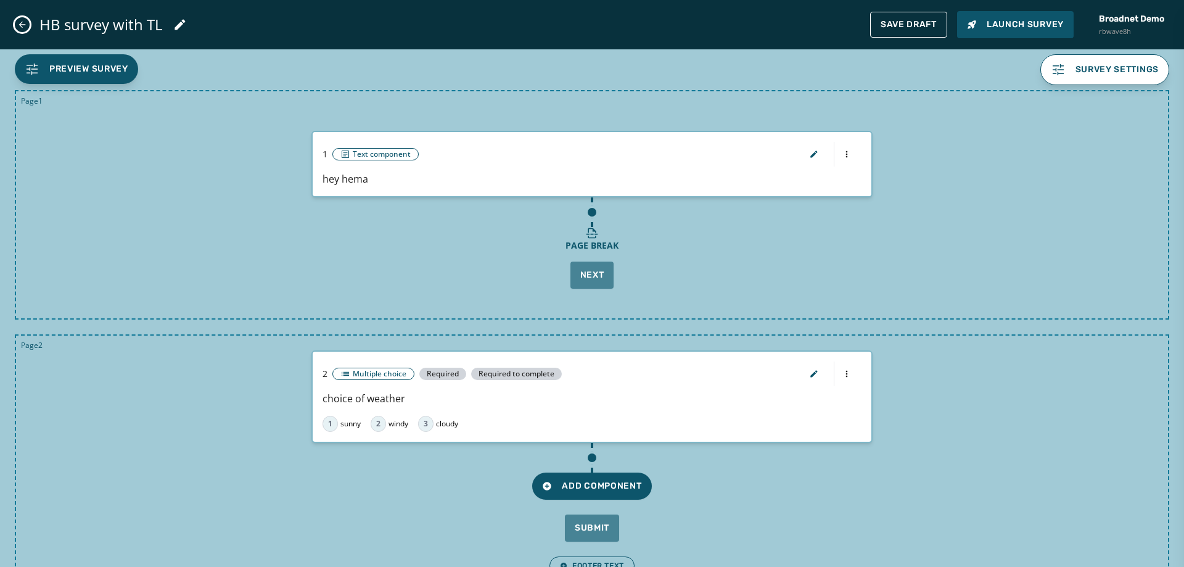
scroll to position [0, 0]
click at [904, 26] on span "Save Draft" at bounding box center [909, 25] width 56 height 10
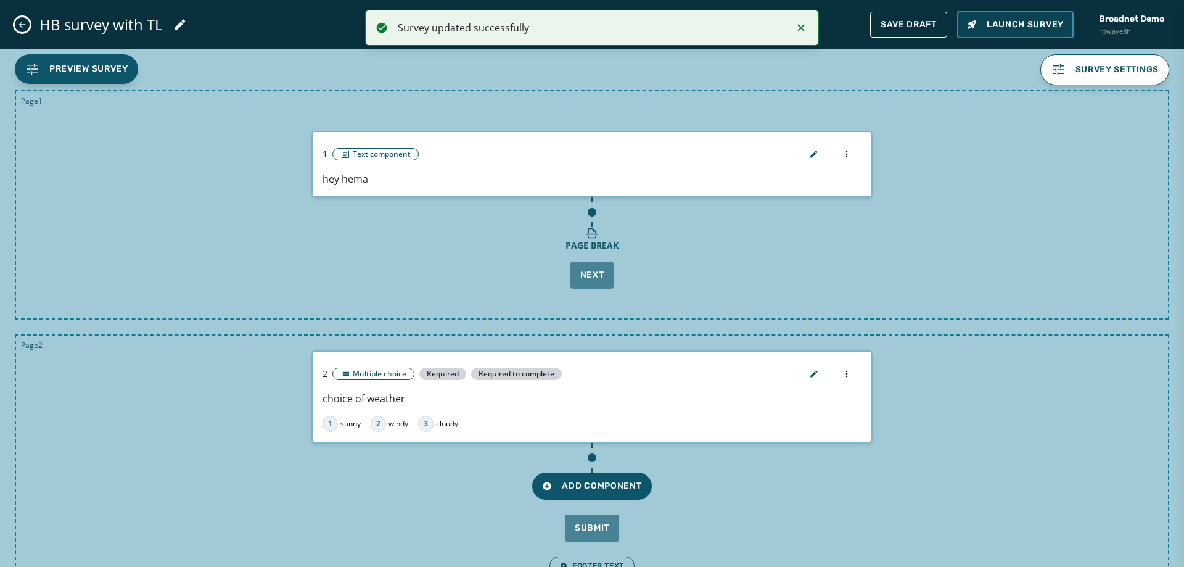
click at [1006, 32] on button "Launch Survey" at bounding box center [1015, 24] width 117 height 27
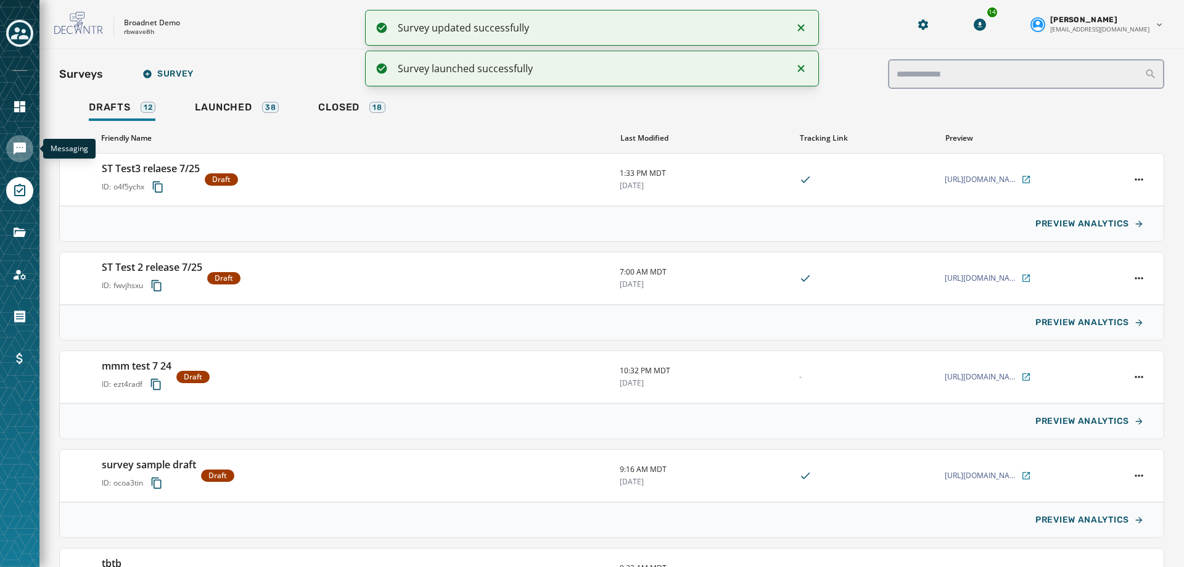
click at [24, 146] on icon "Navigate to Messaging" at bounding box center [20, 148] width 12 height 12
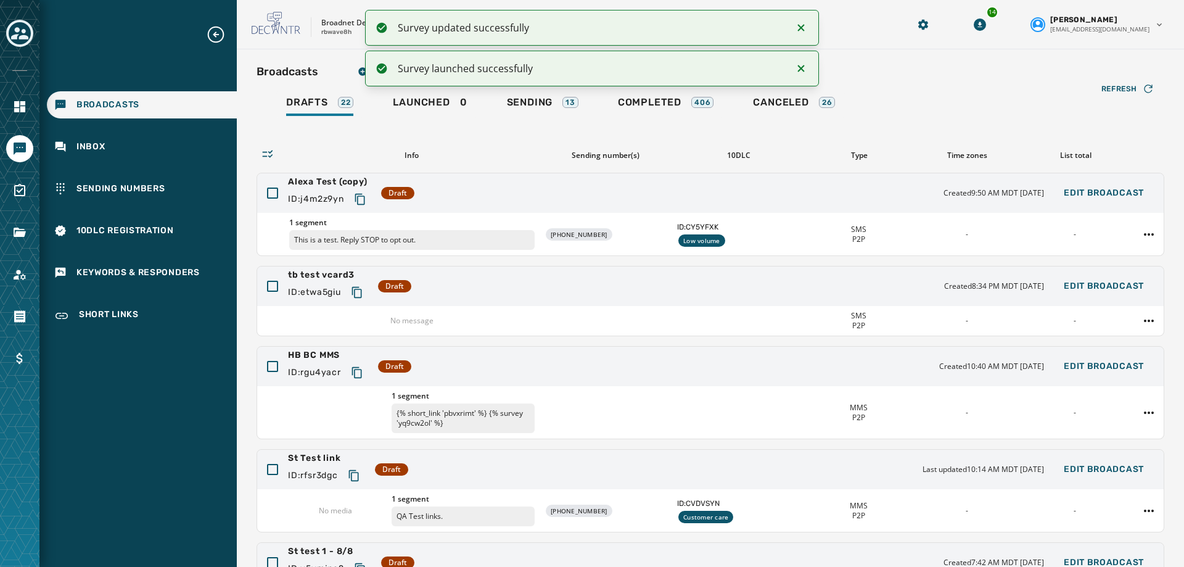
click at [277, 70] on h2 "Broadcasts" at bounding box center [288, 71] width 62 height 17
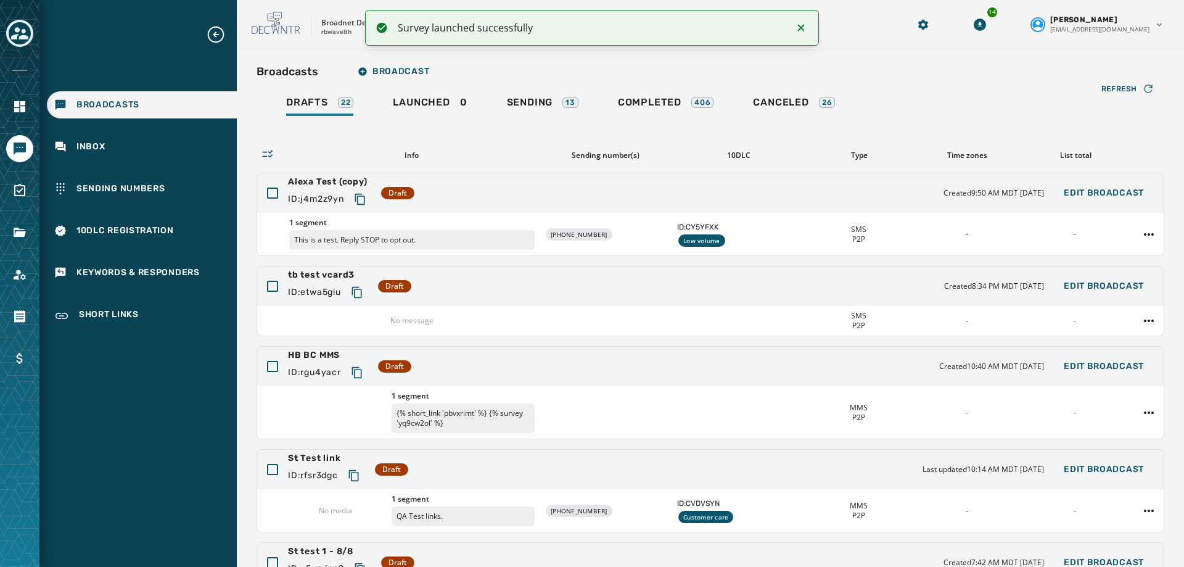
click at [797, 31] on icon "Notifications (F8)" at bounding box center [801, 27] width 15 height 15
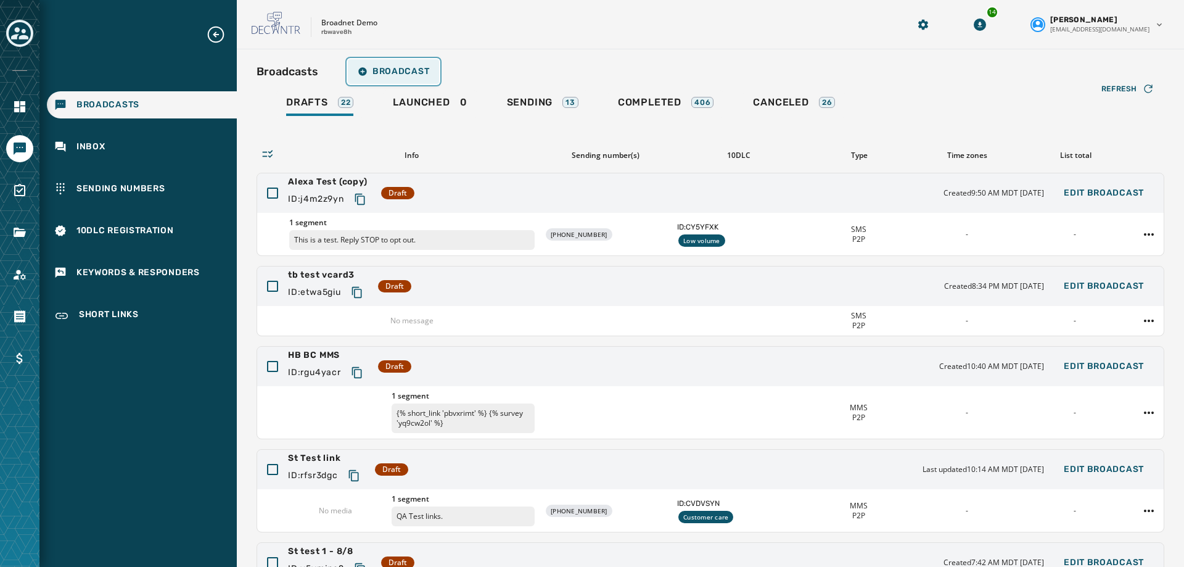
click at [397, 67] on span "Broadcast" at bounding box center [394, 72] width 72 height 10
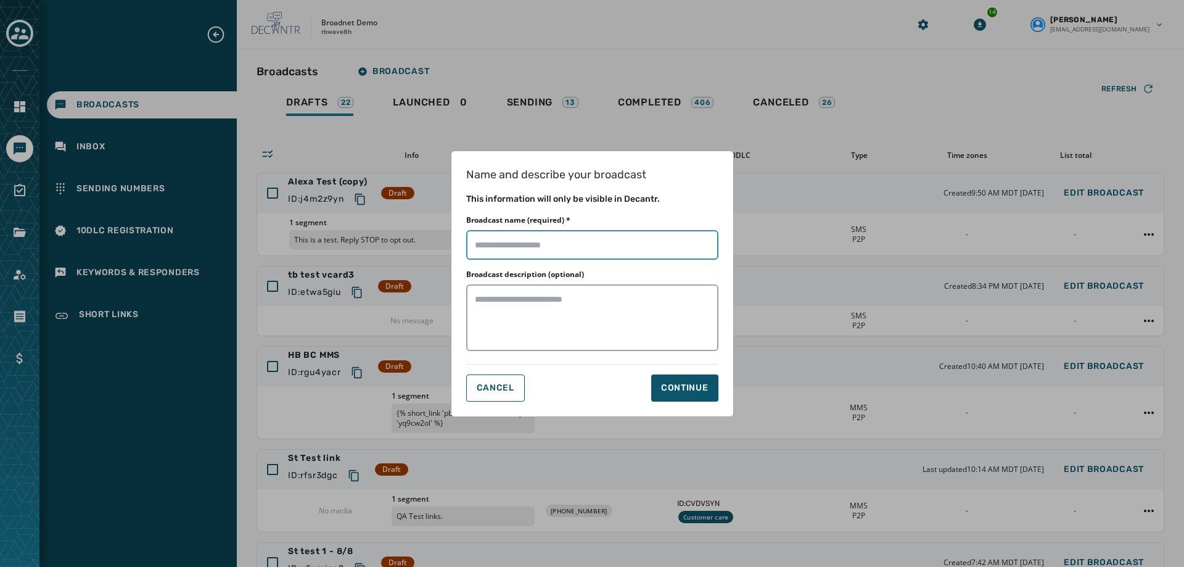
click at [498, 248] on input "Broadcast name (required) *" at bounding box center [592, 245] width 252 height 30
type input "**********"
click at [709, 398] on button "Continue" at bounding box center [684, 387] width 67 height 27
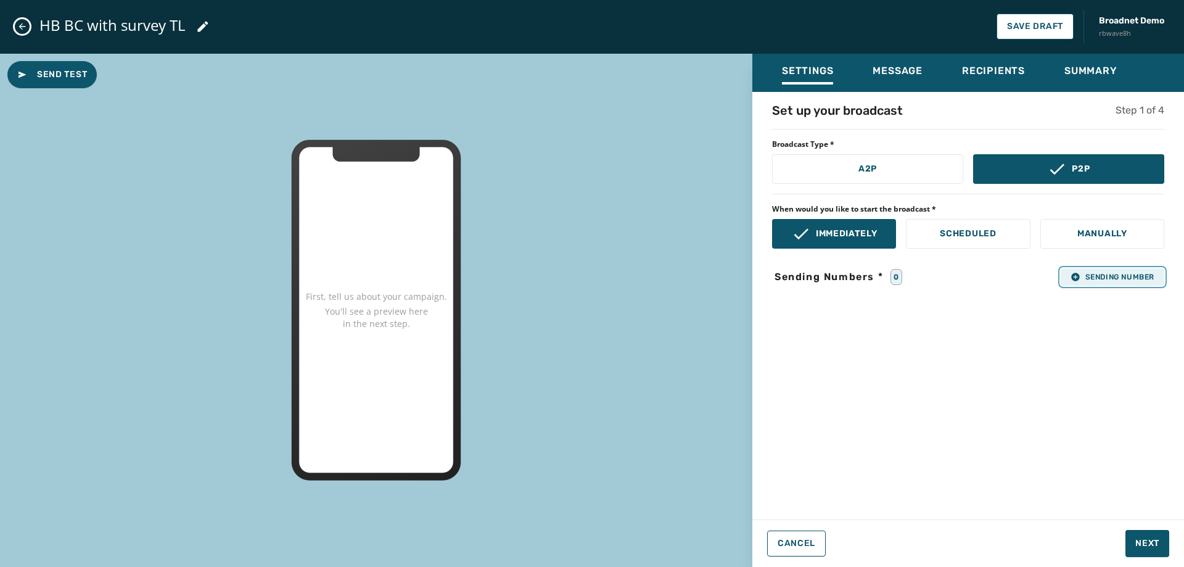
click at [1080, 275] on span "Sending Number" at bounding box center [1113, 277] width 84 height 10
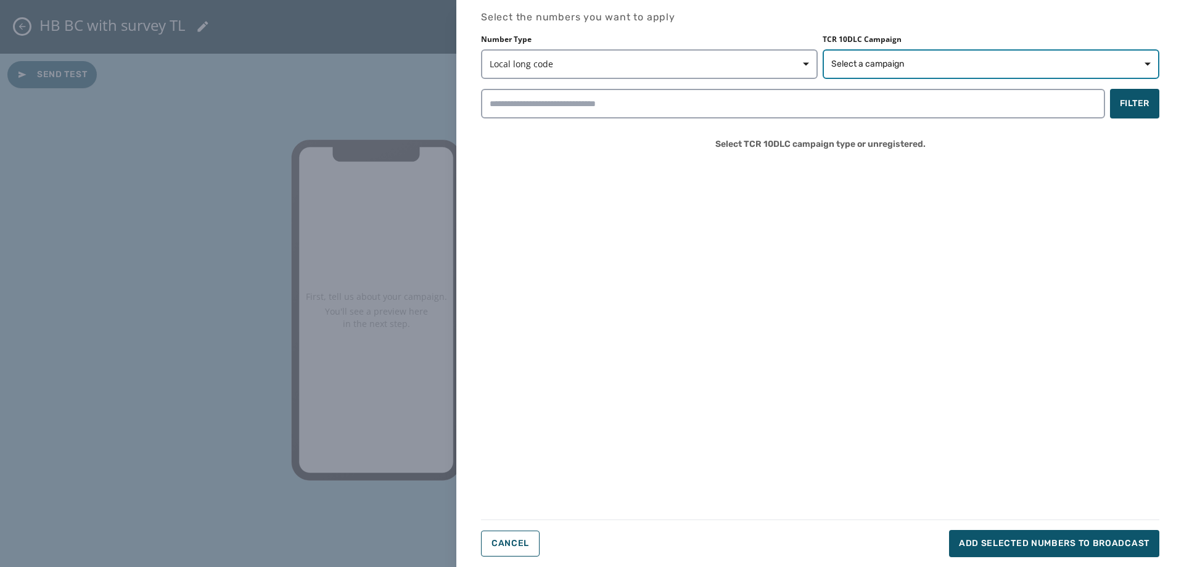
click at [841, 61] on span "Select a campaign" at bounding box center [867, 64] width 73 height 12
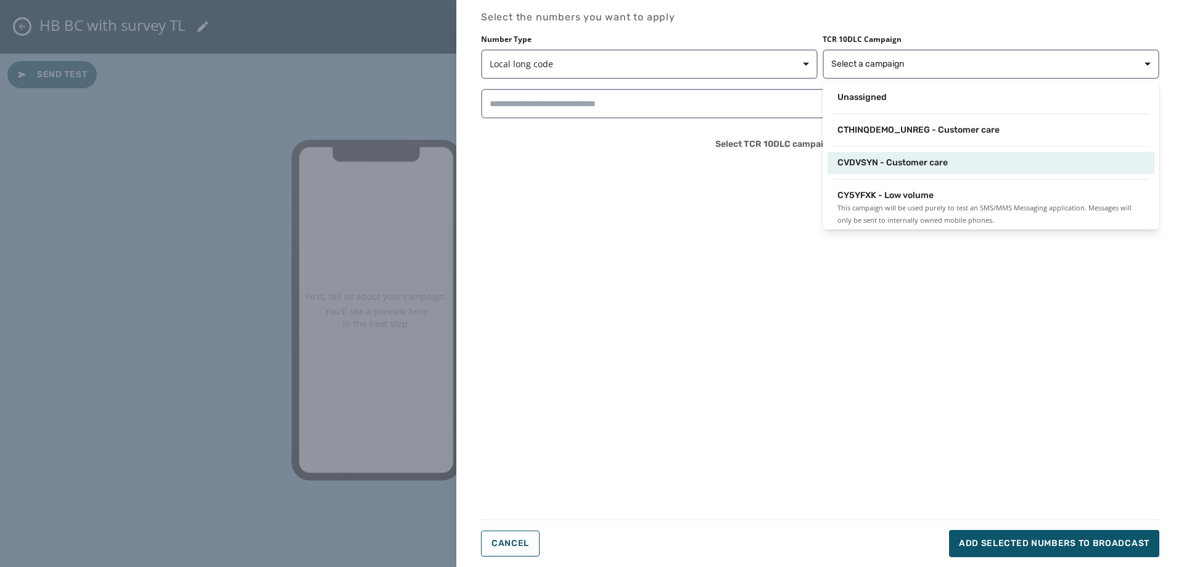
click at [861, 160] on span "CVDVSYN - Customer care" at bounding box center [893, 163] width 110 height 12
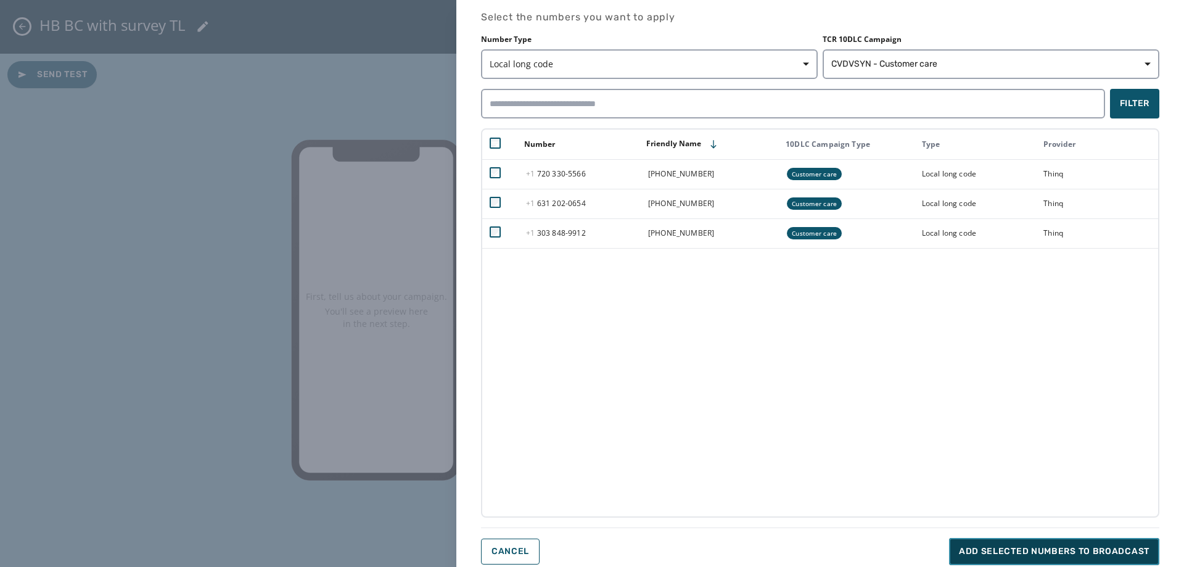
click at [1068, 550] on span "Add selected numbers to broadcast" at bounding box center [1054, 551] width 191 height 12
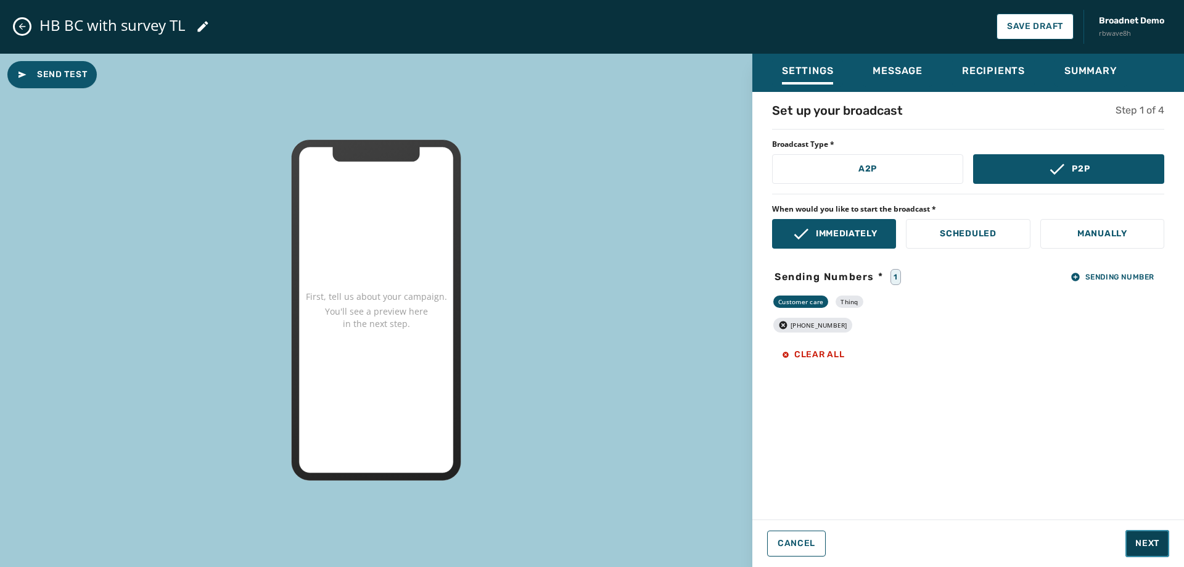
click at [1134, 545] on button "Next" at bounding box center [1148, 543] width 44 height 27
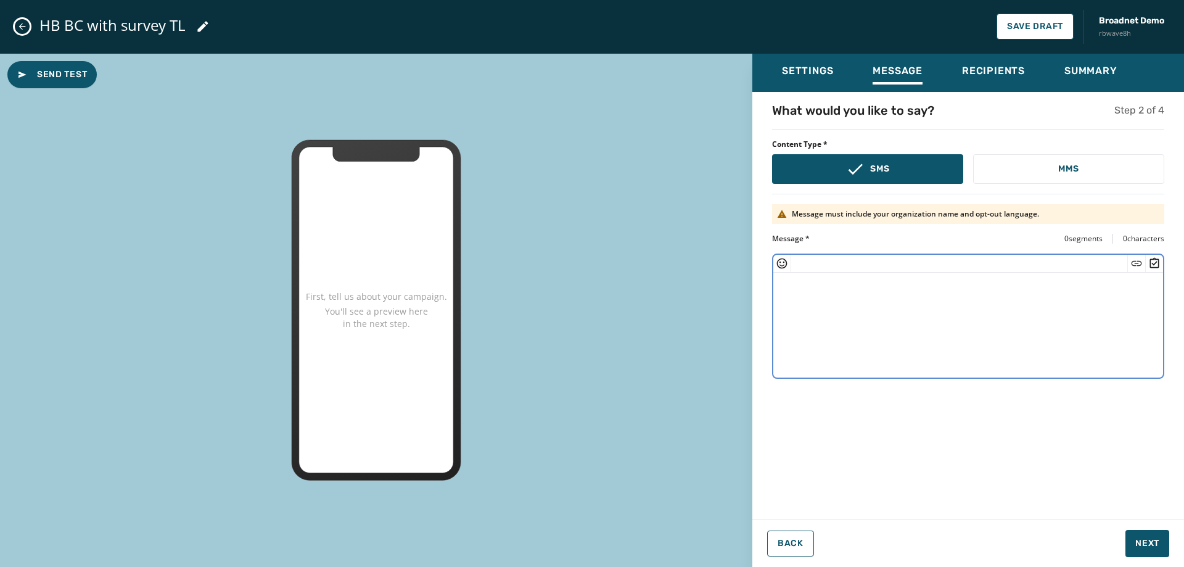
click at [897, 308] on textarea at bounding box center [968, 323] width 390 height 101
click at [915, 304] on textarea at bounding box center [968, 323] width 390 height 101
paste textarea "**********"
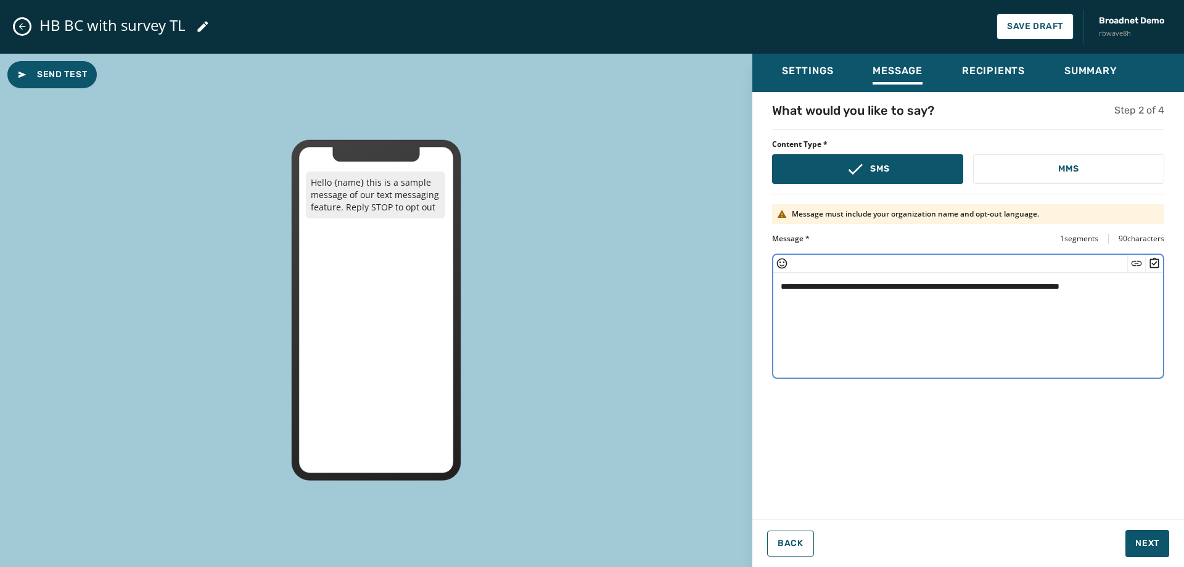
drag, startPoint x: 833, startPoint y: 288, endPoint x: 803, endPoint y: 292, distance: 29.9
click at [803, 292] on textarea "**********" at bounding box center [968, 323] width 390 height 101
click at [1047, 290] on textarea "**********" at bounding box center [968, 323] width 390 height 101
click at [1063, 282] on textarea "**********" at bounding box center [968, 323] width 390 height 101
click at [1150, 266] on icon "Insert Survey" at bounding box center [1154, 263] width 12 height 12
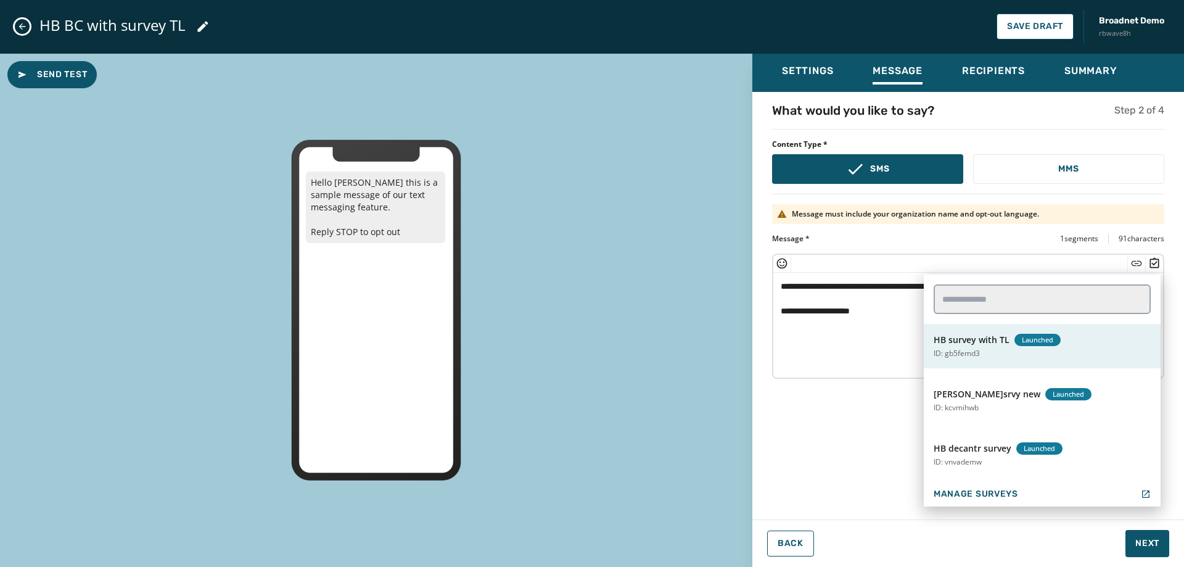
click at [981, 352] on button "HB survey with TL Launched ID: gb5femd3" at bounding box center [1042, 346] width 237 height 44
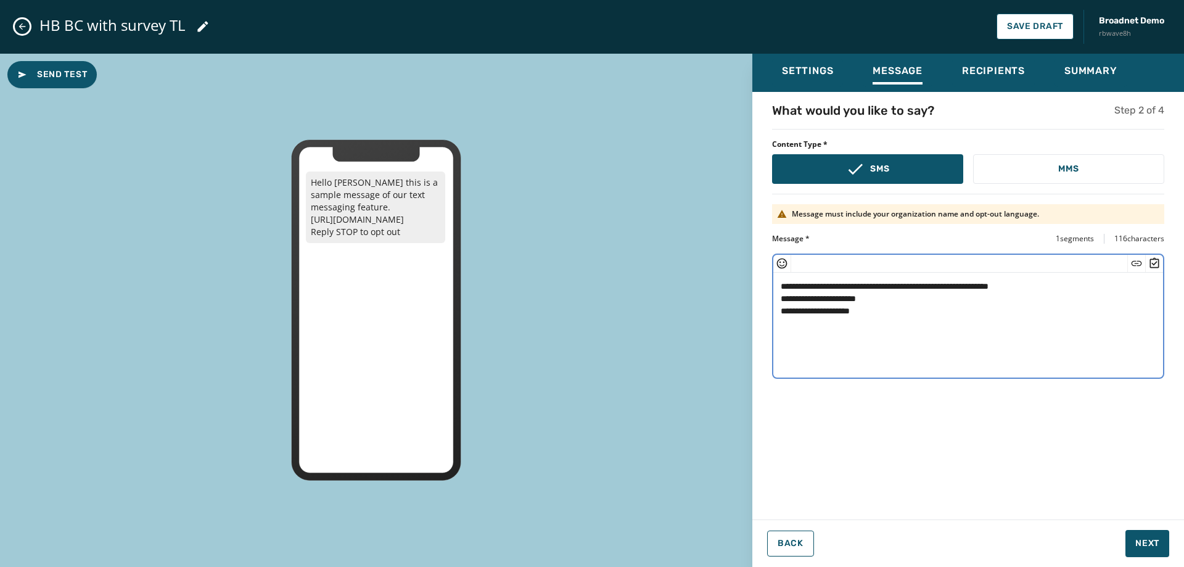
click at [781, 316] on textarea "**********" at bounding box center [968, 323] width 390 height 101
type textarea "**********"
click at [1139, 542] on span "Next" at bounding box center [1147, 543] width 24 height 12
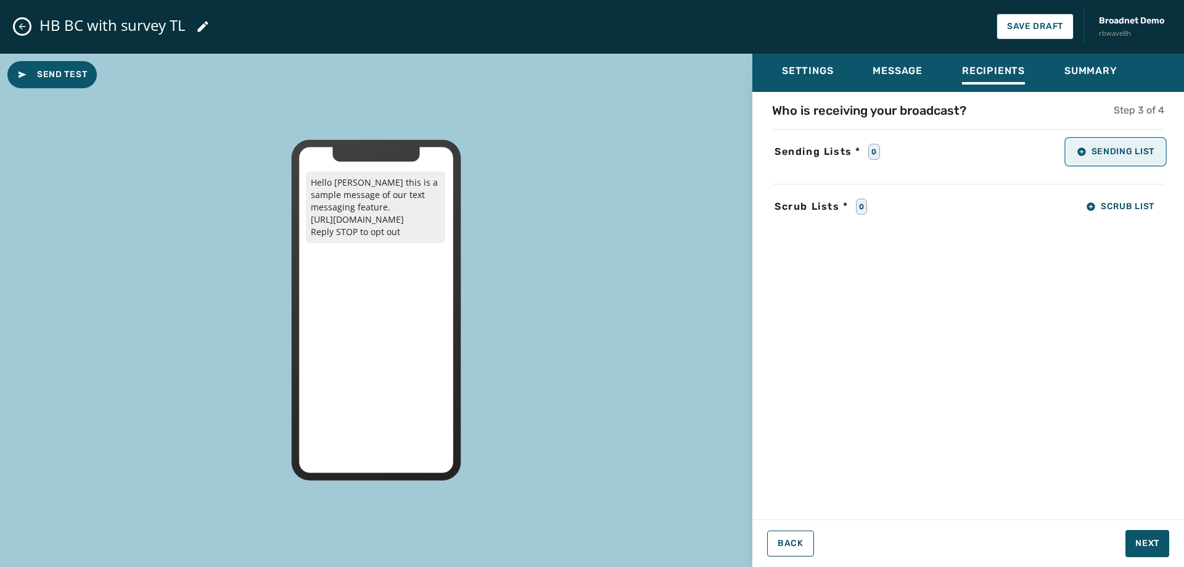
click at [1098, 159] on button "Sending List" at bounding box center [1115, 151] width 97 height 25
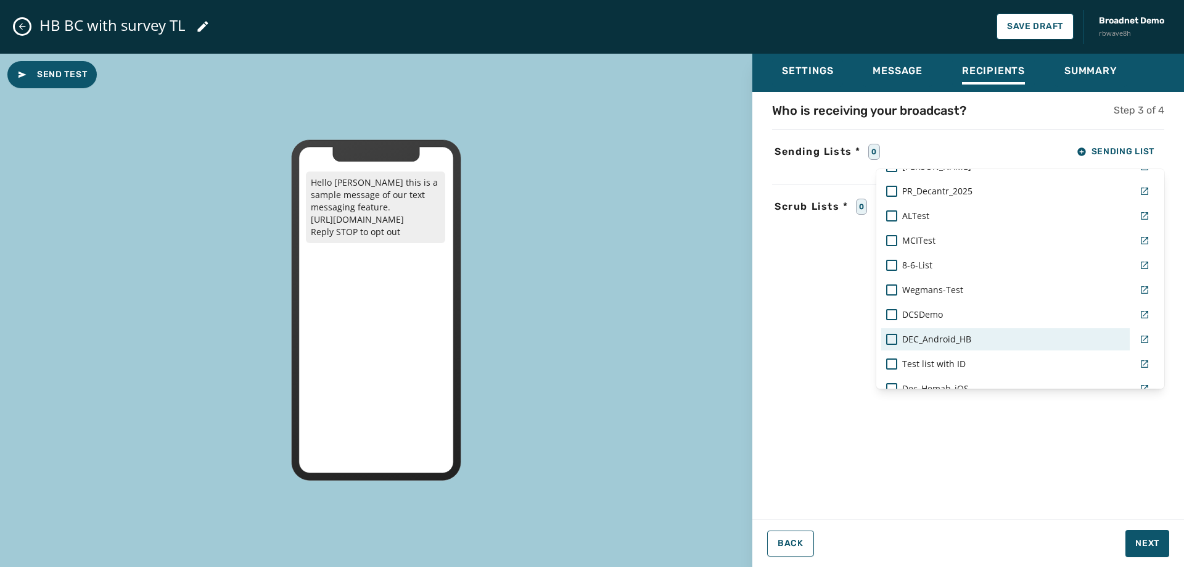
scroll to position [936, 0]
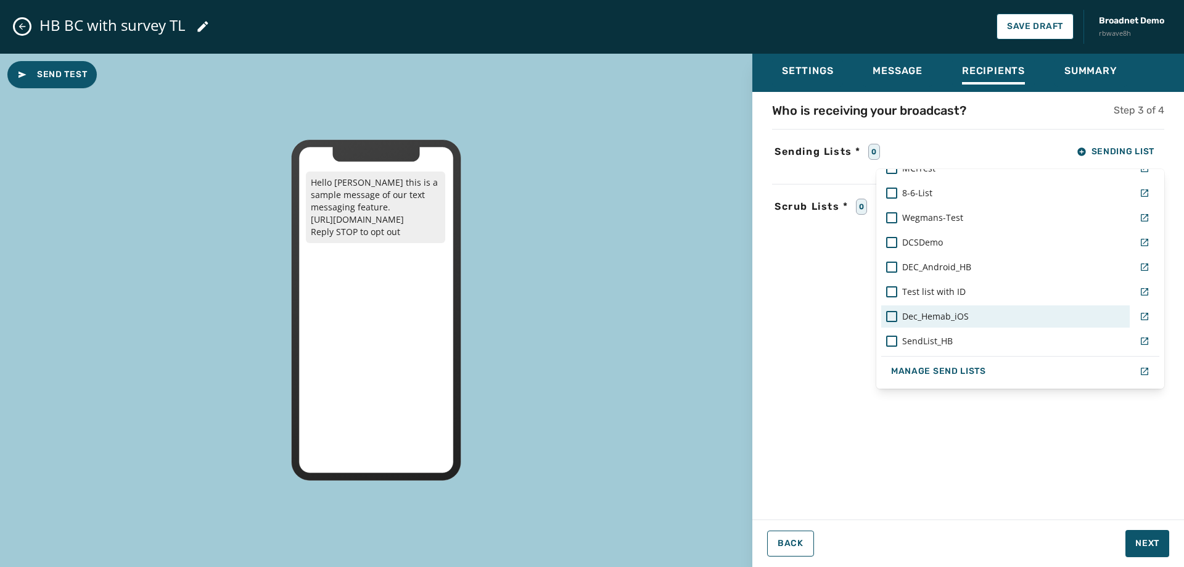
click at [933, 316] on span "Dec_Hemab_iOS" at bounding box center [935, 316] width 67 height 12
click at [1144, 550] on div "Settings Message Recipients Summary Who is receiving your broadcast? Step 3 of …" at bounding box center [968, 306] width 432 height 504
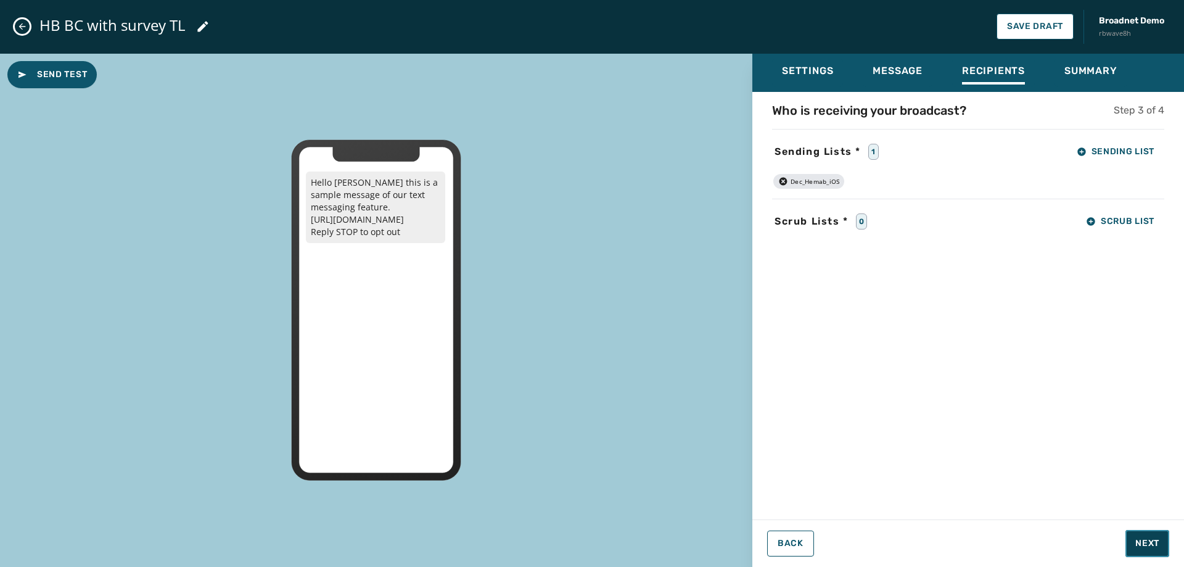
click at [1134, 544] on button "Next" at bounding box center [1148, 543] width 44 height 27
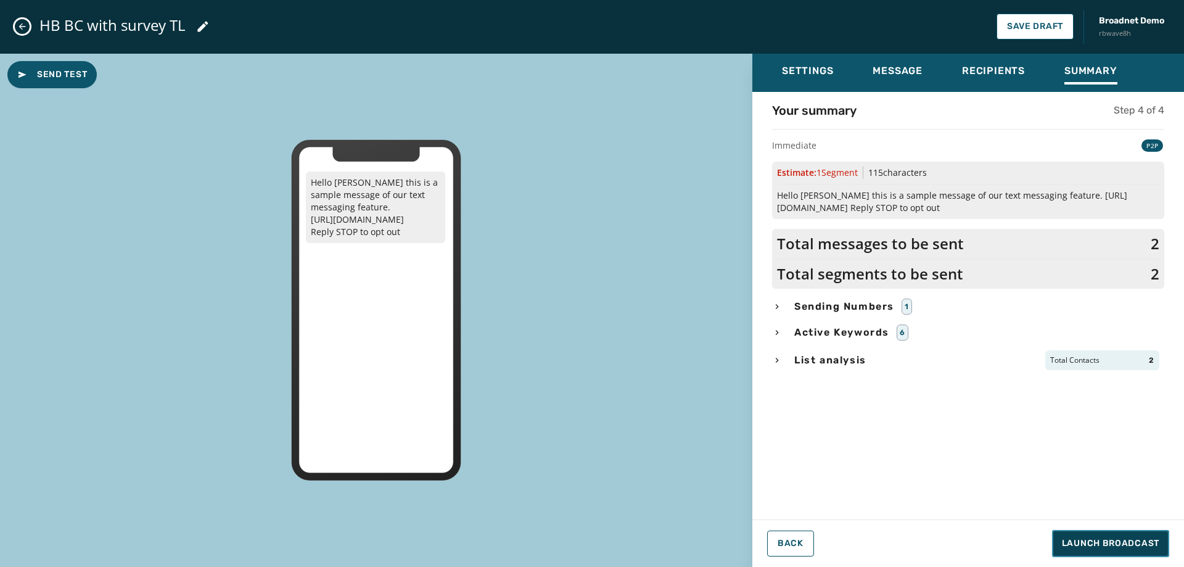
click at [1134, 544] on span "Launch Broadcast" at bounding box center [1110, 543] width 97 height 12
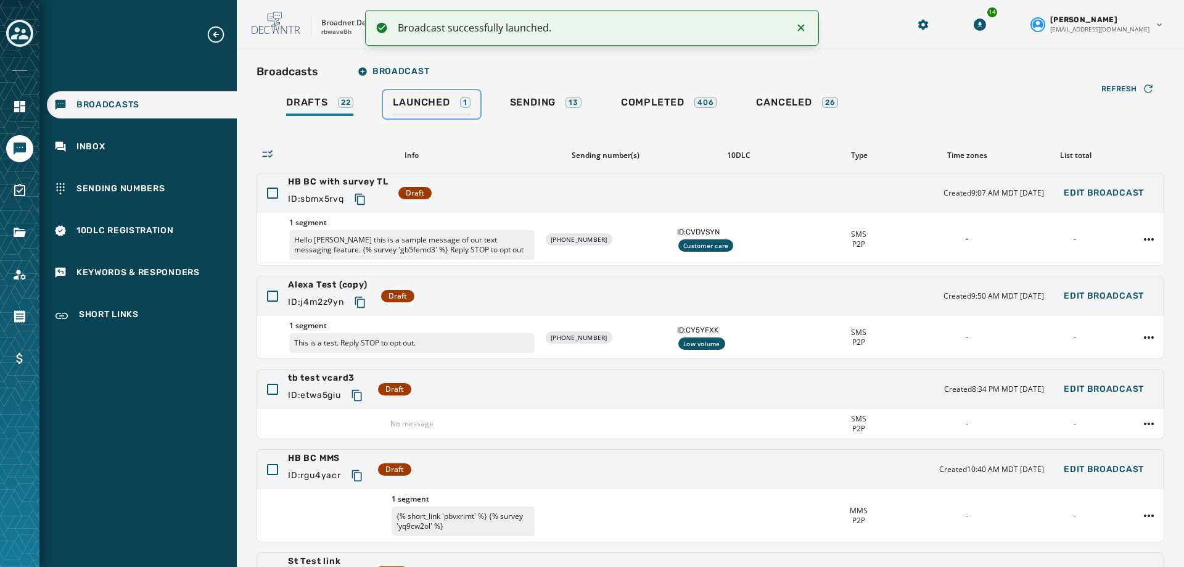
click at [414, 108] on span "Launched" at bounding box center [421, 102] width 57 height 12
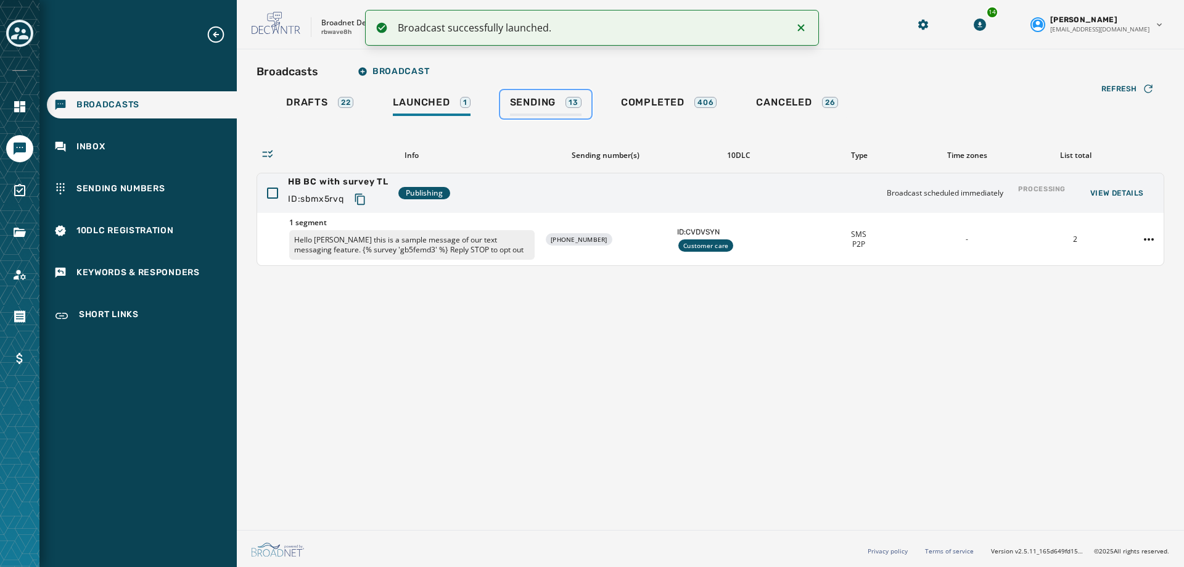
click at [529, 106] on span "Sending" at bounding box center [533, 102] width 46 height 12
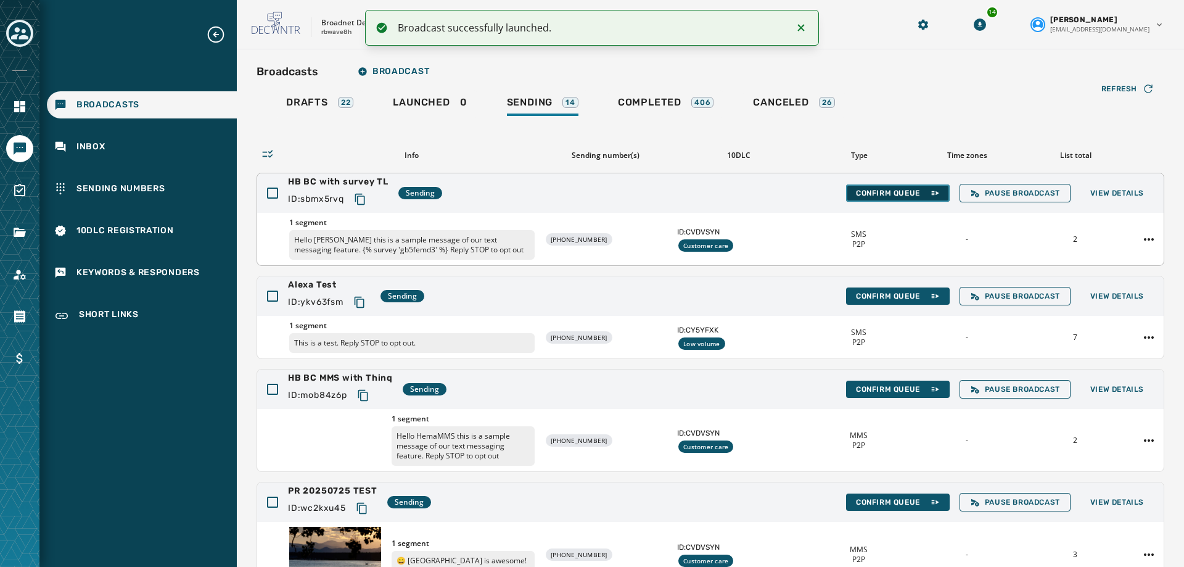
click at [883, 194] on span "Confirm Queue" at bounding box center [898, 193] width 84 height 10
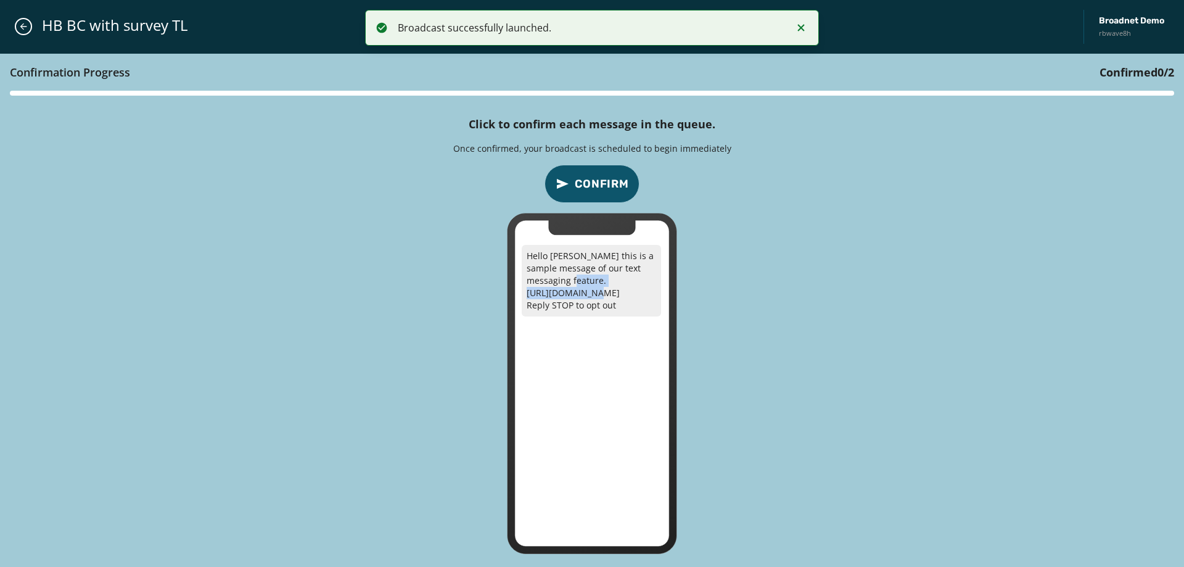
drag, startPoint x: 632, startPoint y: 293, endPoint x: 523, endPoint y: 290, distance: 108.6
click at [523, 290] on p "Hello [PERSON_NAME] this is a sample message of our text messaging feature. [UR…" at bounding box center [591, 281] width 139 height 72
copy p "[URL][DOMAIN_NAME]"
click at [564, 187] on icon "confirm-p2p-message-button" at bounding box center [562, 183] width 15 height 15
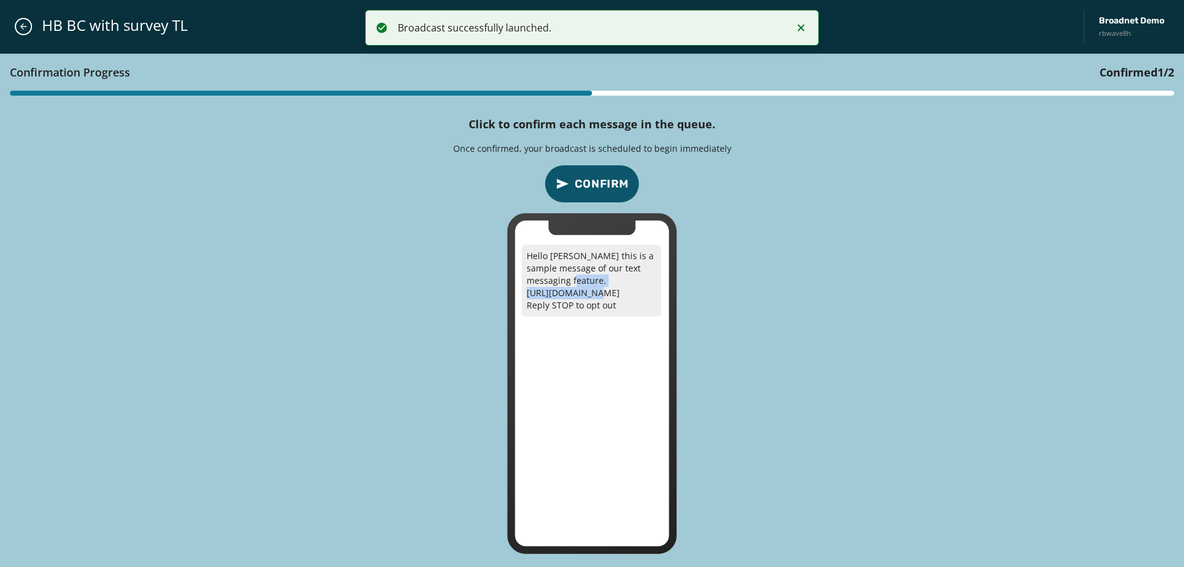
drag, startPoint x: 620, startPoint y: 293, endPoint x: 526, endPoint y: 289, distance: 93.8
click at [526, 289] on p "Hello [PERSON_NAME] this is a sample message of our text messaging feature. [UR…" at bounding box center [591, 281] width 139 height 72
copy p "[URL][DOMAIN_NAME]"
click at [599, 189] on span "Confirm" at bounding box center [602, 183] width 54 height 17
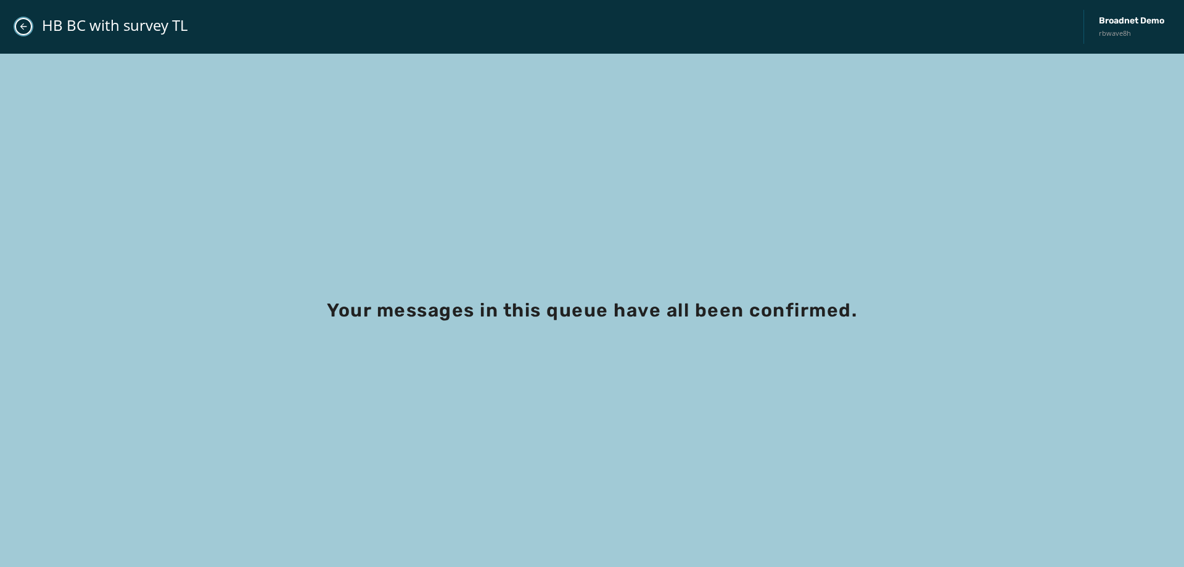
click at [21, 30] on icon "Close admin drawer" at bounding box center [24, 27] width 10 height 10
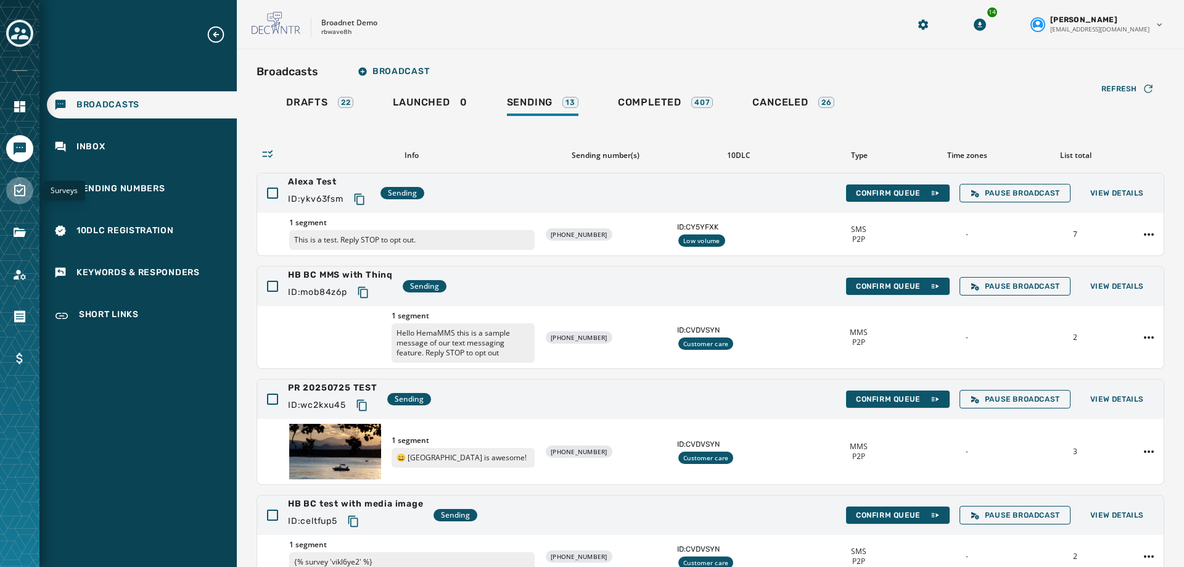
click at [24, 193] on icon "Navigate to Surveys" at bounding box center [19, 190] width 11 height 12
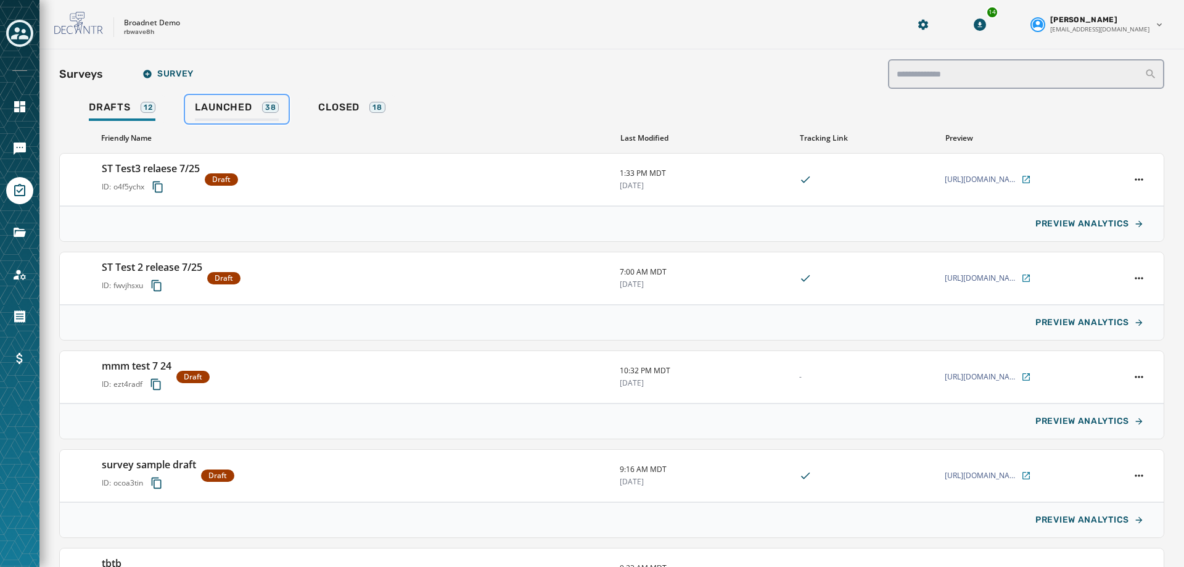
click at [238, 110] on span "Launched" at bounding box center [223, 107] width 57 height 12
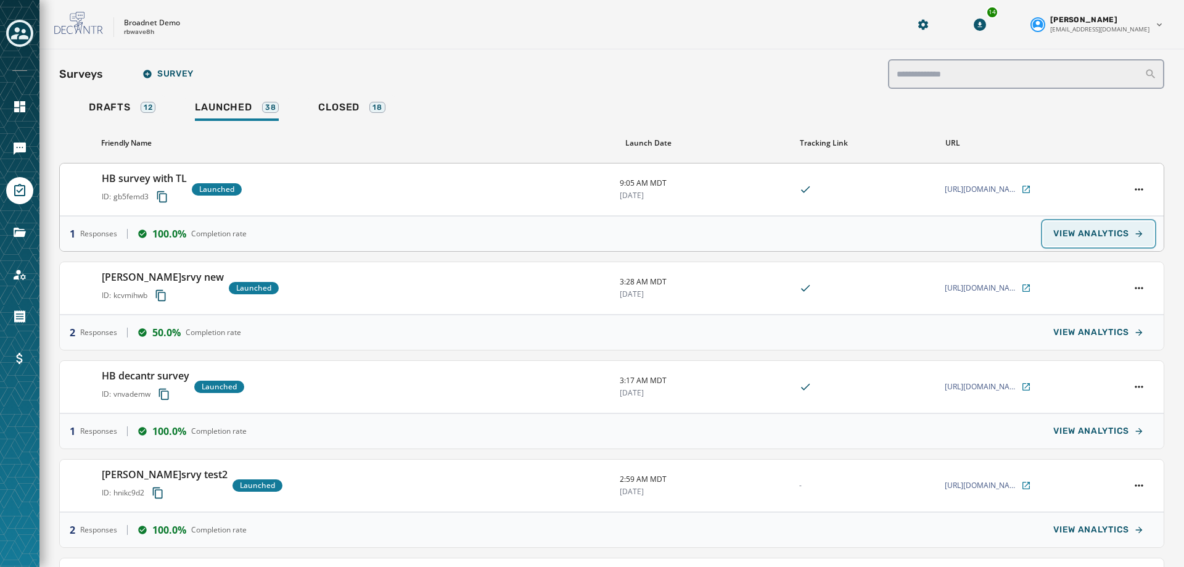
click at [1090, 233] on span "VIEW ANALYTICS" at bounding box center [1091, 234] width 76 height 10
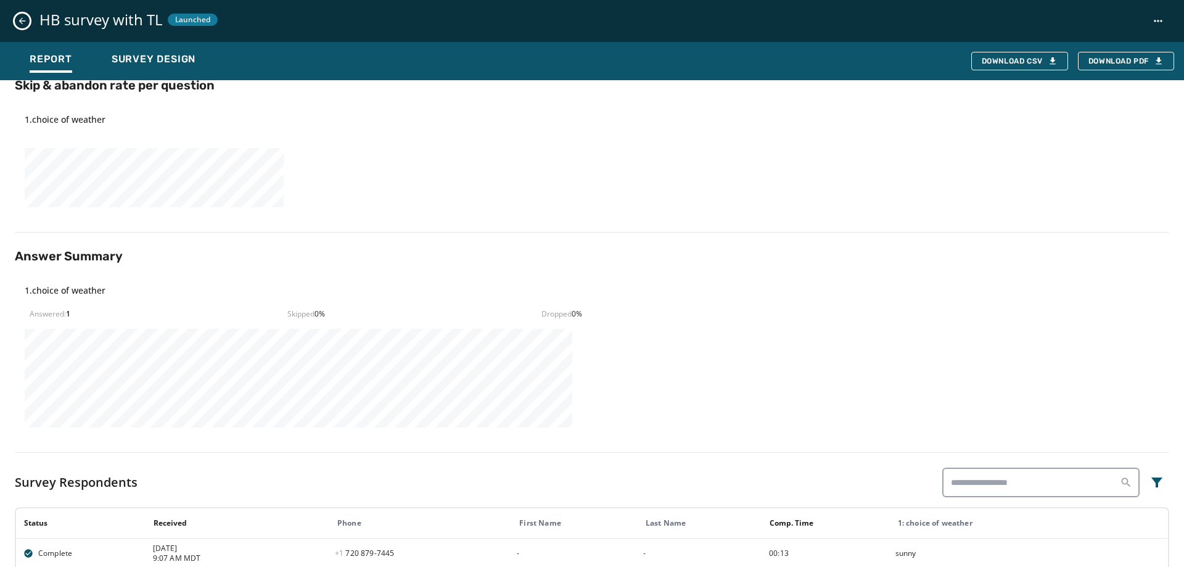
scroll to position [296, 0]
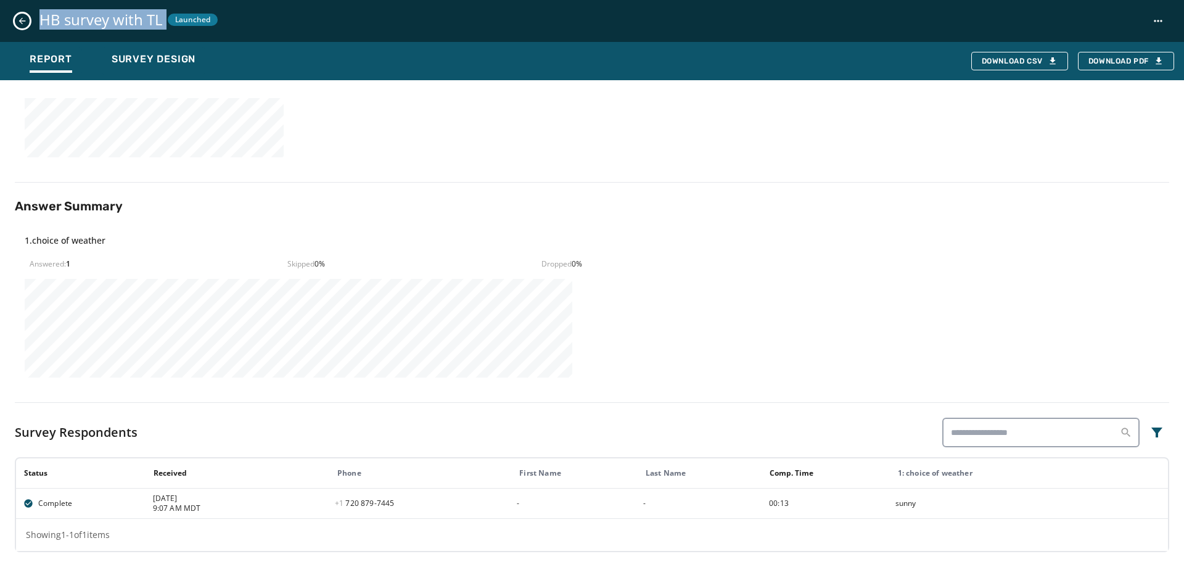
drag, startPoint x: 36, startPoint y: 23, endPoint x: 169, endPoint y: 33, distance: 133.0
click at [169, 33] on div "HB survey with TL Launched" at bounding box center [592, 21] width 1184 height 42
click at [131, 60] on span "Survey Design" at bounding box center [154, 59] width 84 height 12
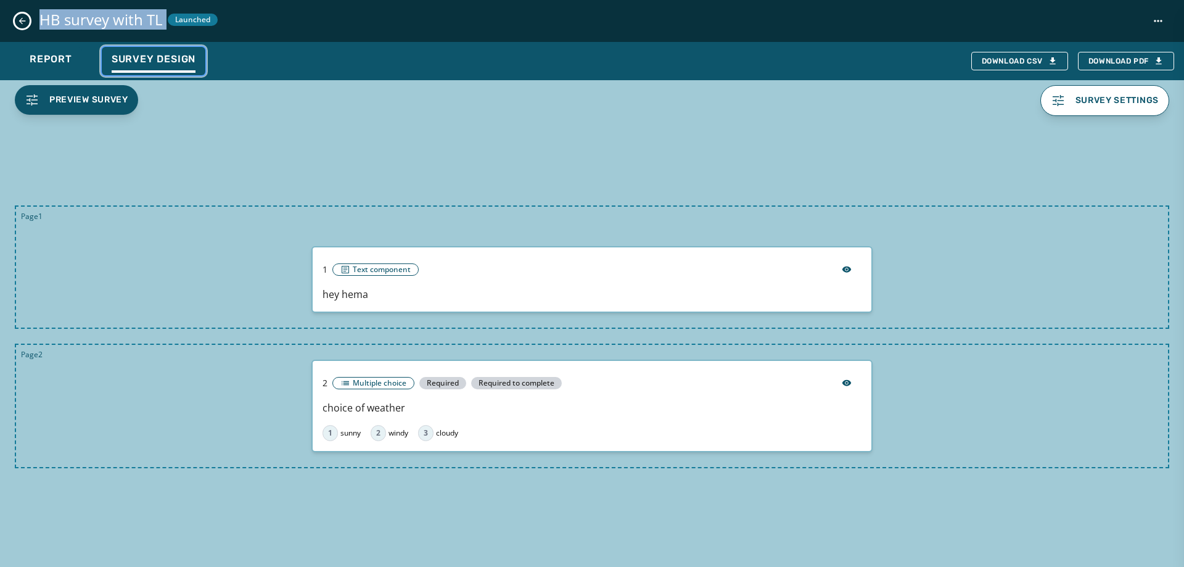
scroll to position [178, 0]
click at [1091, 113] on button "Survey settings" at bounding box center [1105, 100] width 130 height 31
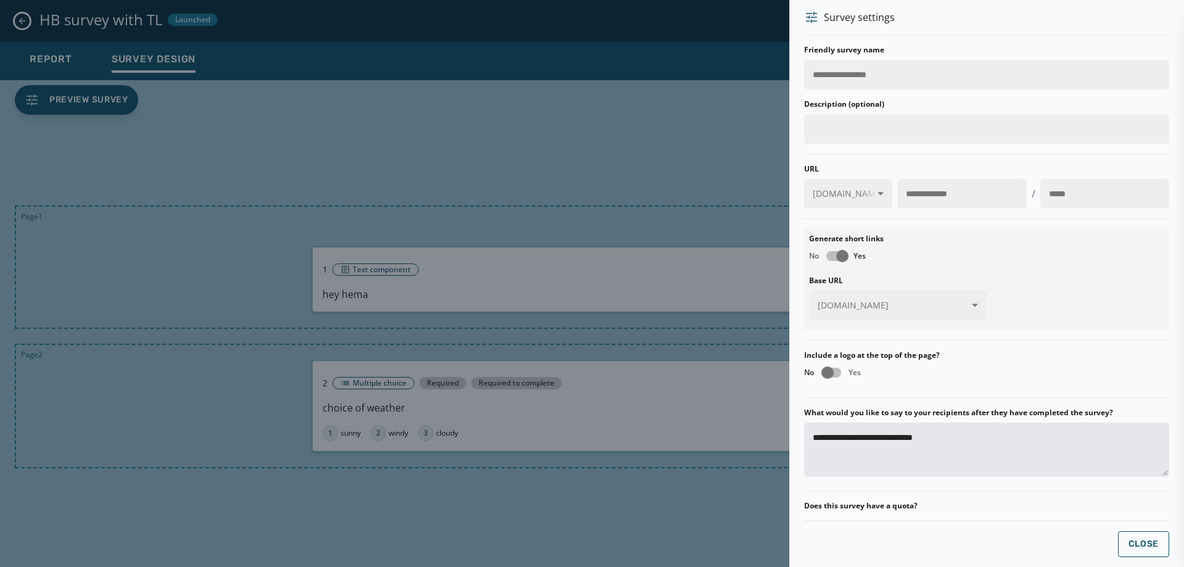
click at [544, 180] on div at bounding box center [592, 283] width 1184 height 567
click at [1136, 545] on span "Close" at bounding box center [1144, 544] width 31 height 10
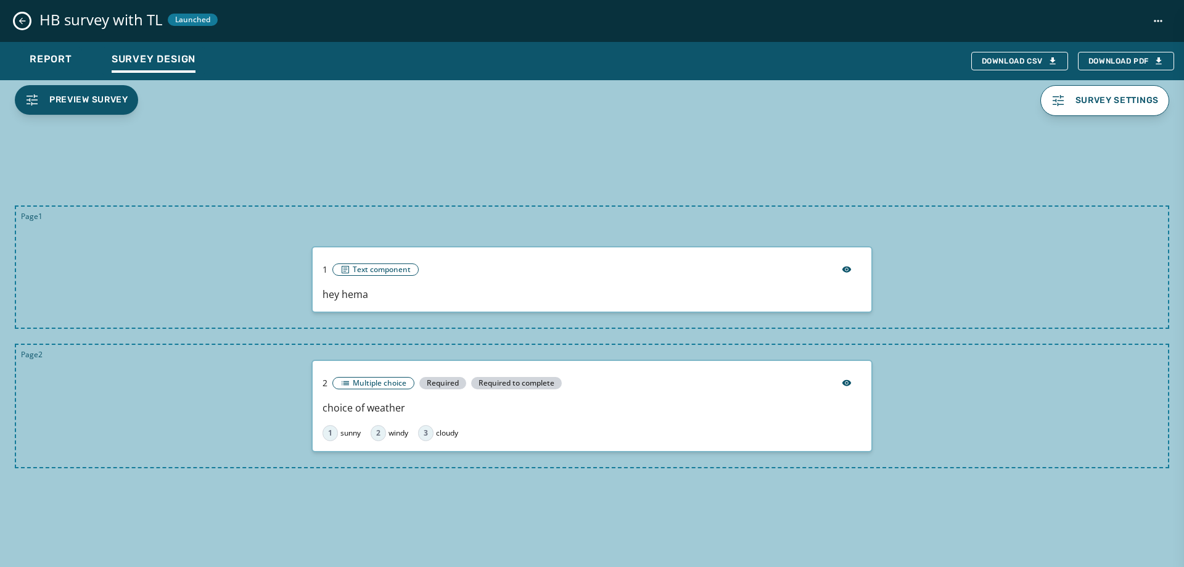
click at [23, 26] on button "Close survey details drawer" at bounding box center [22, 21] width 15 height 15
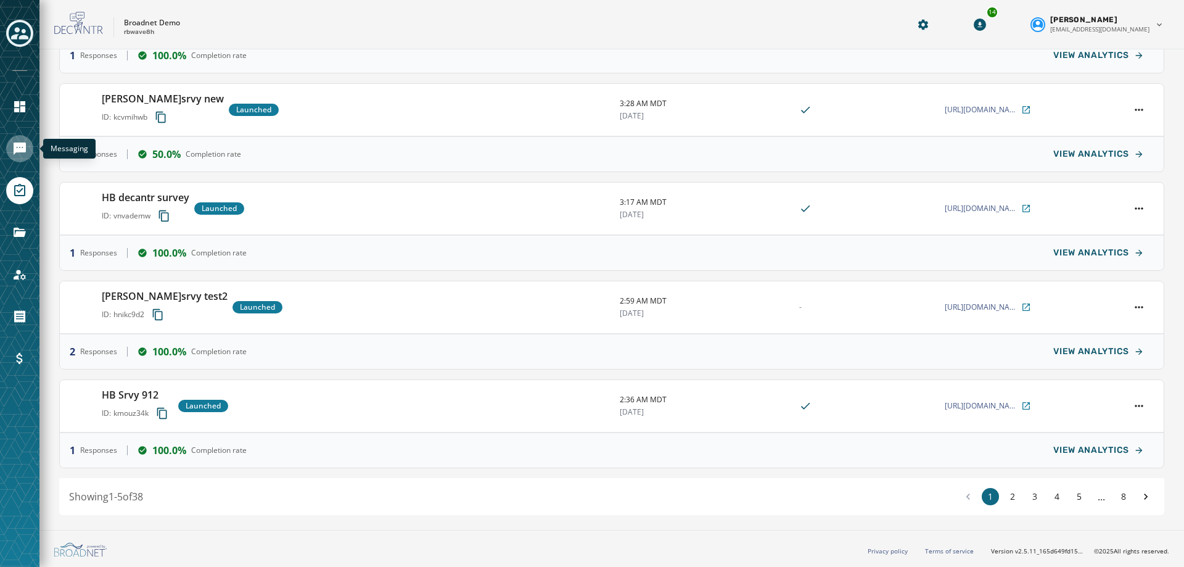
click at [10, 146] on link "Navigate to Messaging" at bounding box center [19, 148] width 27 height 27
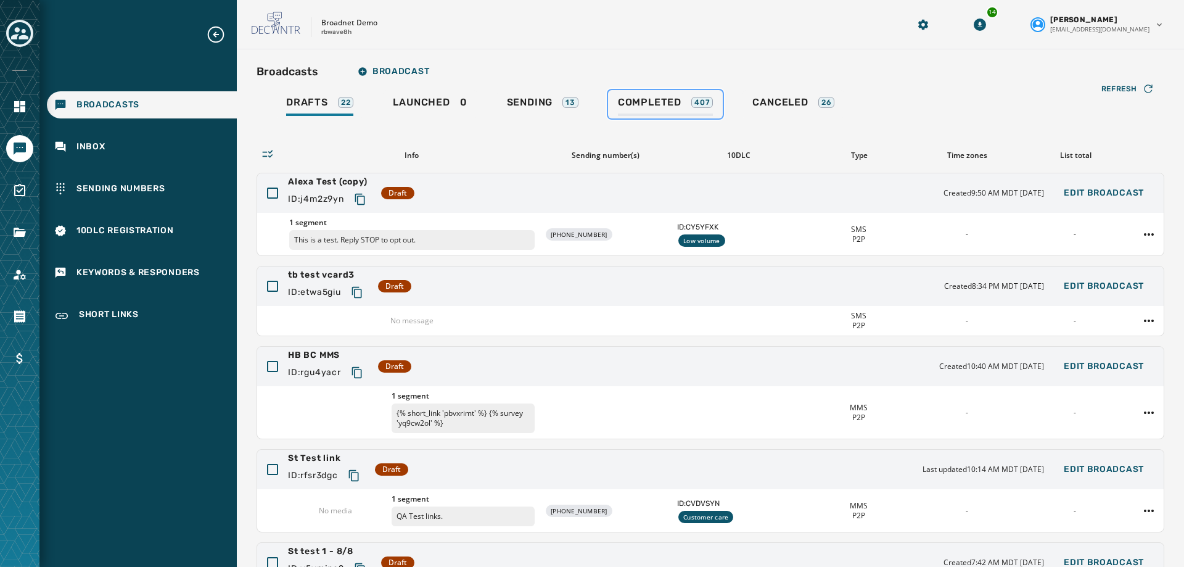
click at [626, 105] on span "Completed" at bounding box center [650, 102] width 64 height 12
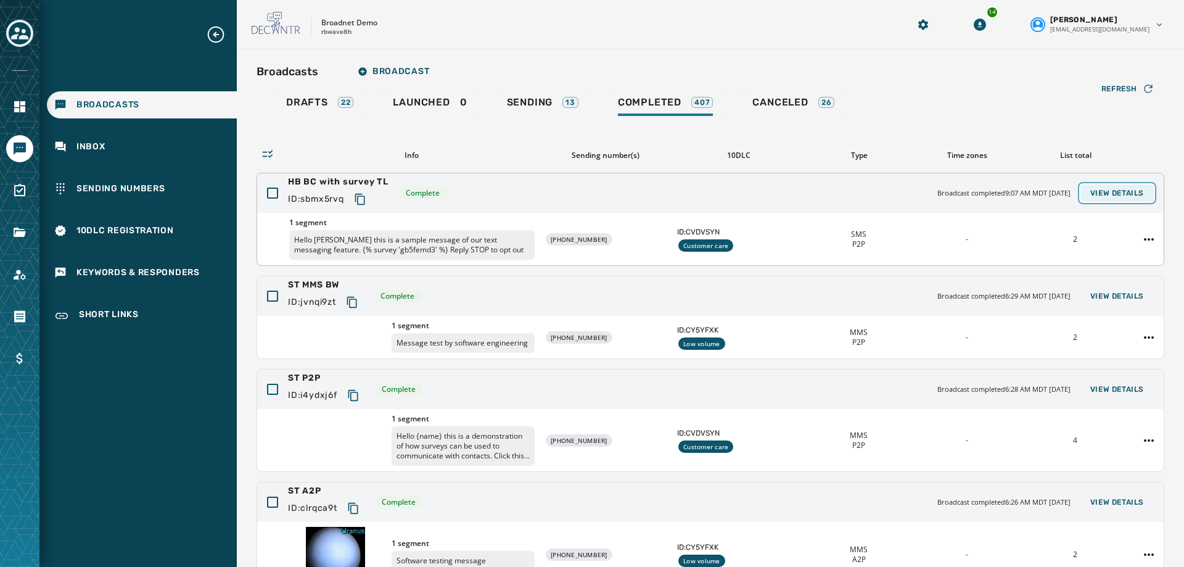
click at [1097, 194] on span "View Details" at bounding box center [1117, 193] width 54 height 10
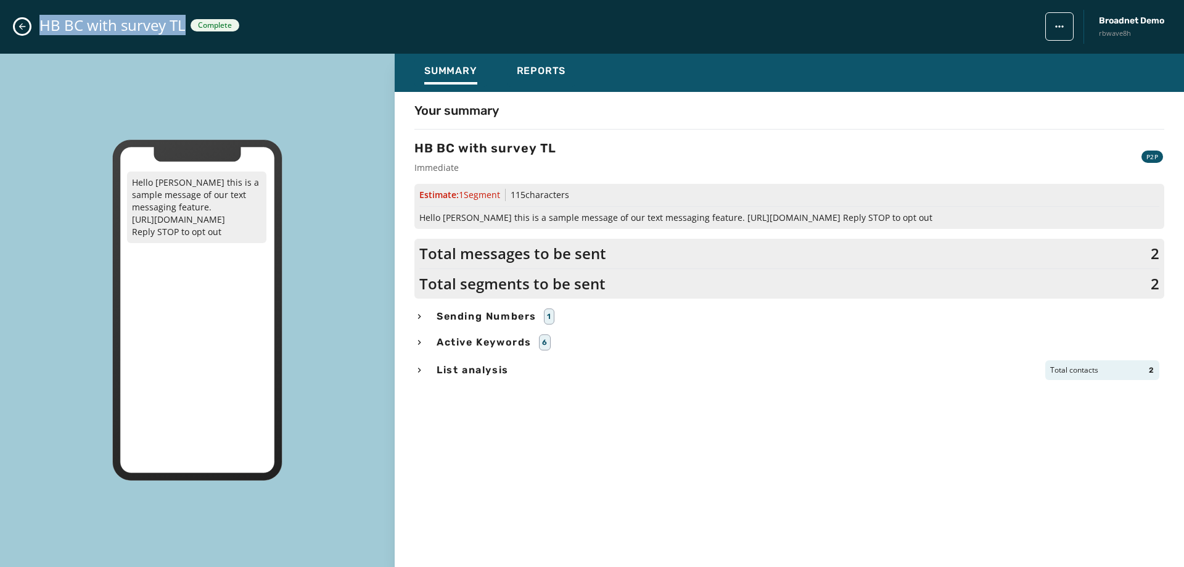
drag, startPoint x: 184, startPoint y: 26, endPoint x: 12, endPoint y: 40, distance: 173.3
click at [12, 40] on div "HB BC with survey TL Complete Broadnet Demo rbwave8h" at bounding box center [592, 27] width 1184 height 54
copy span "HB BC with survey TL"
click at [532, 67] on span "Reports" at bounding box center [541, 71] width 49 height 12
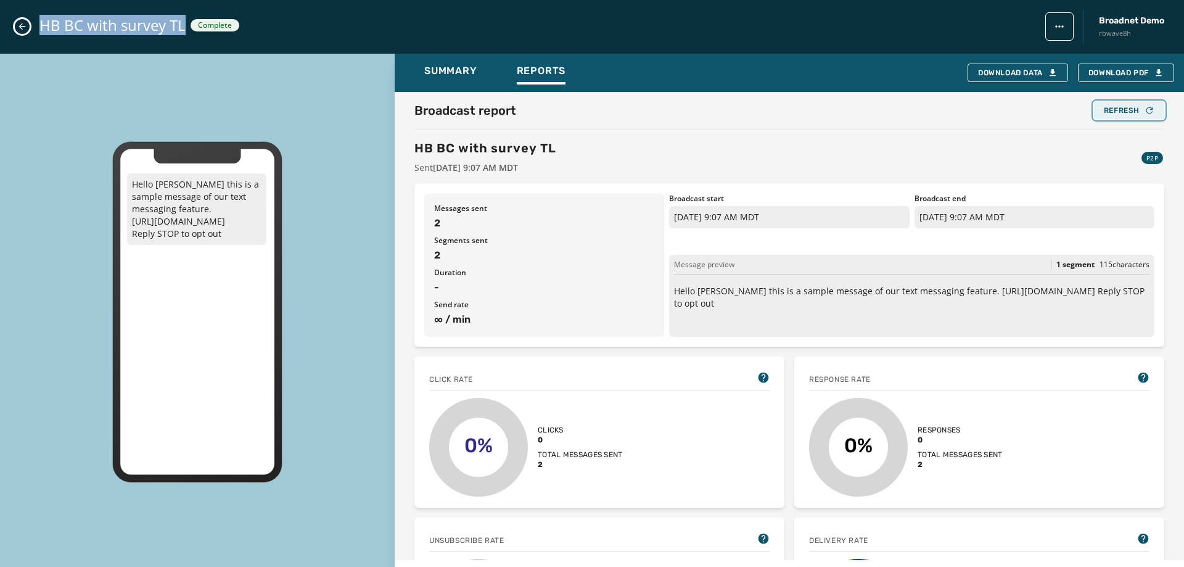
click at [1104, 111] on div "Refresh" at bounding box center [1129, 110] width 51 height 10
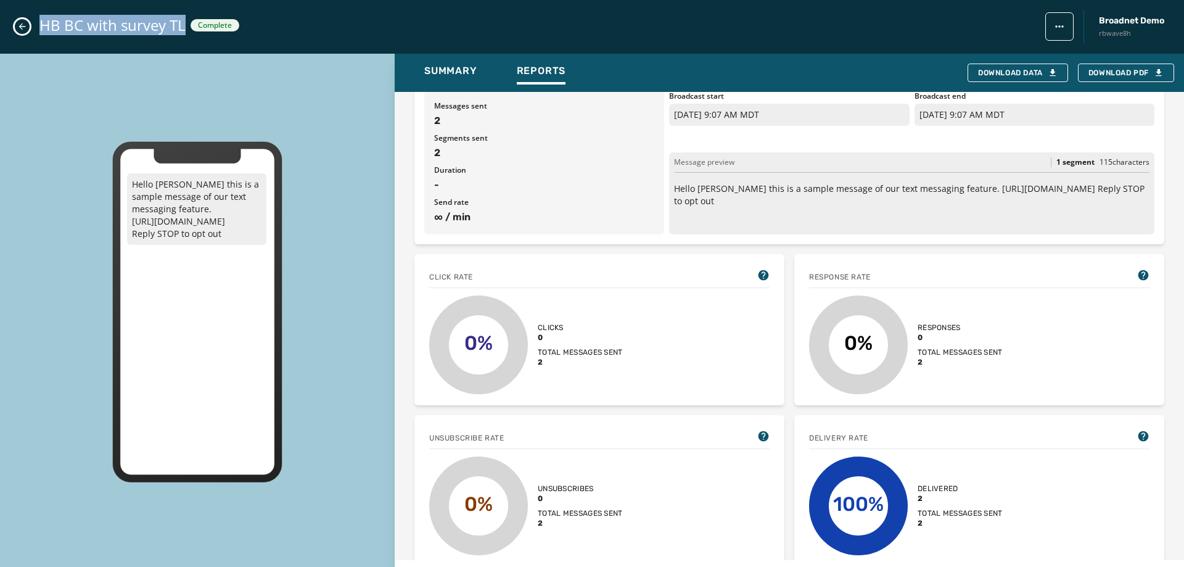
scroll to position [12, 0]
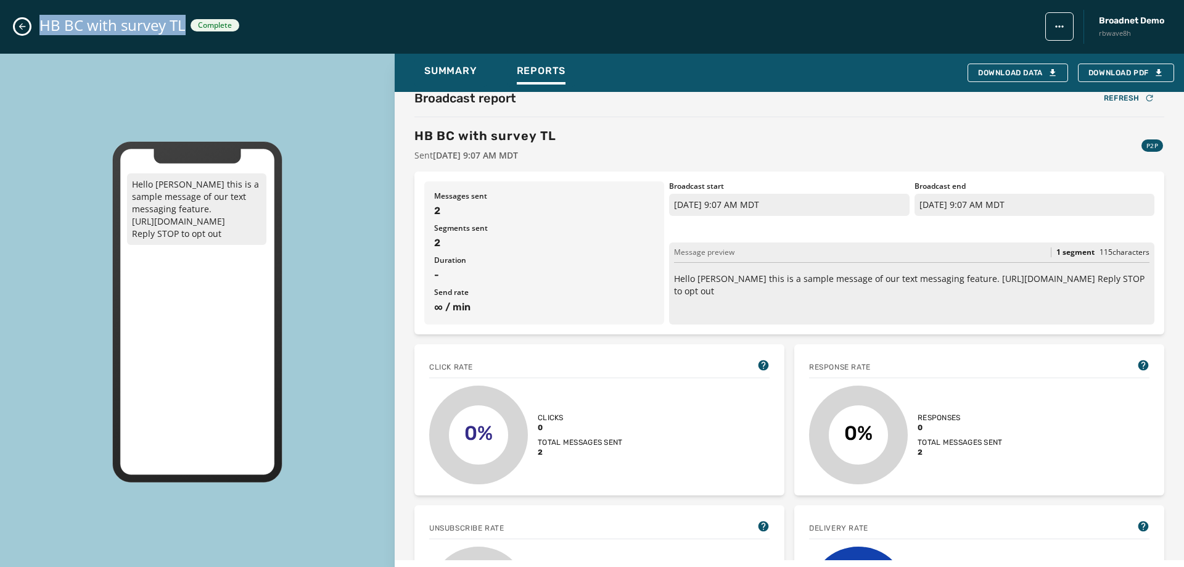
click at [19, 26] on icon "Close admin drawer" at bounding box center [22, 27] width 10 height 10
